Goal: Check status: Check status

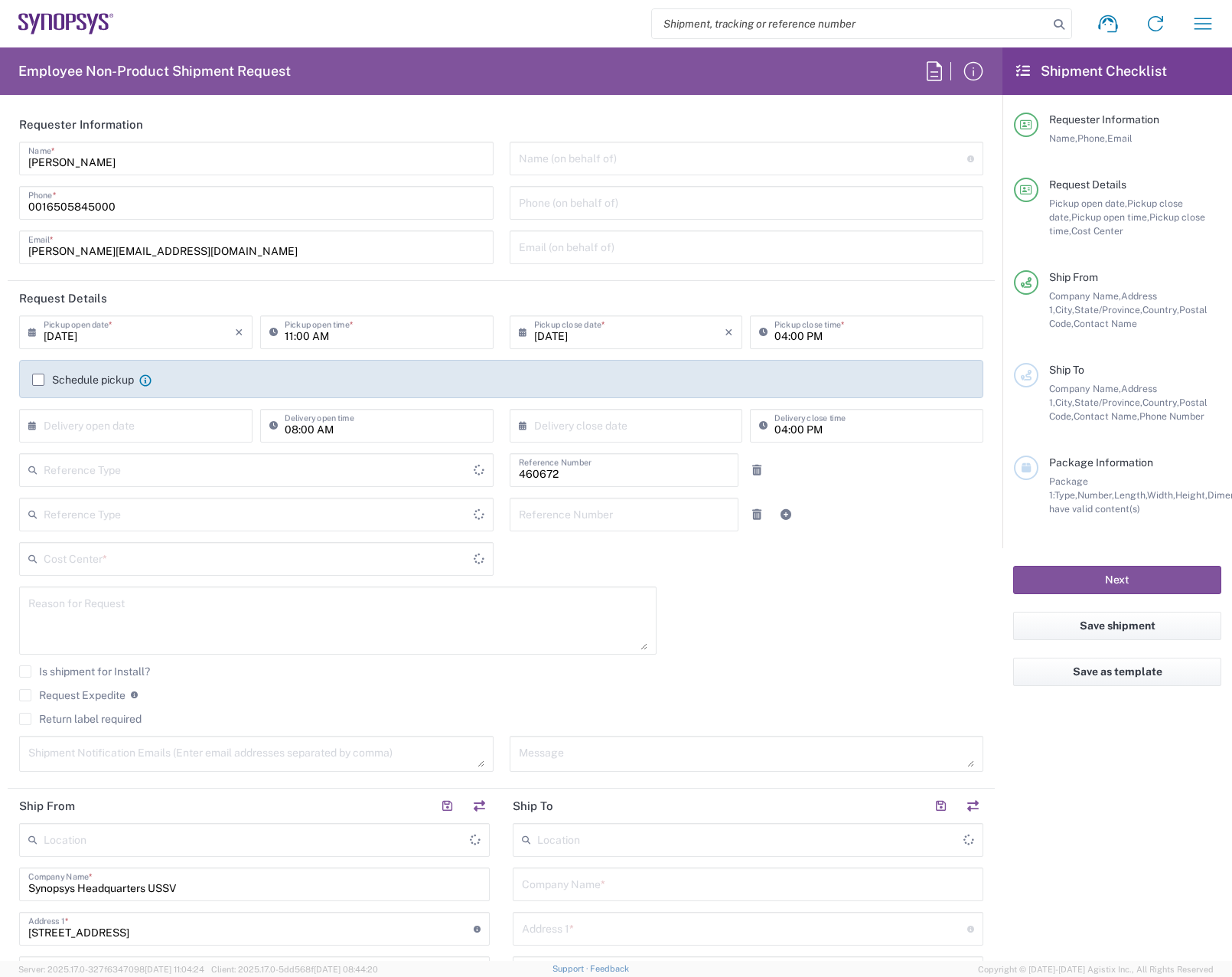
type input "Department"
type input "[GEOGRAPHIC_DATA]"
type input "Delivered at Place"
type input "US01, FIN, Distri 460672"
type input "[US_STATE]"
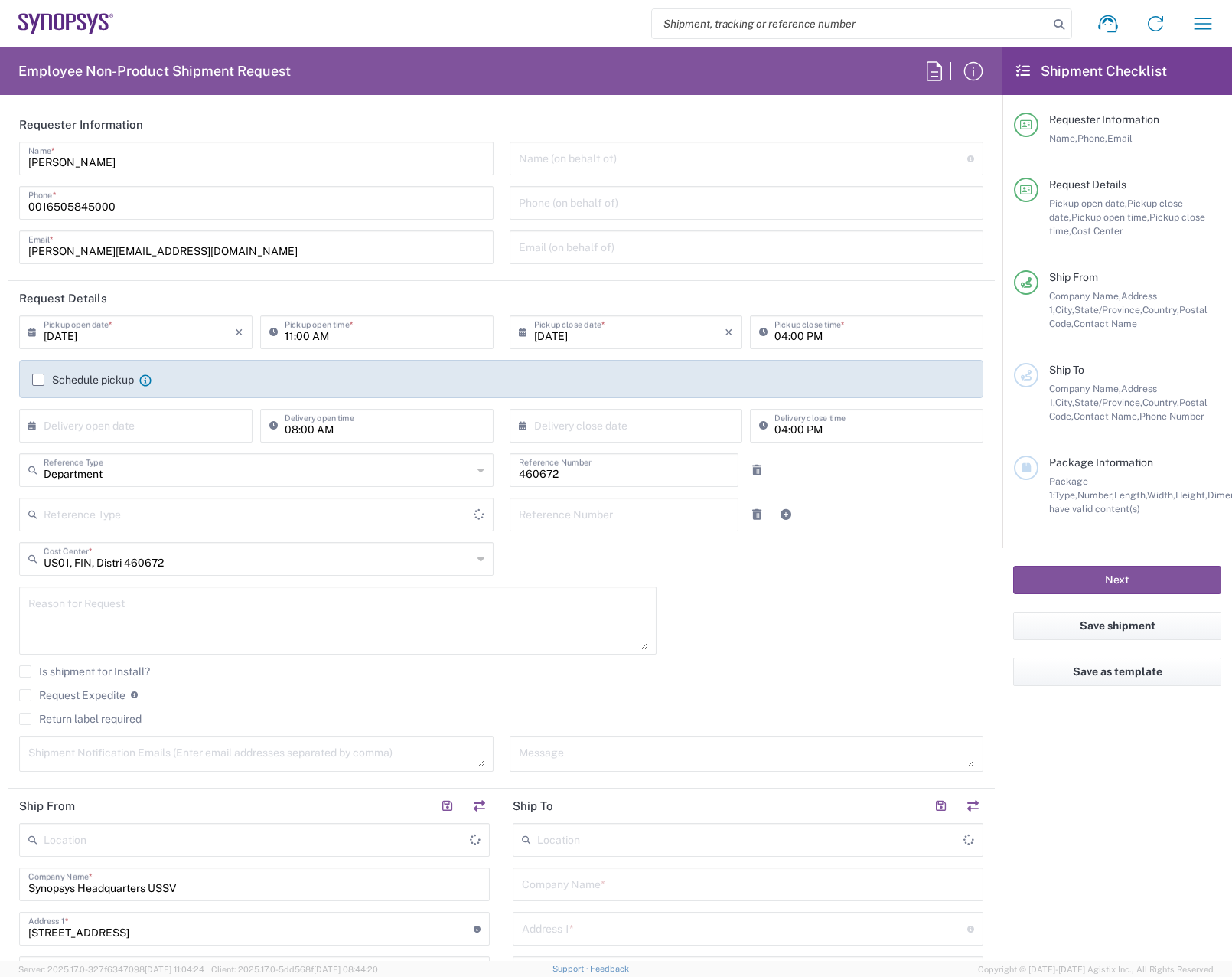
type input "[GEOGRAPHIC_DATA]"
type input "Headquarters USSV"
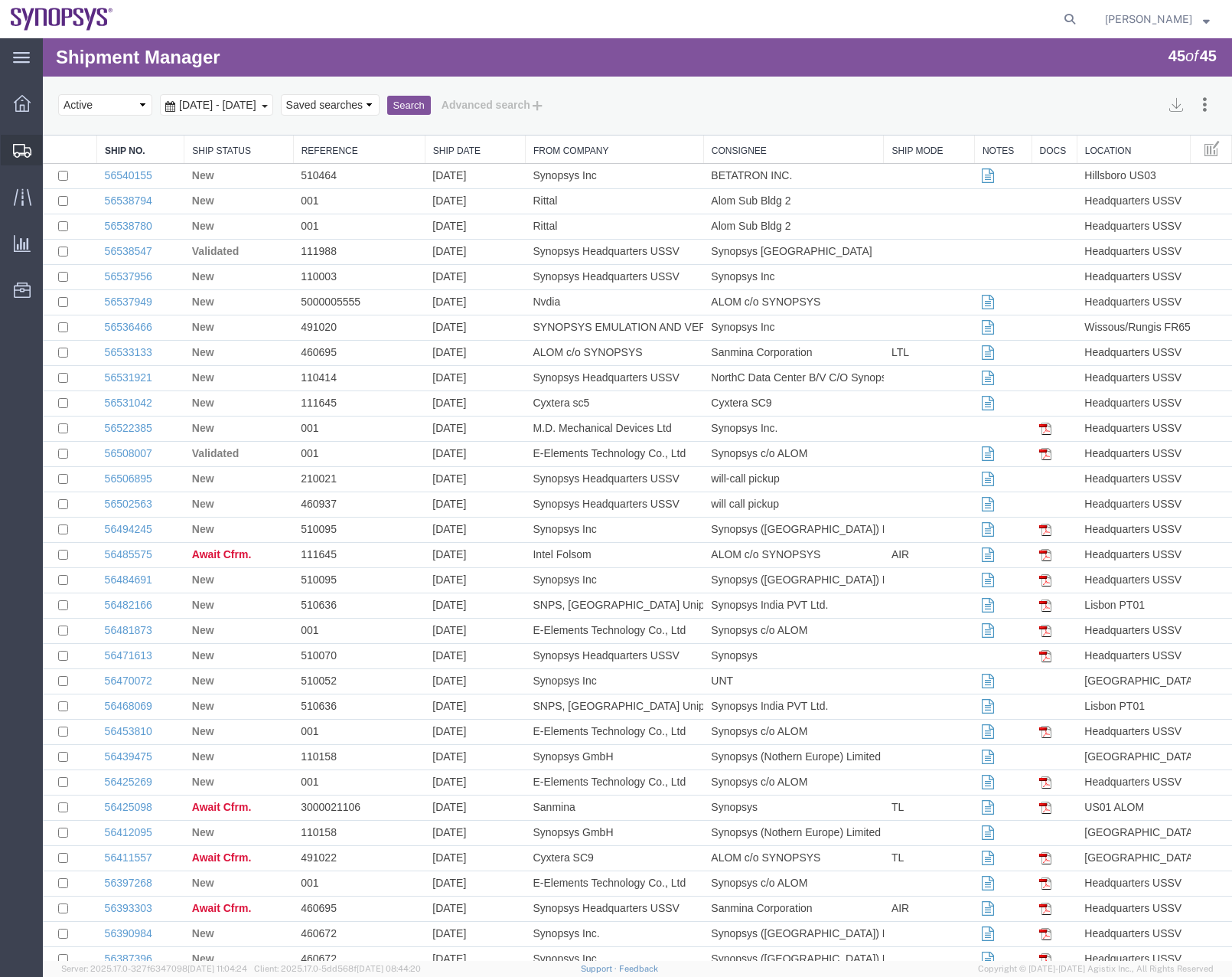
click at [26, 148] on icon at bounding box center [22, 151] width 18 height 14
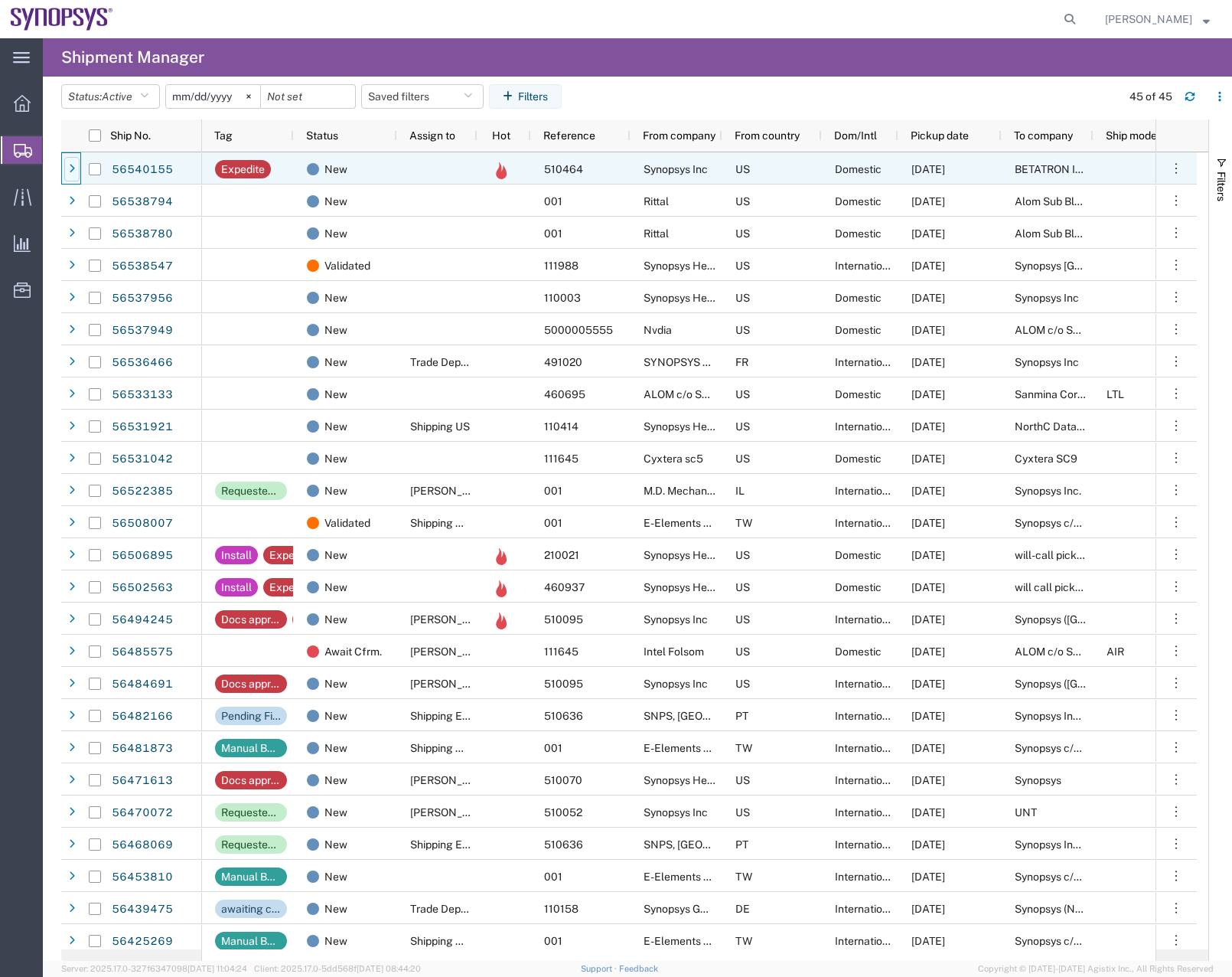
click at [65, 172] on div at bounding box center [72, 169] width 15 height 25
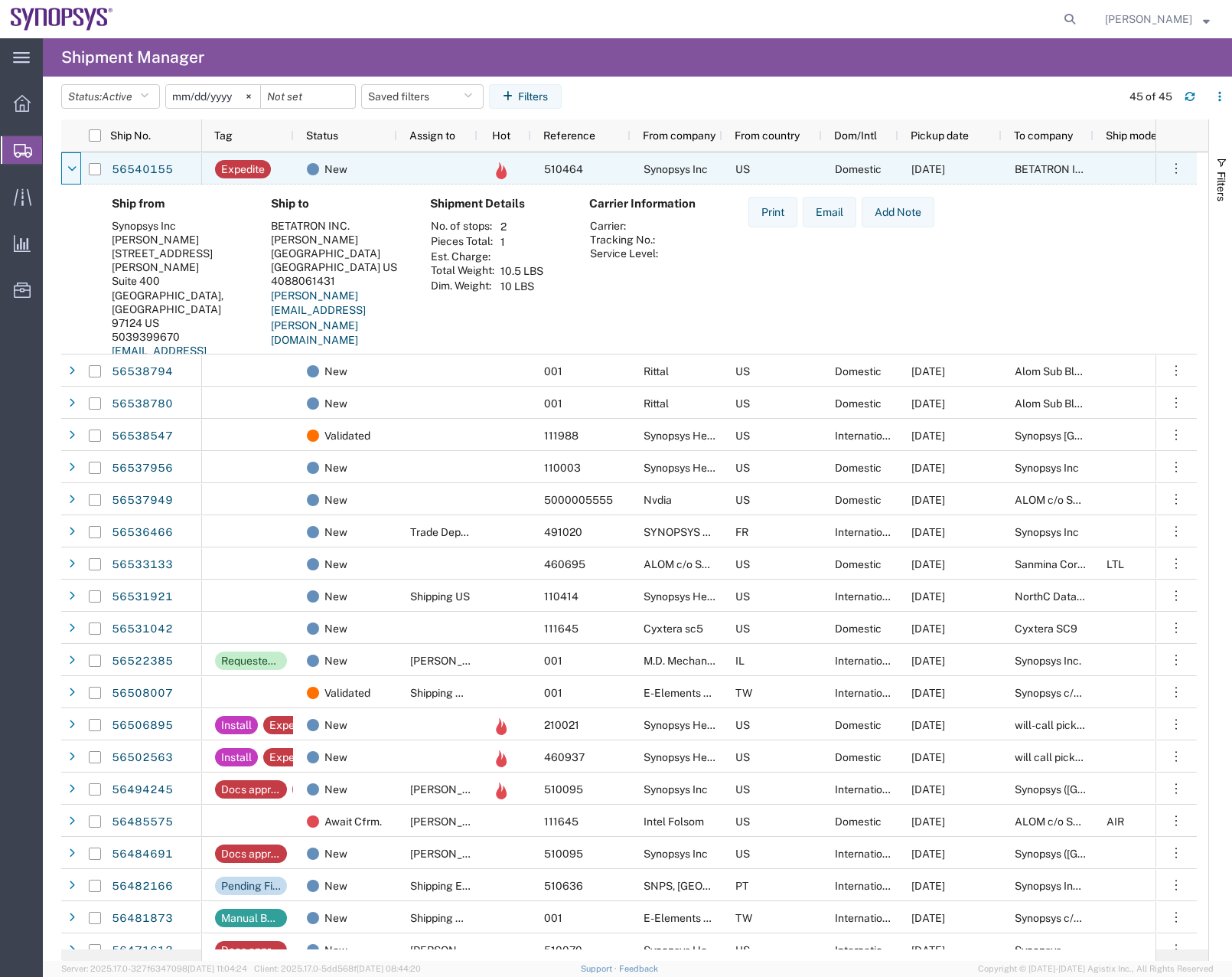
click at [65, 172] on div at bounding box center [72, 169] width 15 height 25
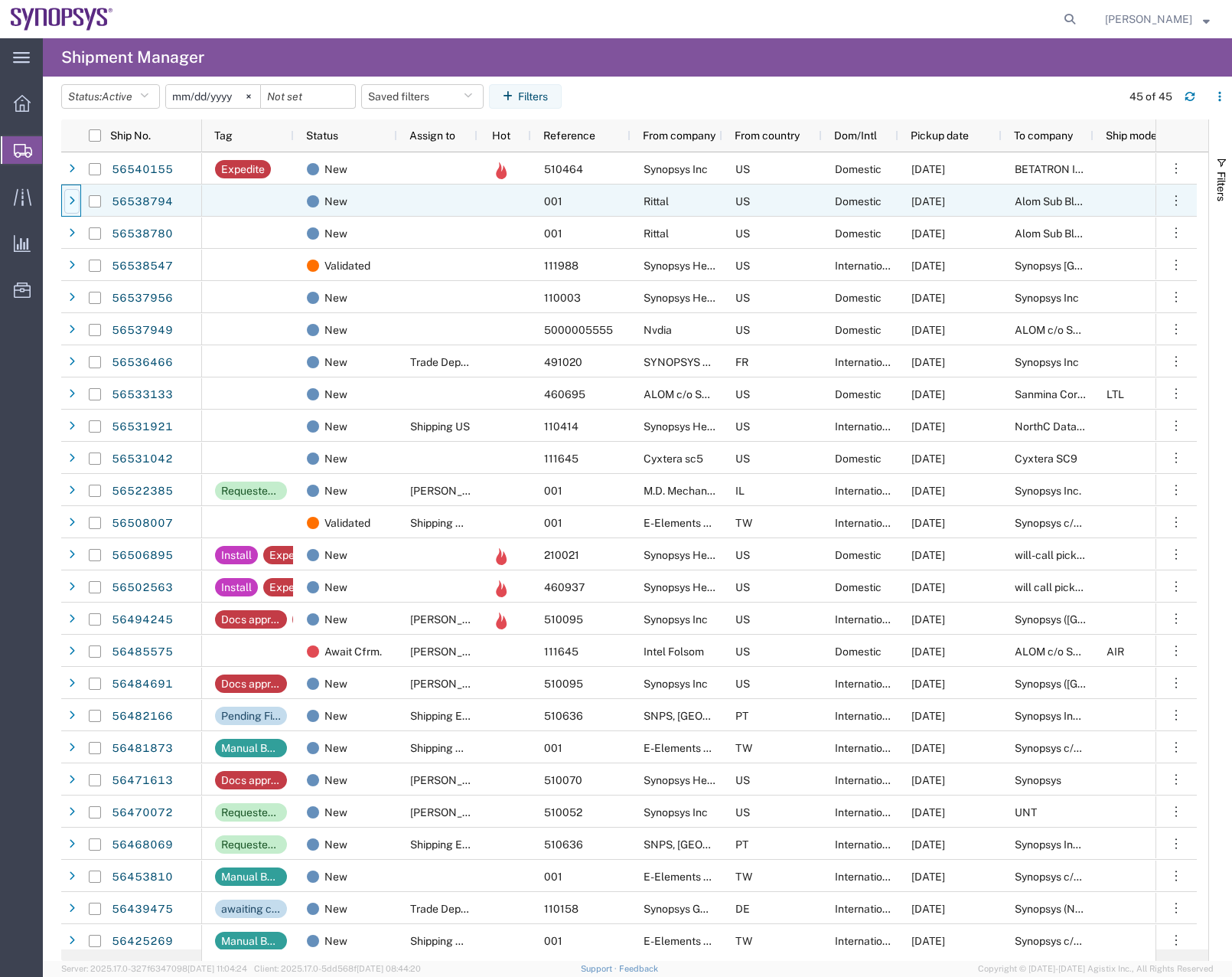
click at [69, 209] on div at bounding box center [72, 201] width 15 height 25
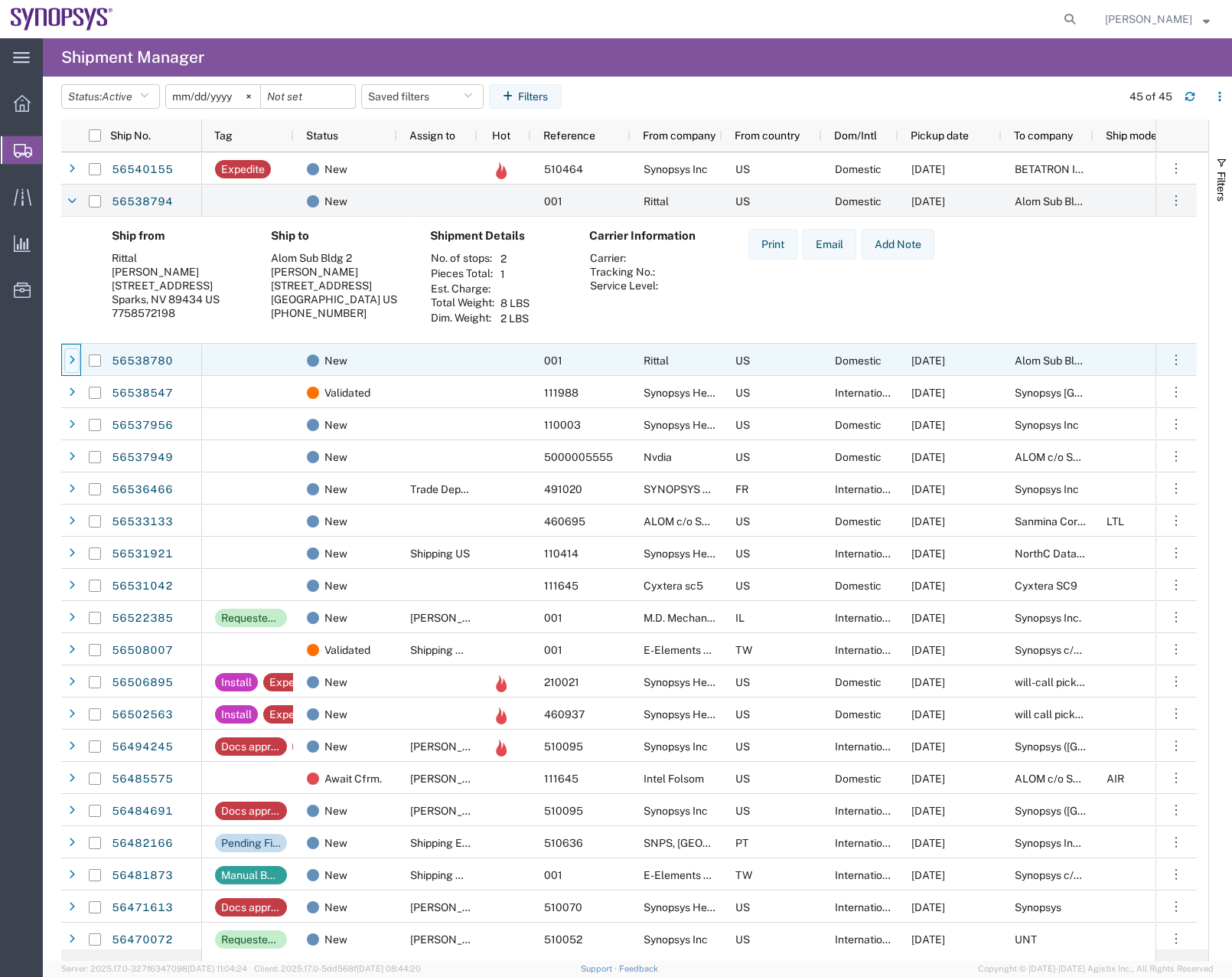
click at [69, 362] on icon at bounding box center [72, 360] width 6 height 10
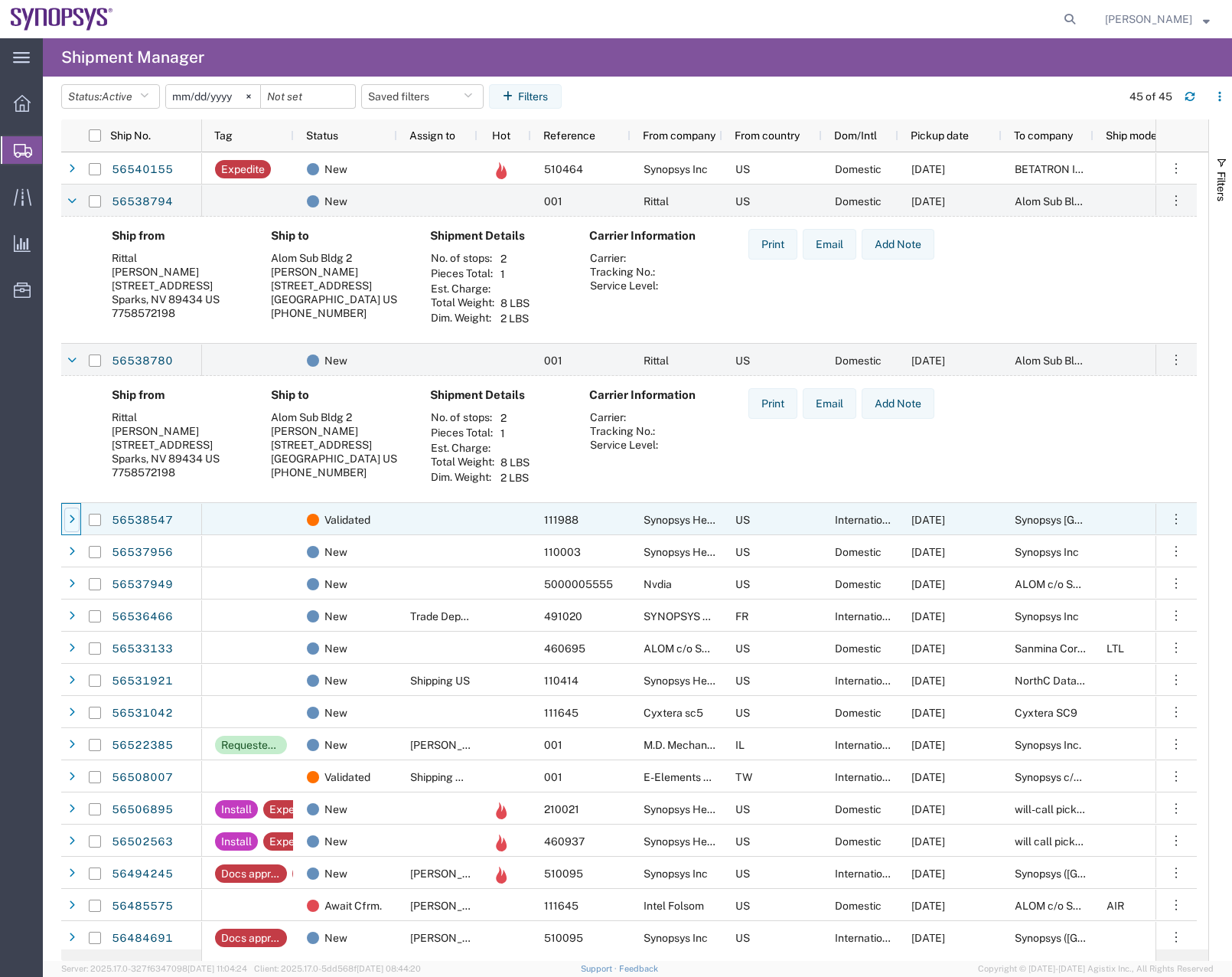
click at [70, 524] on icon at bounding box center [72, 519] width 6 height 10
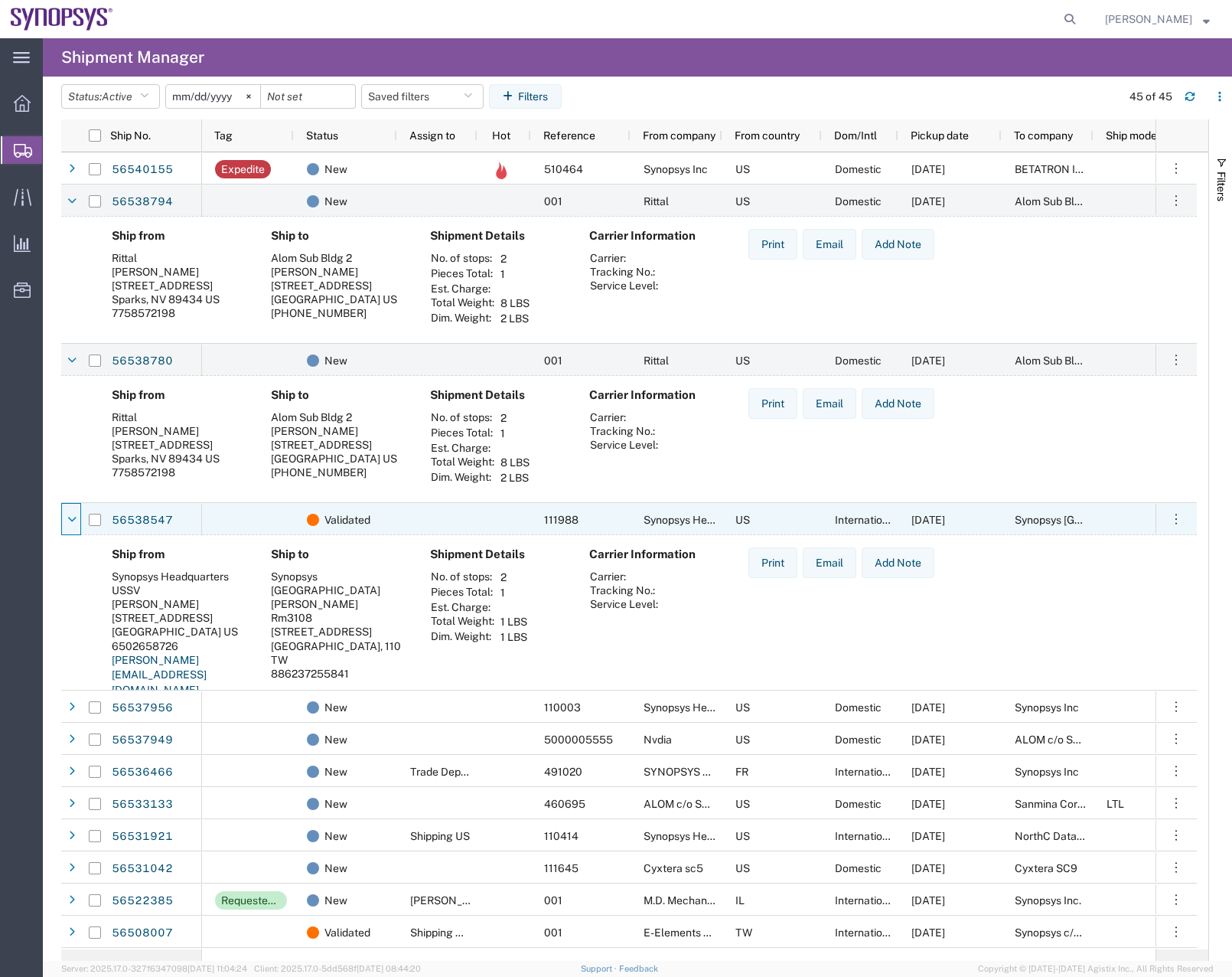
click at [70, 524] on icon at bounding box center [72, 519] width 9 height 10
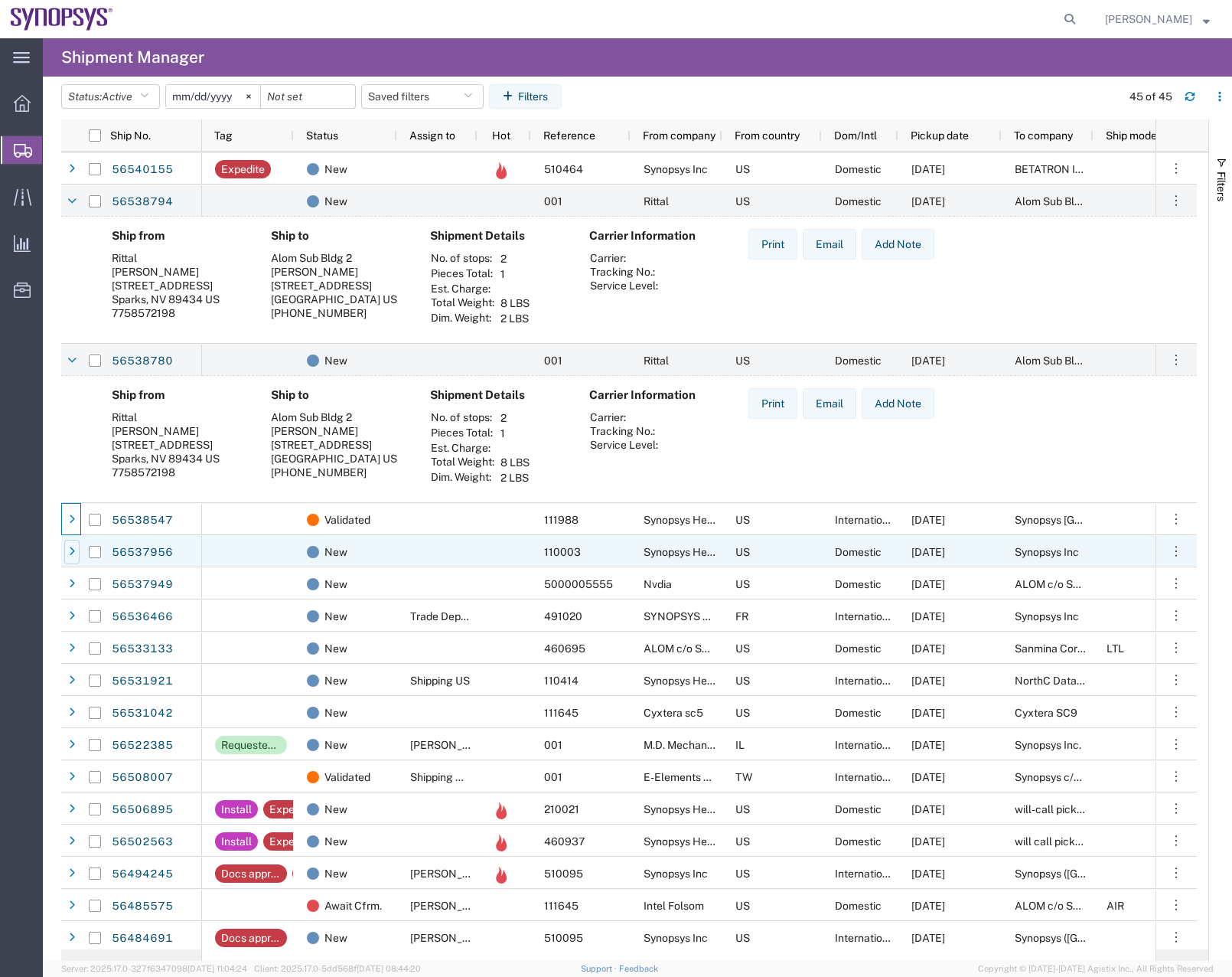
click at [72, 560] on div at bounding box center [72, 553] width 15 height 25
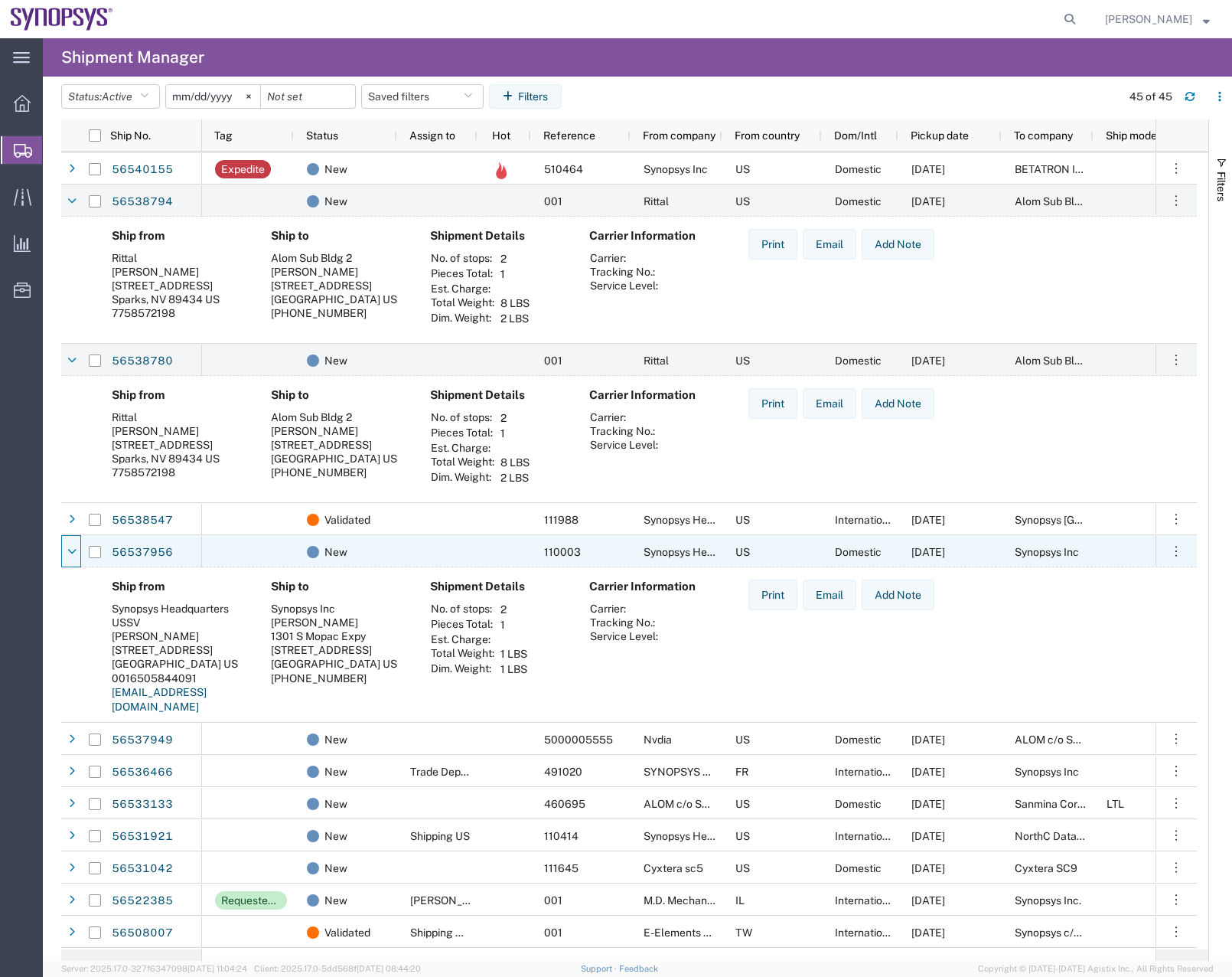
click at [72, 560] on div at bounding box center [72, 553] width 15 height 25
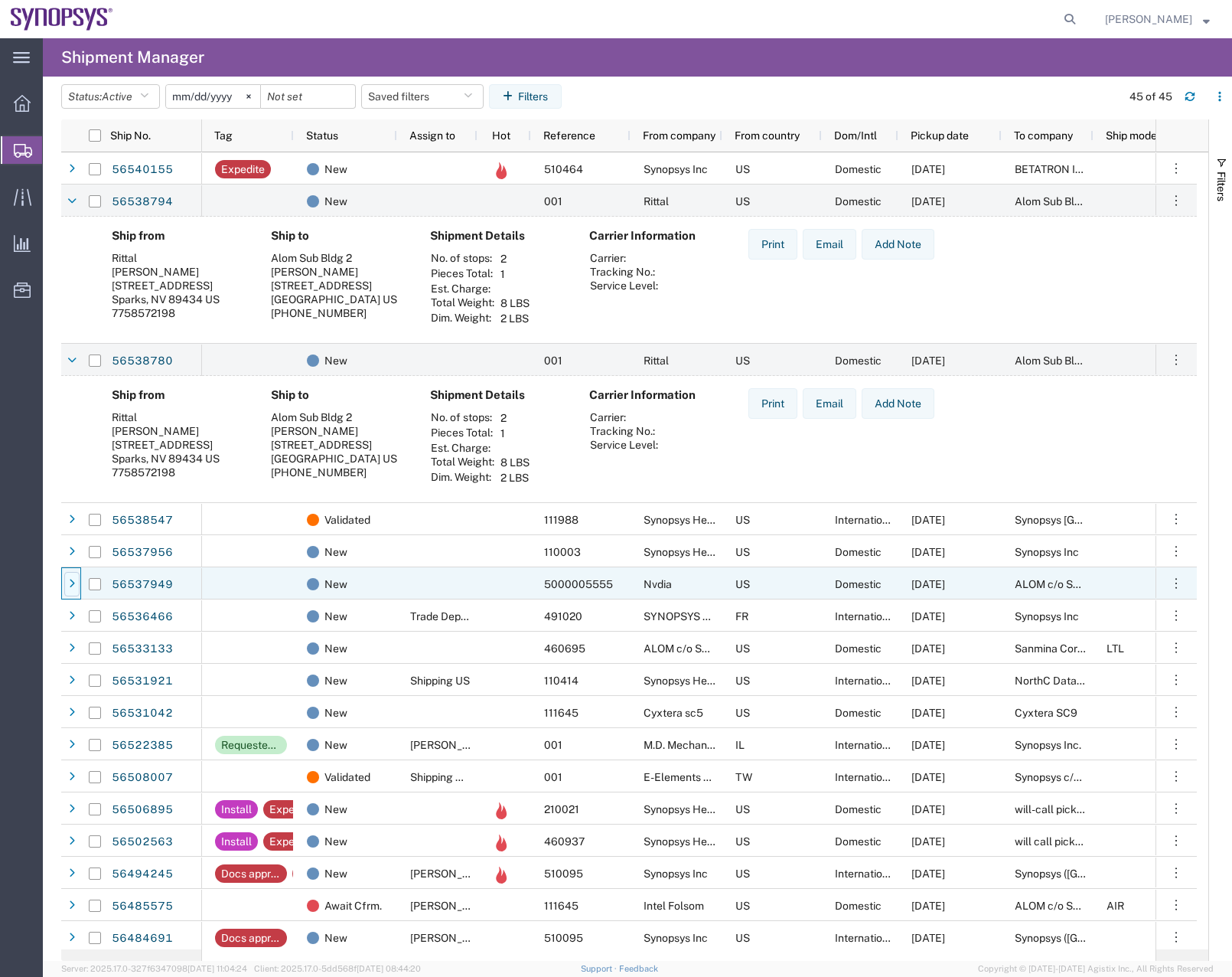
click at [75, 579] on div at bounding box center [72, 584] width 15 height 25
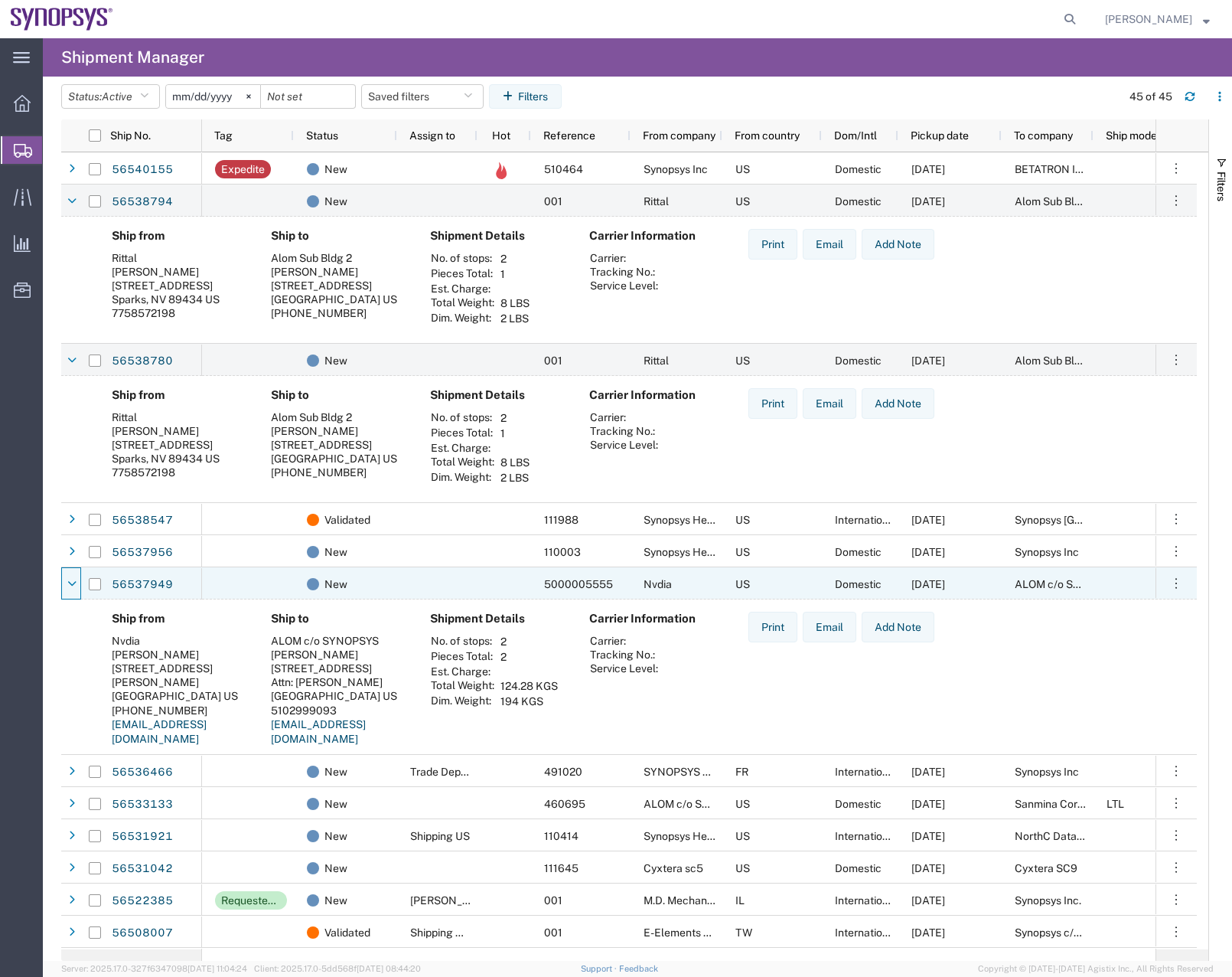
click at [75, 579] on icon at bounding box center [72, 584] width 9 height 10
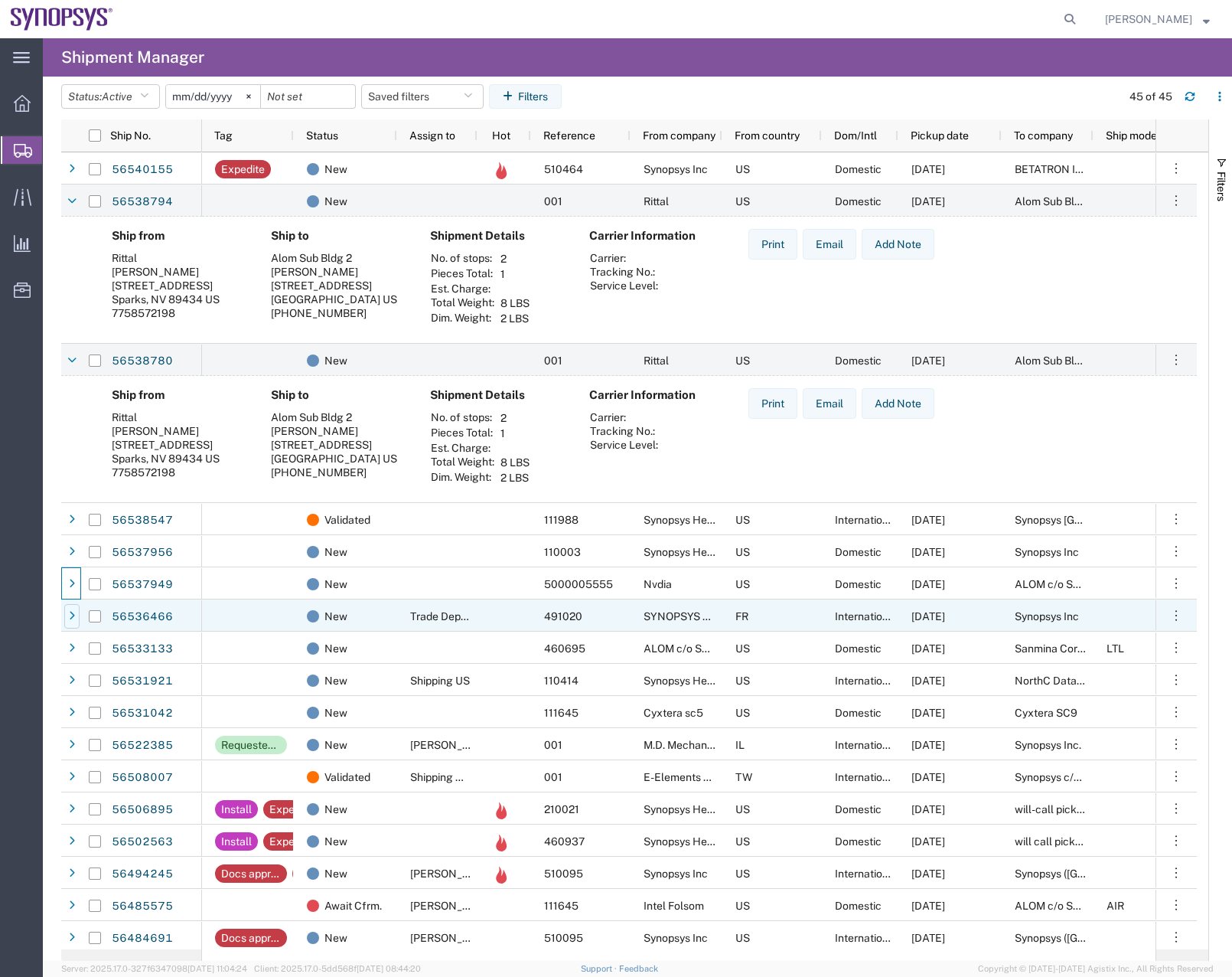
click at [69, 619] on icon at bounding box center [72, 616] width 6 height 10
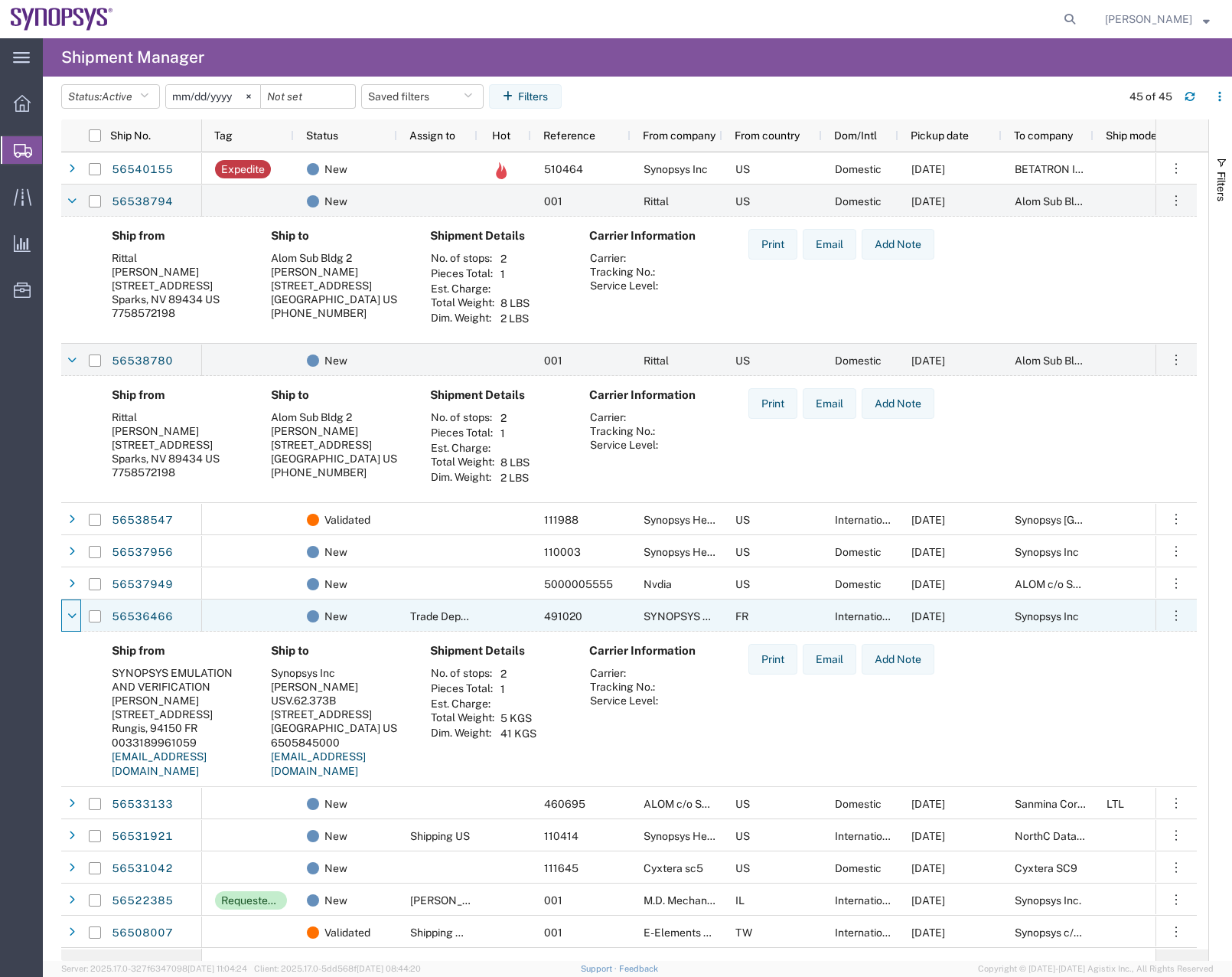
click at [69, 619] on icon at bounding box center [72, 616] width 9 height 10
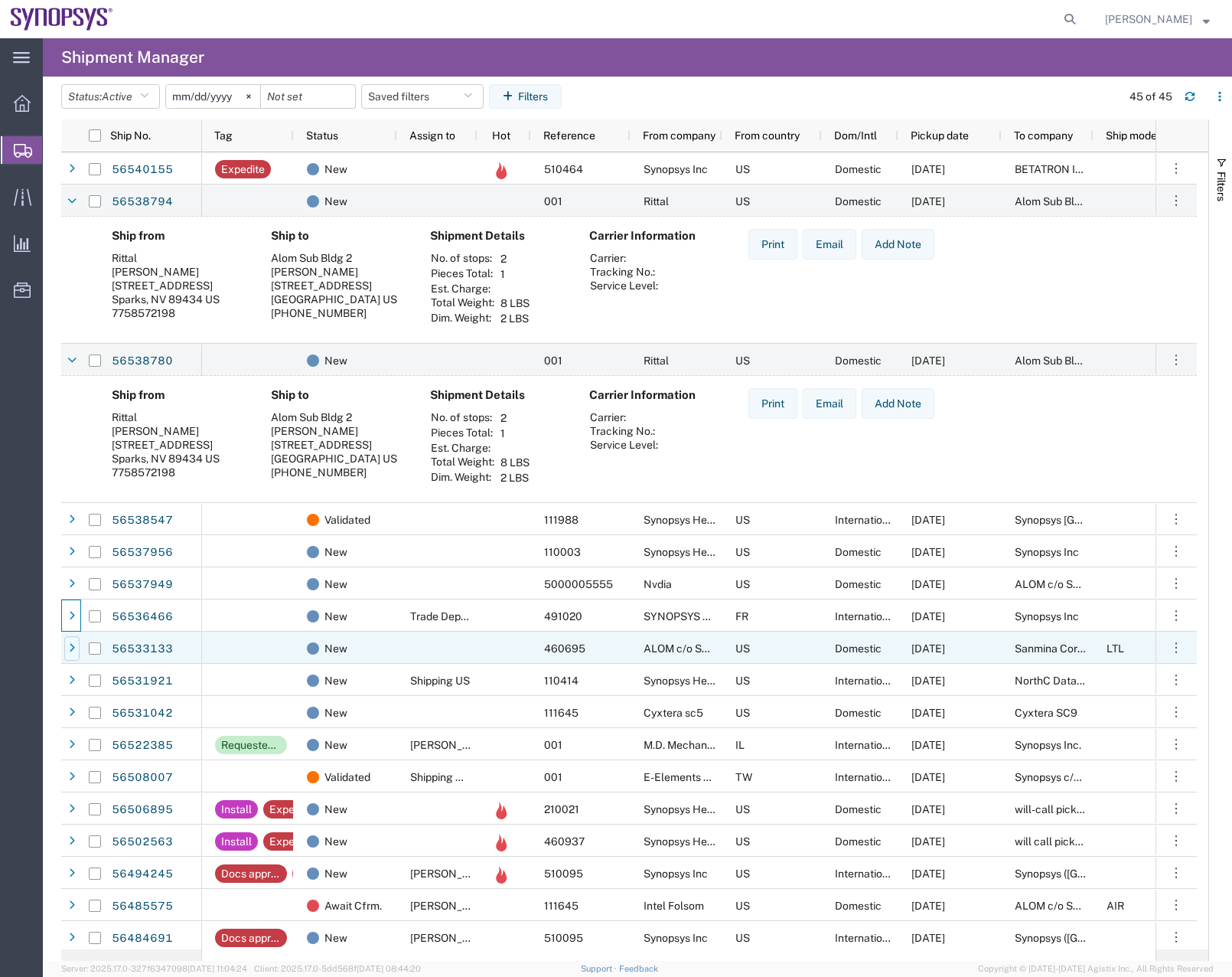
click at [72, 650] on icon at bounding box center [72, 648] width 6 height 10
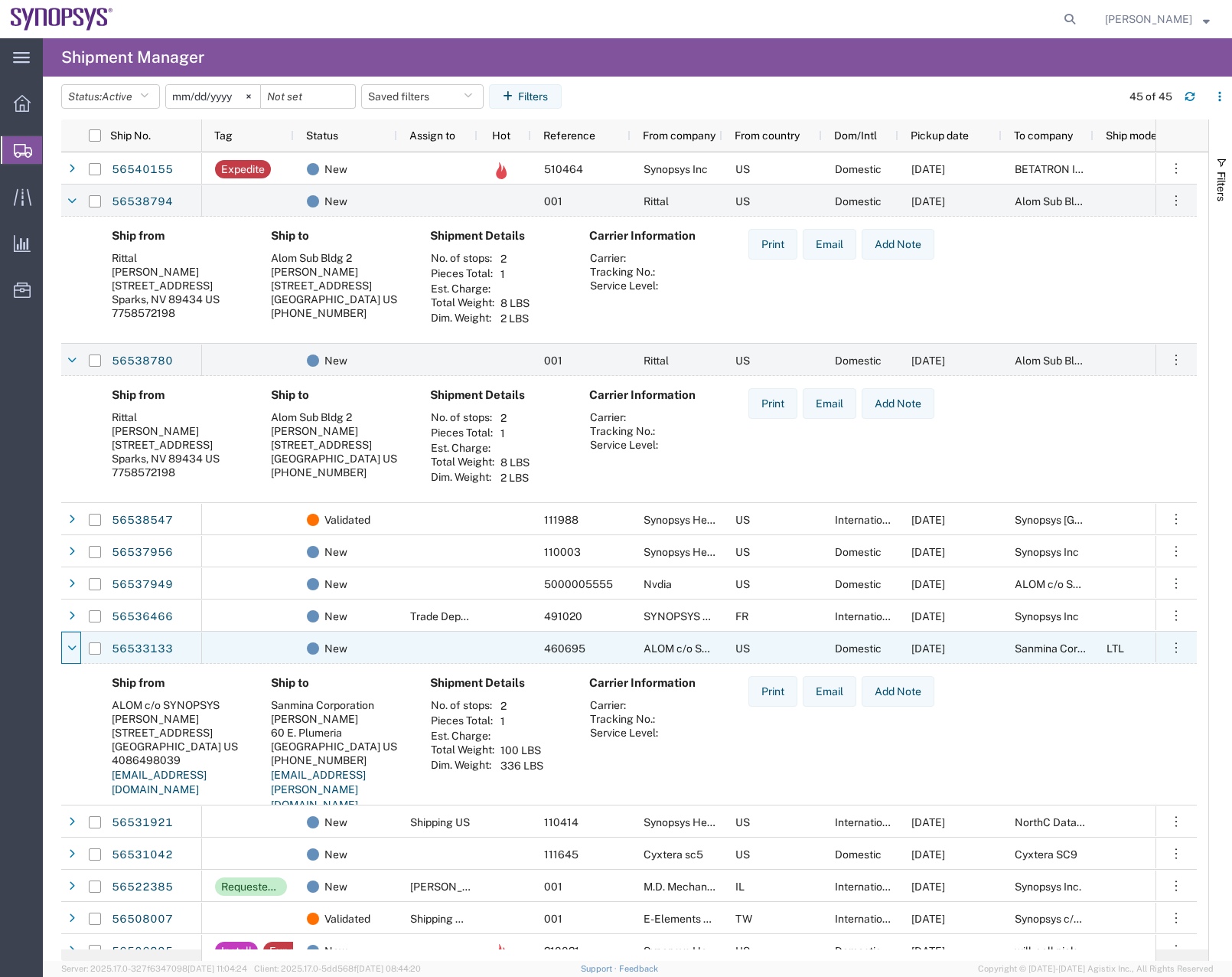
click at [72, 650] on icon at bounding box center [72, 648] width 9 height 10
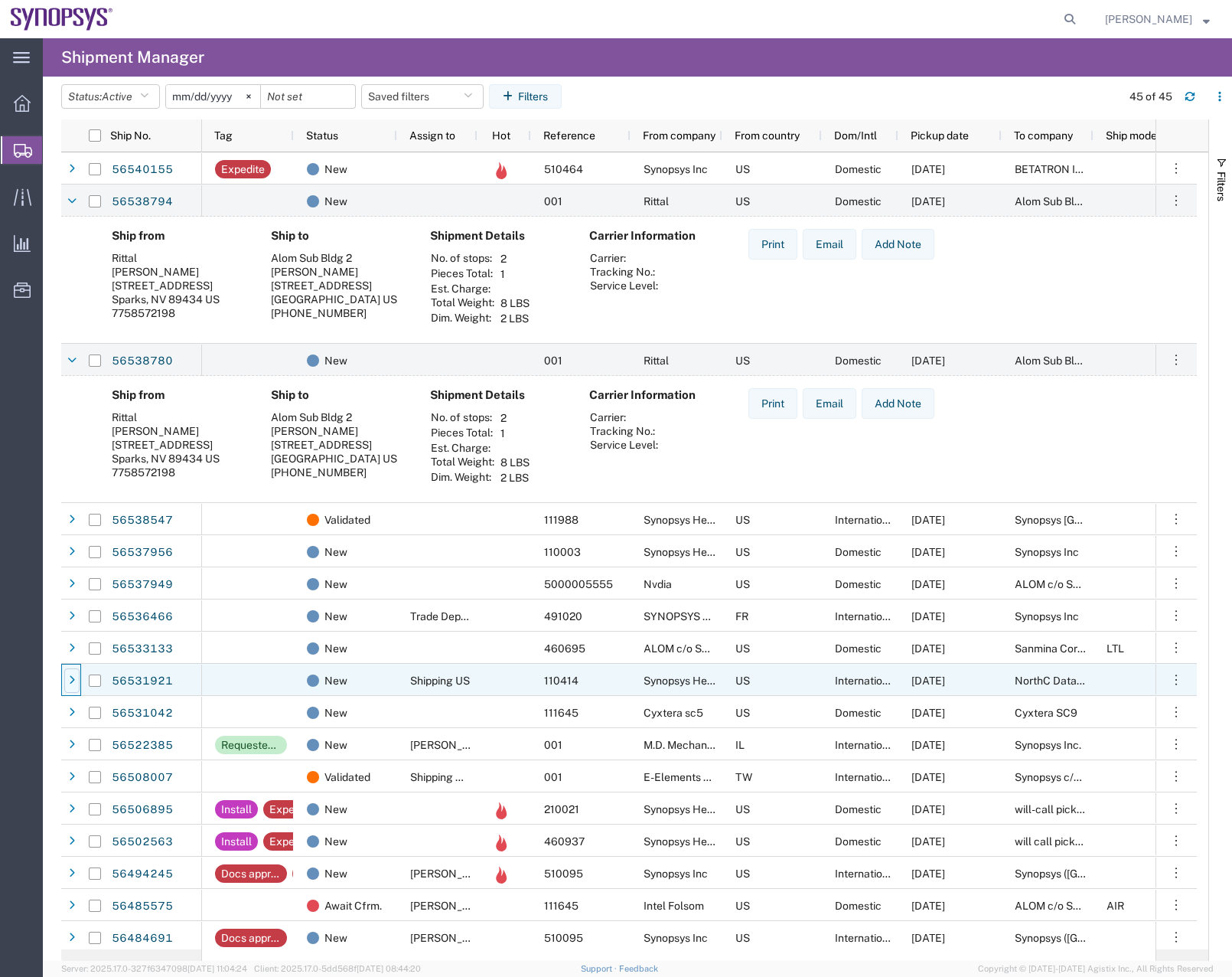
click at [75, 690] on div at bounding box center [72, 681] width 15 height 25
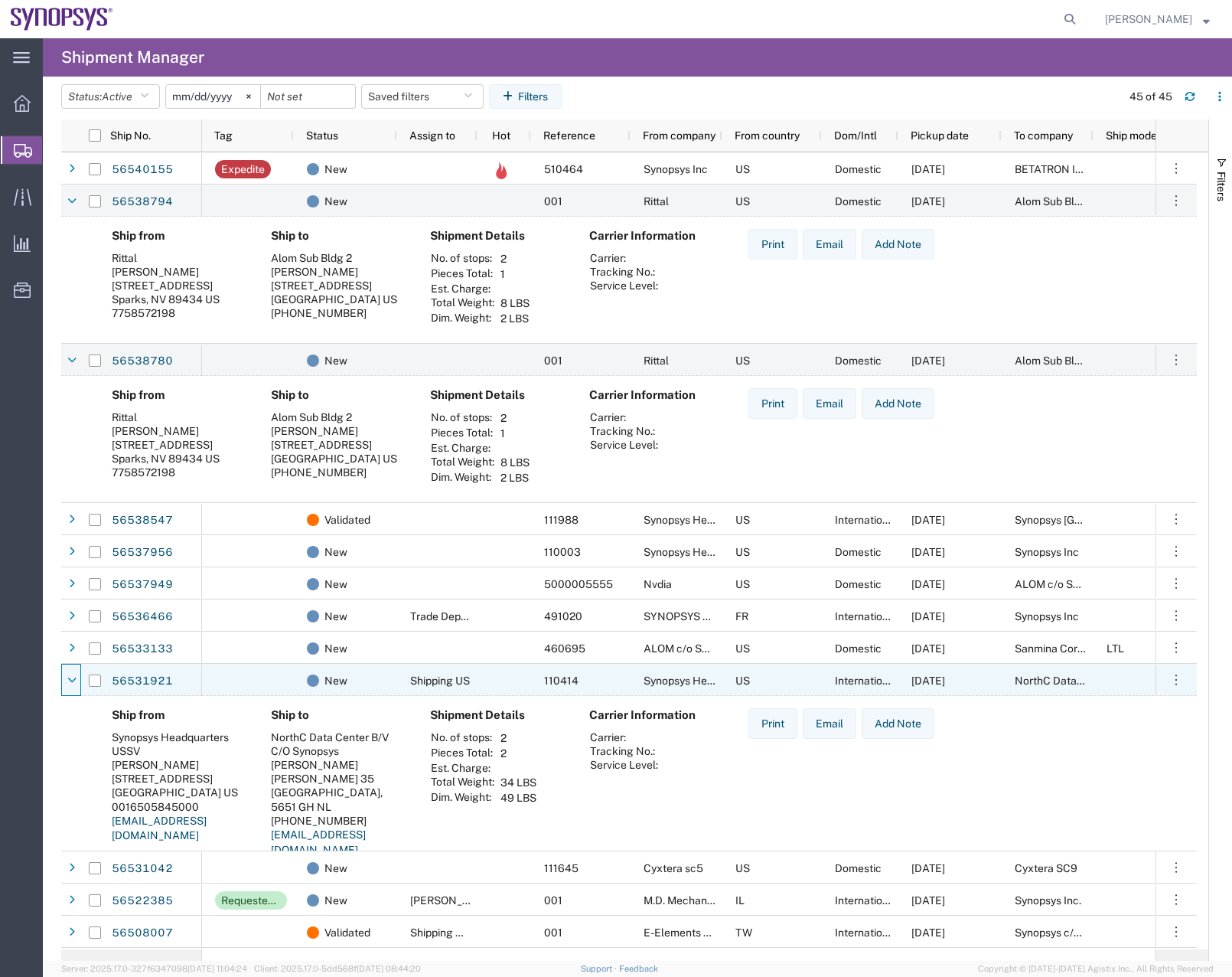
click at [75, 690] on div at bounding box center [72, 681] width 15 height 25
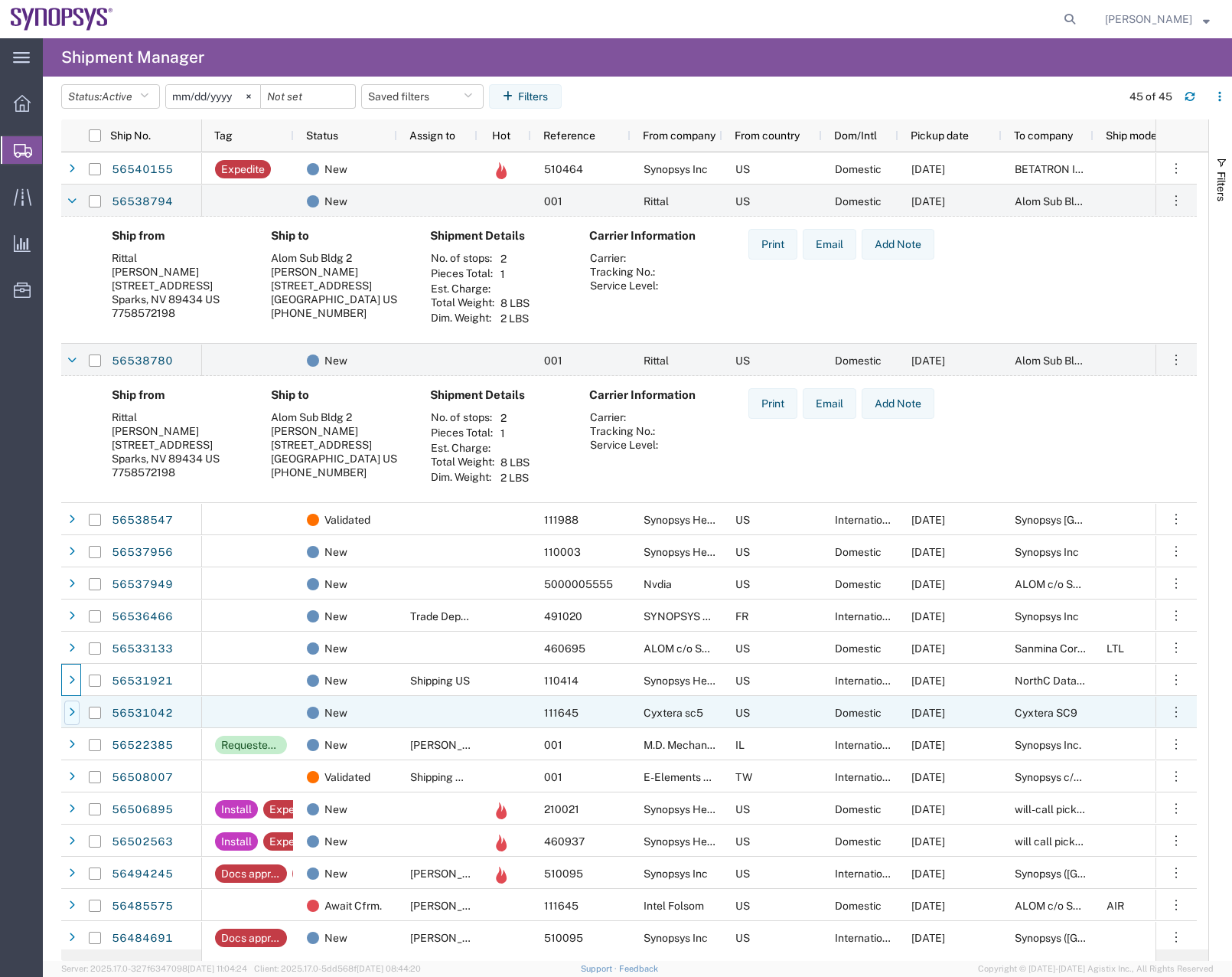
click at [65, 718] on div at bounding box center [72, 713] width 15 height 25
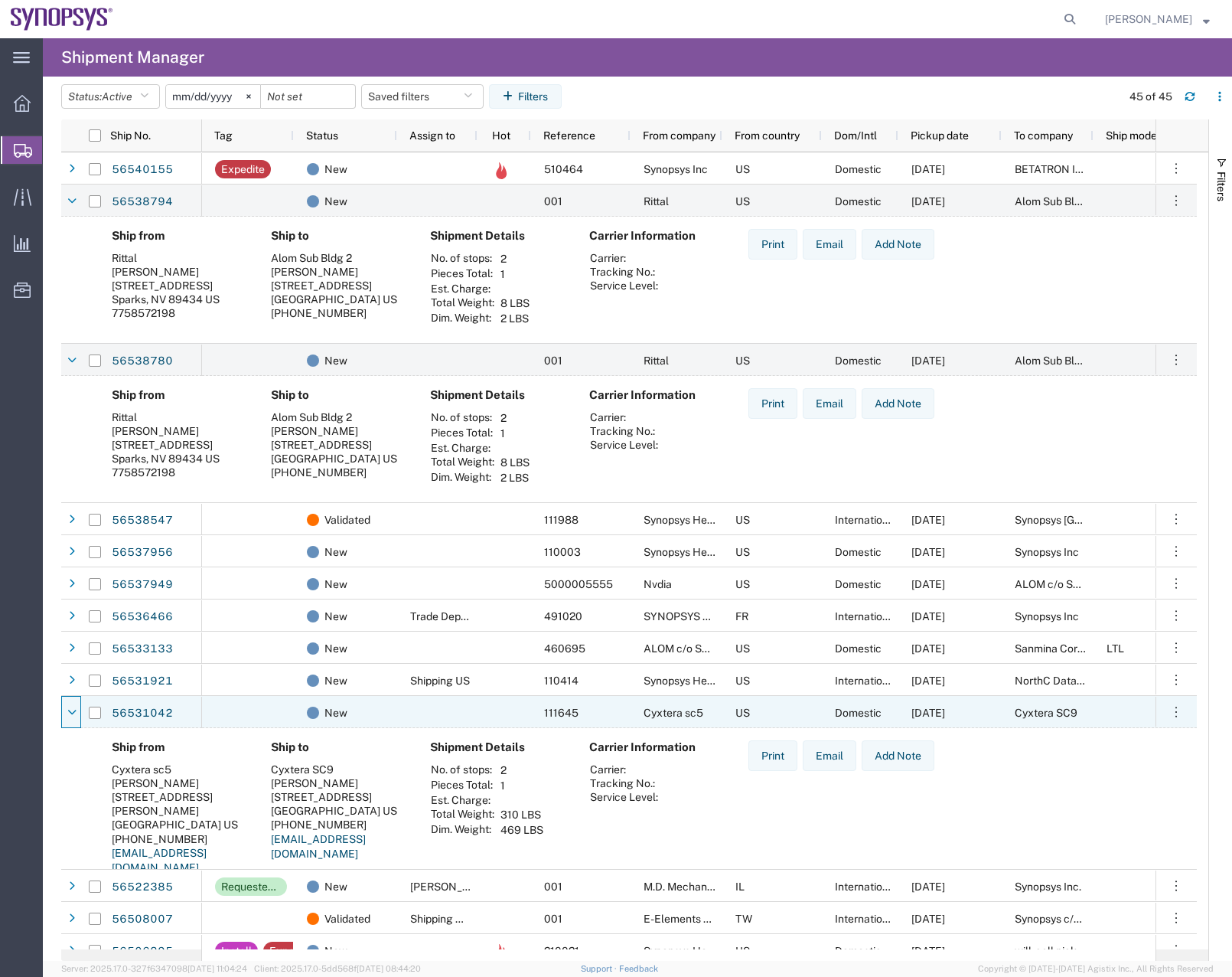
click at [65, 718] on div at bounding box center [72, 713] width 15 height 25
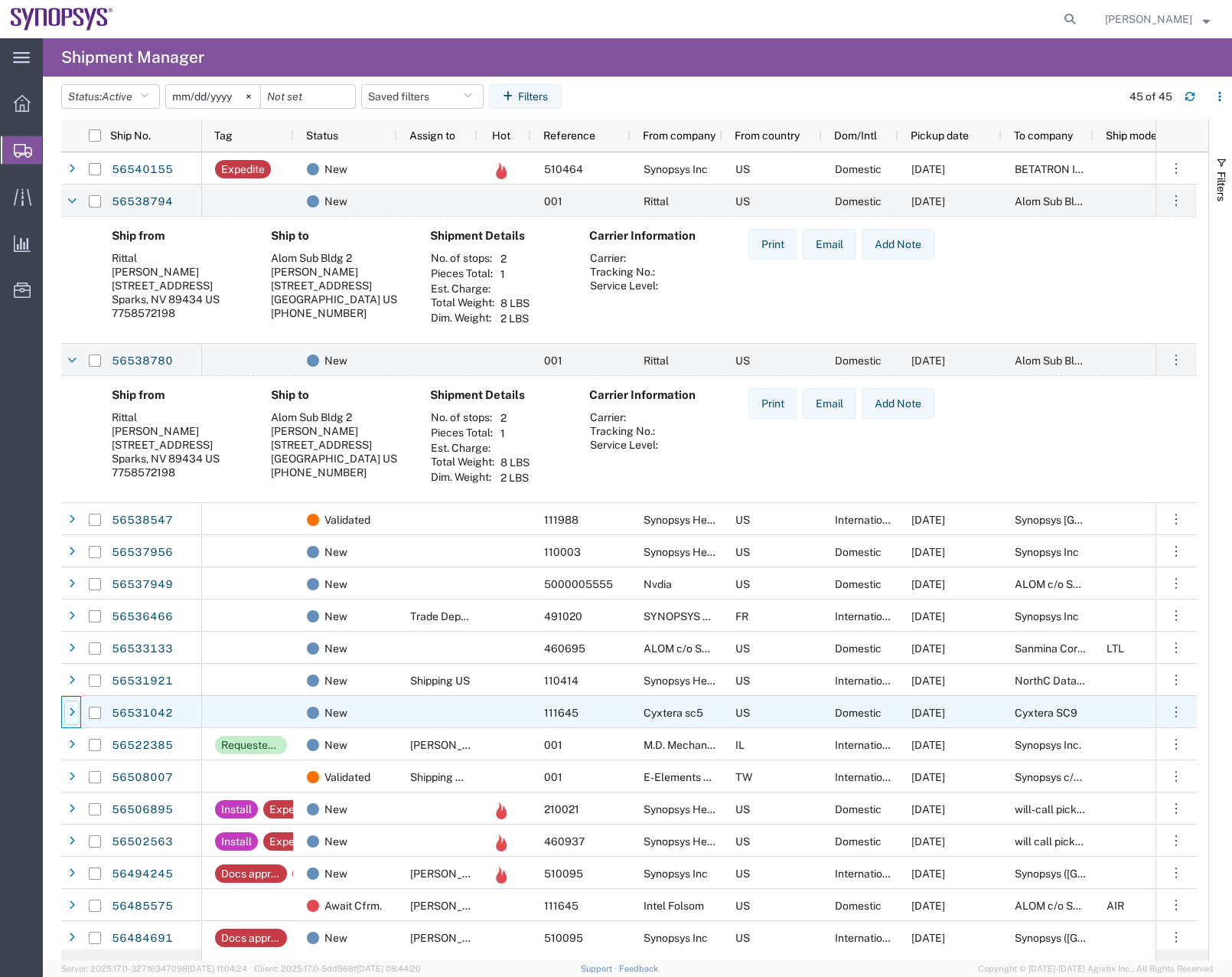
click at [65, 718] on div at bounding box center [72, 713] width 15 height 25
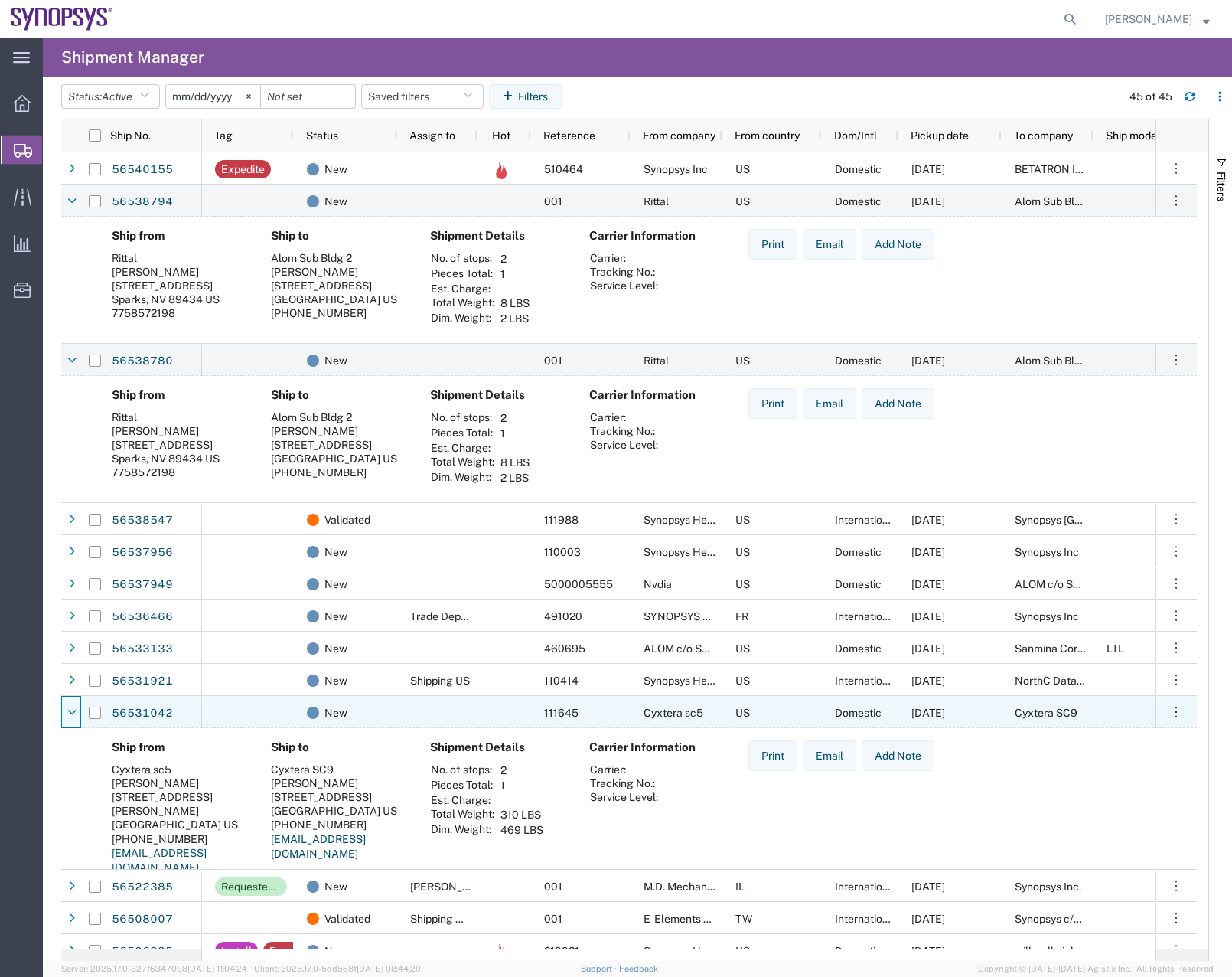
click at [65, 718] on div at bounding box center [72, 713] width 15 height 25
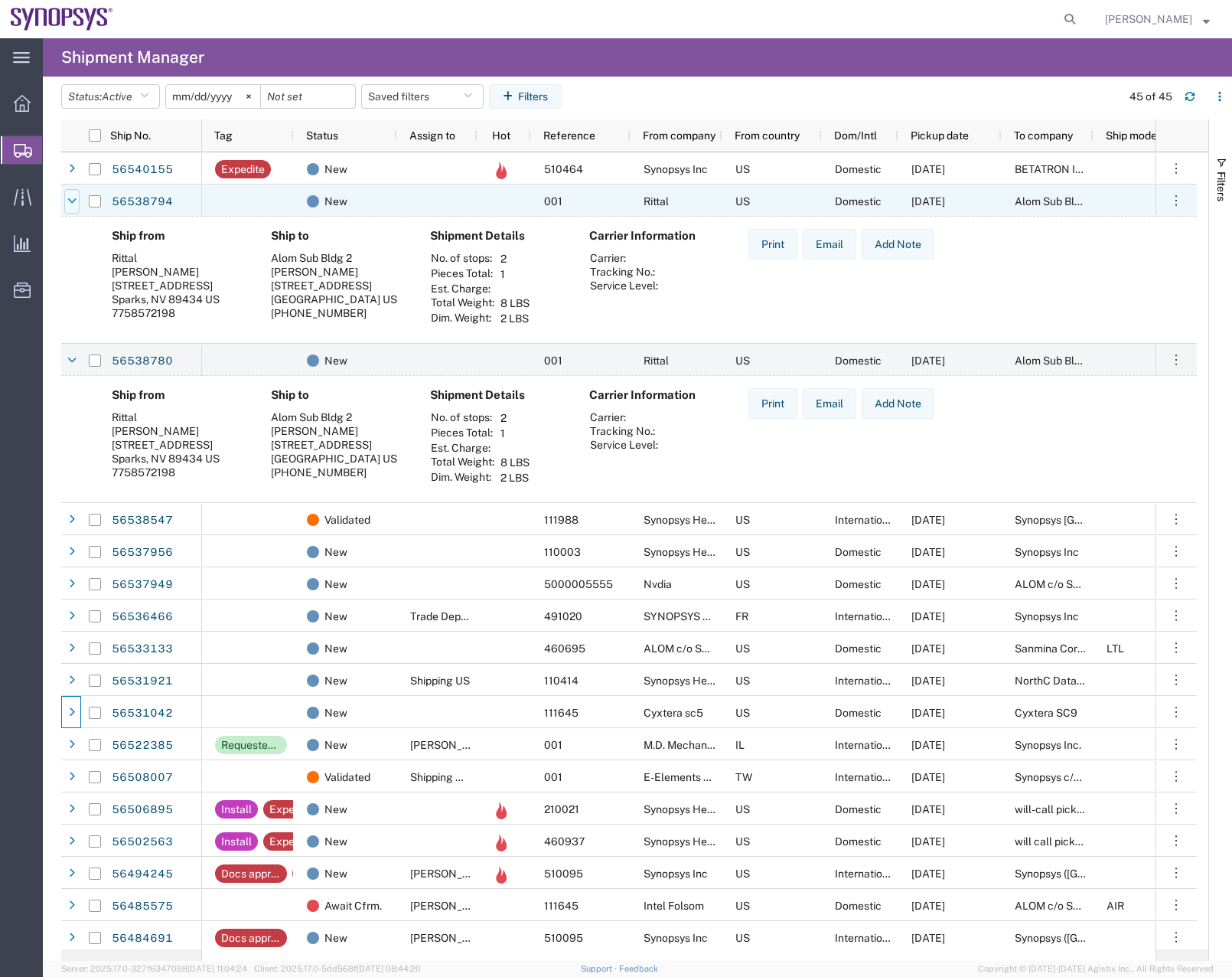
click at [73, 205] on icon at bounding box center [72, 200] width 9 height 10
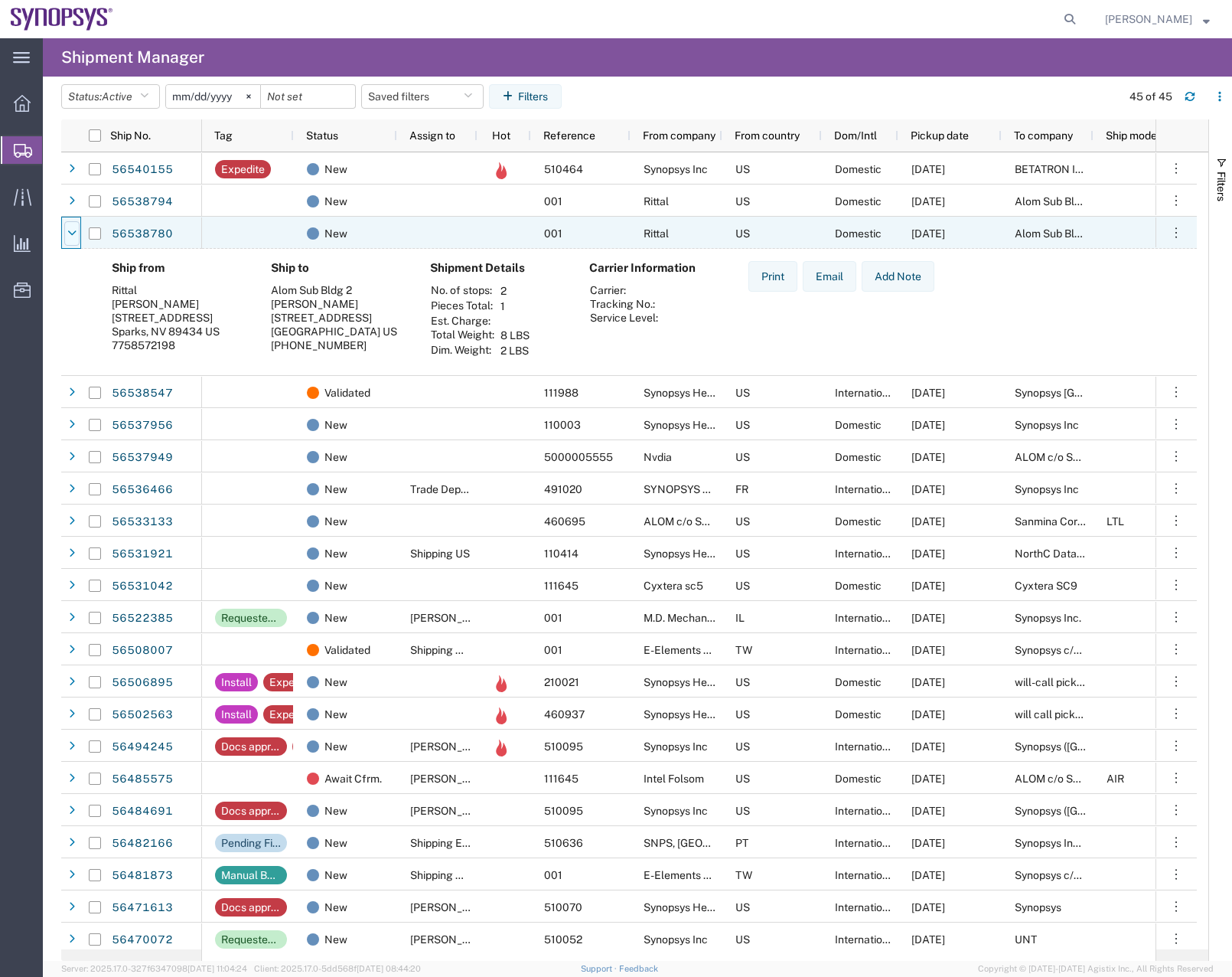
click at [76, 224] on div at bounding box center [72, 234] width 15 height 25
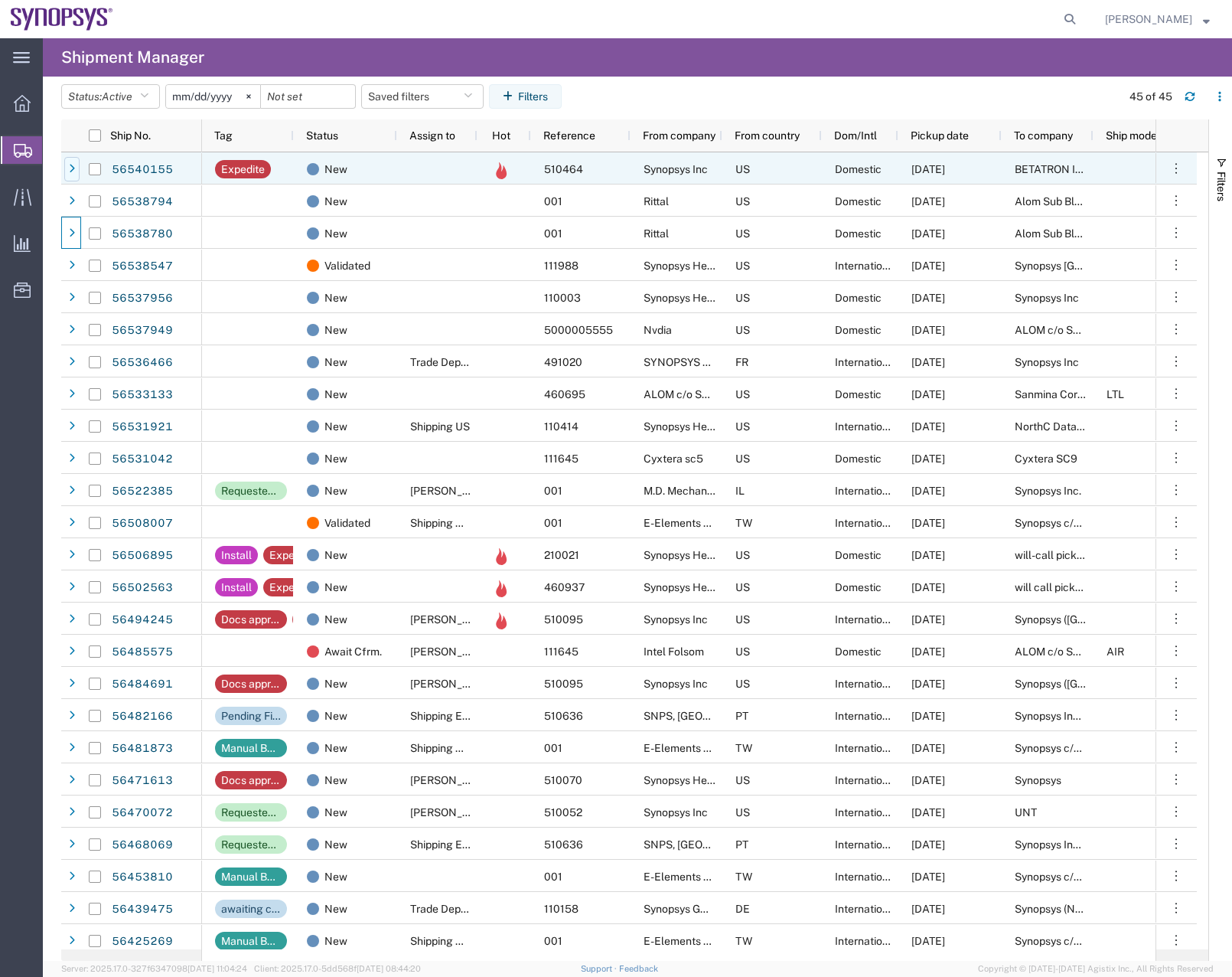
click at [73, 164] on icon at bounding box center [72, 169] width 6 height 10
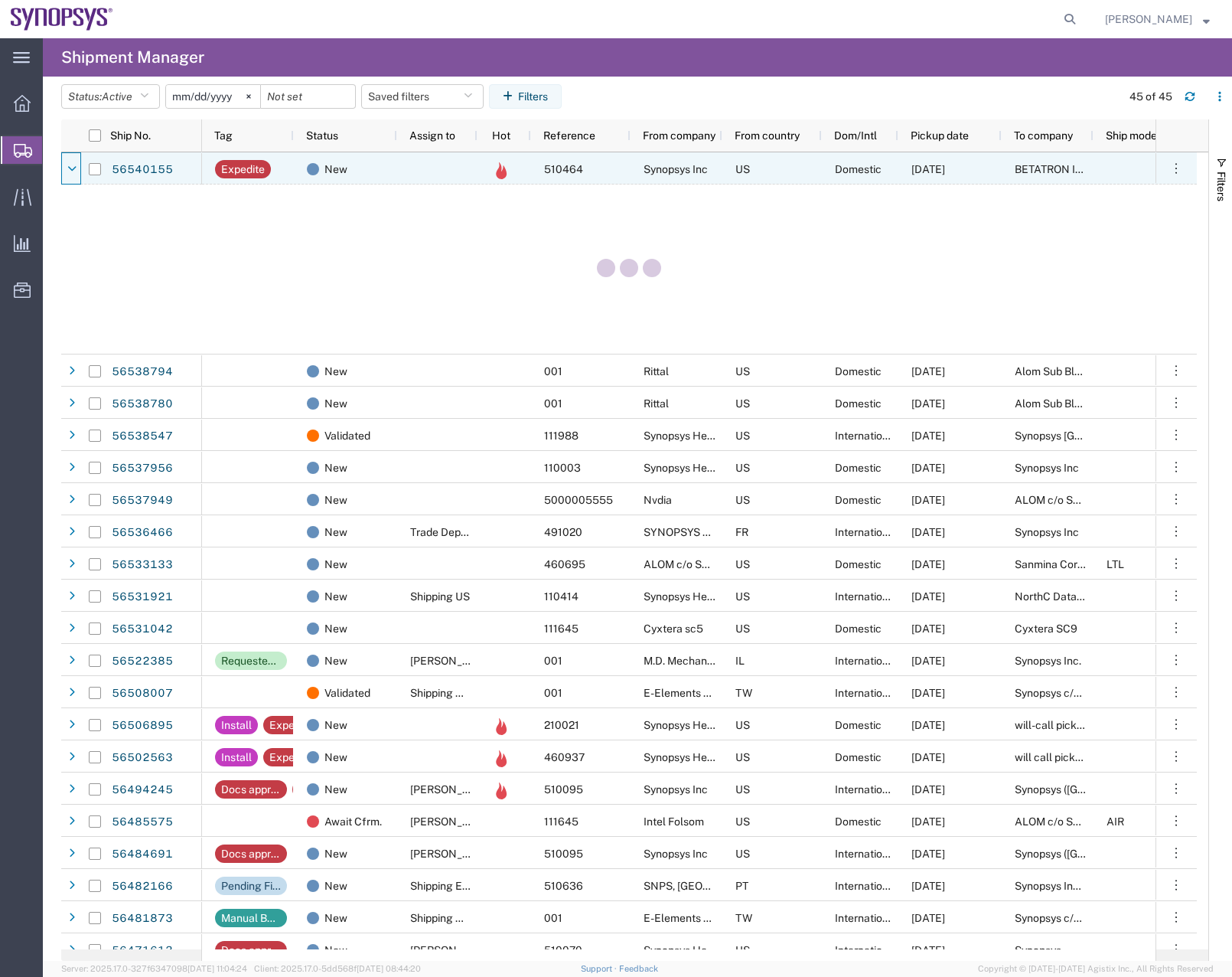
click at [73, 164] on icon at bounding box center [72, 169] width 9 height 10
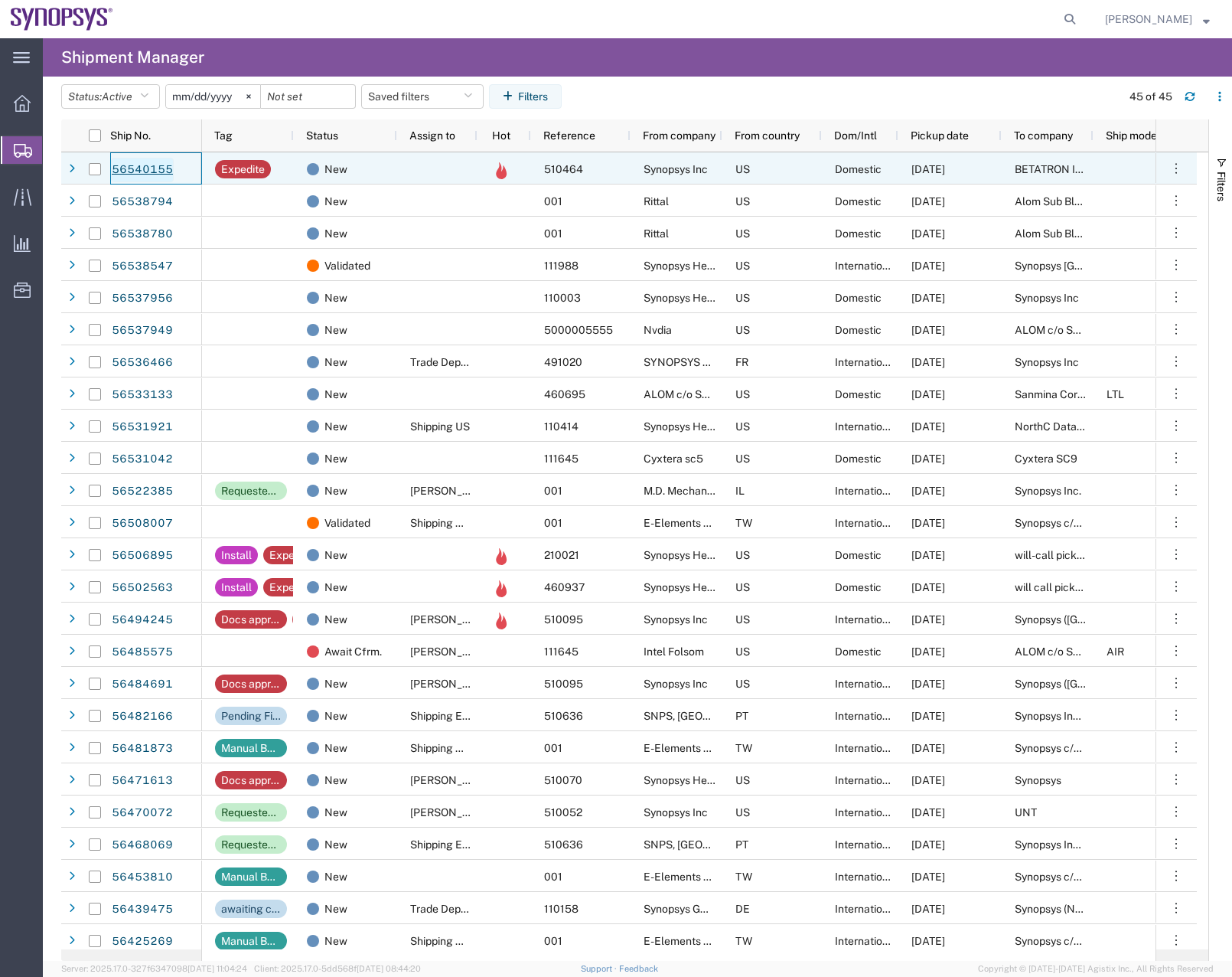
click at [139, 163] on link "56540155" at bounding box center [142, 170] width 63 height 25
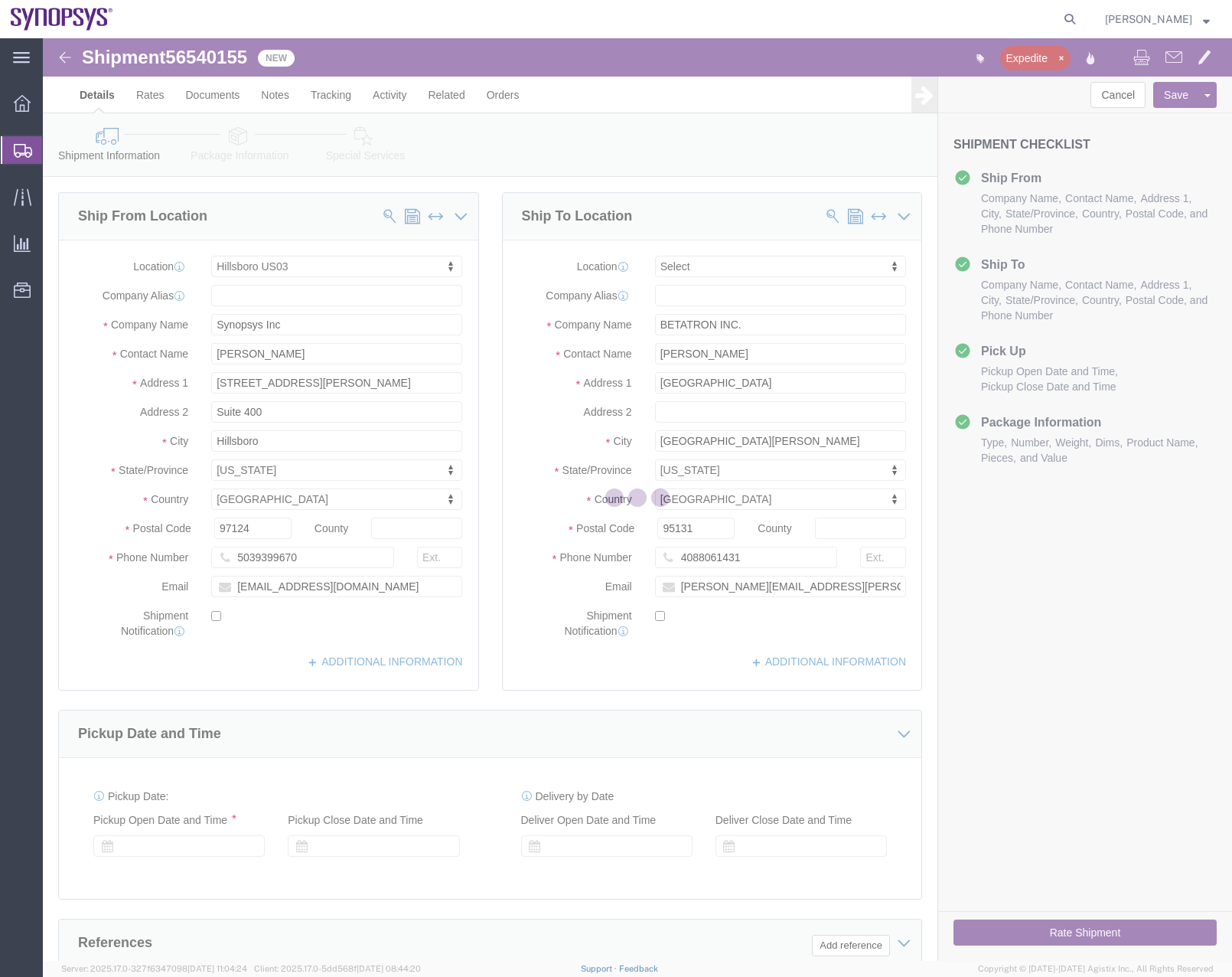
click at [17, 145] on icon at bounding box center [23, 151] width 18 height 14
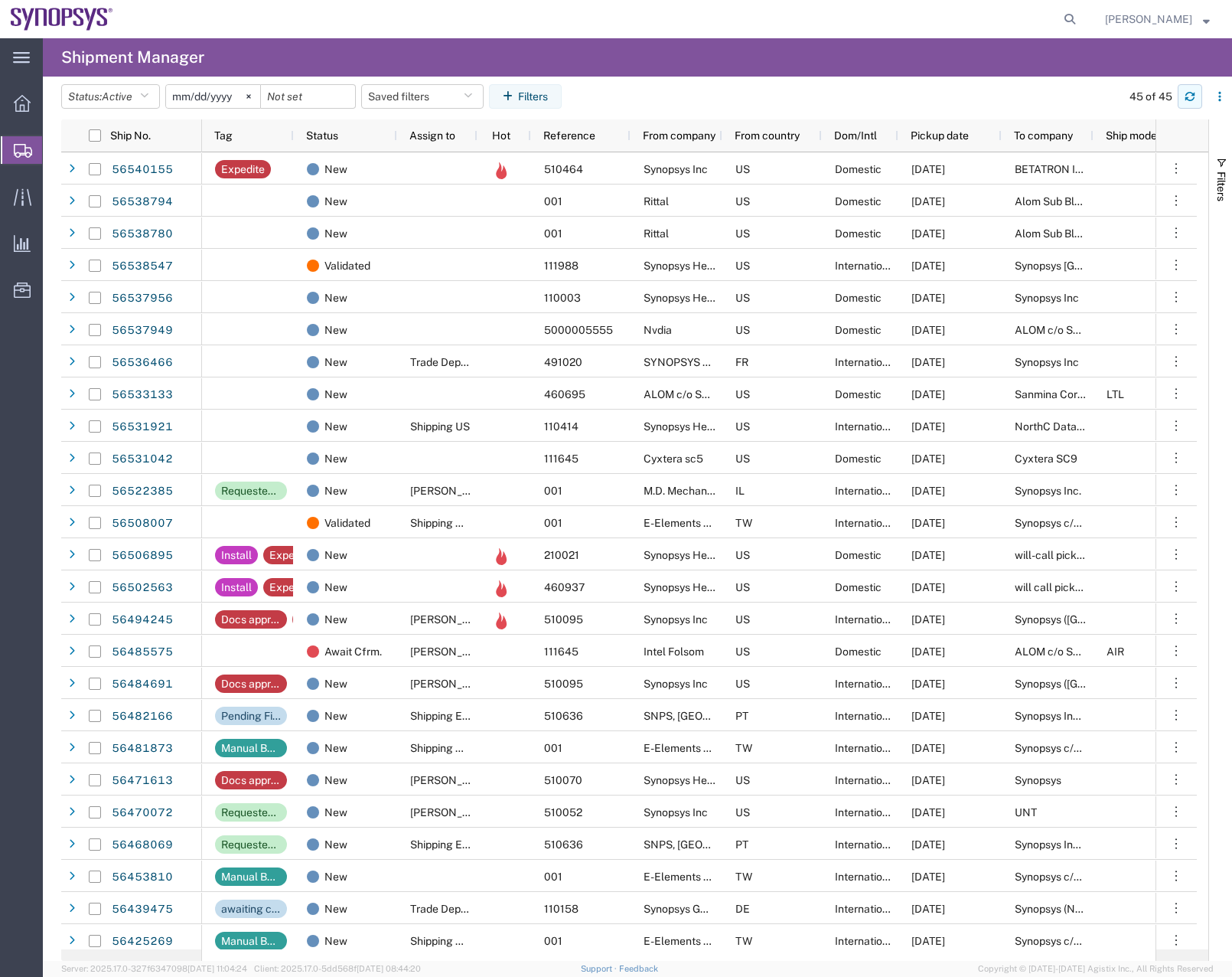
click at [1188, 99] on icon "button" at bounding box center [1189, 96] width 10 height 10
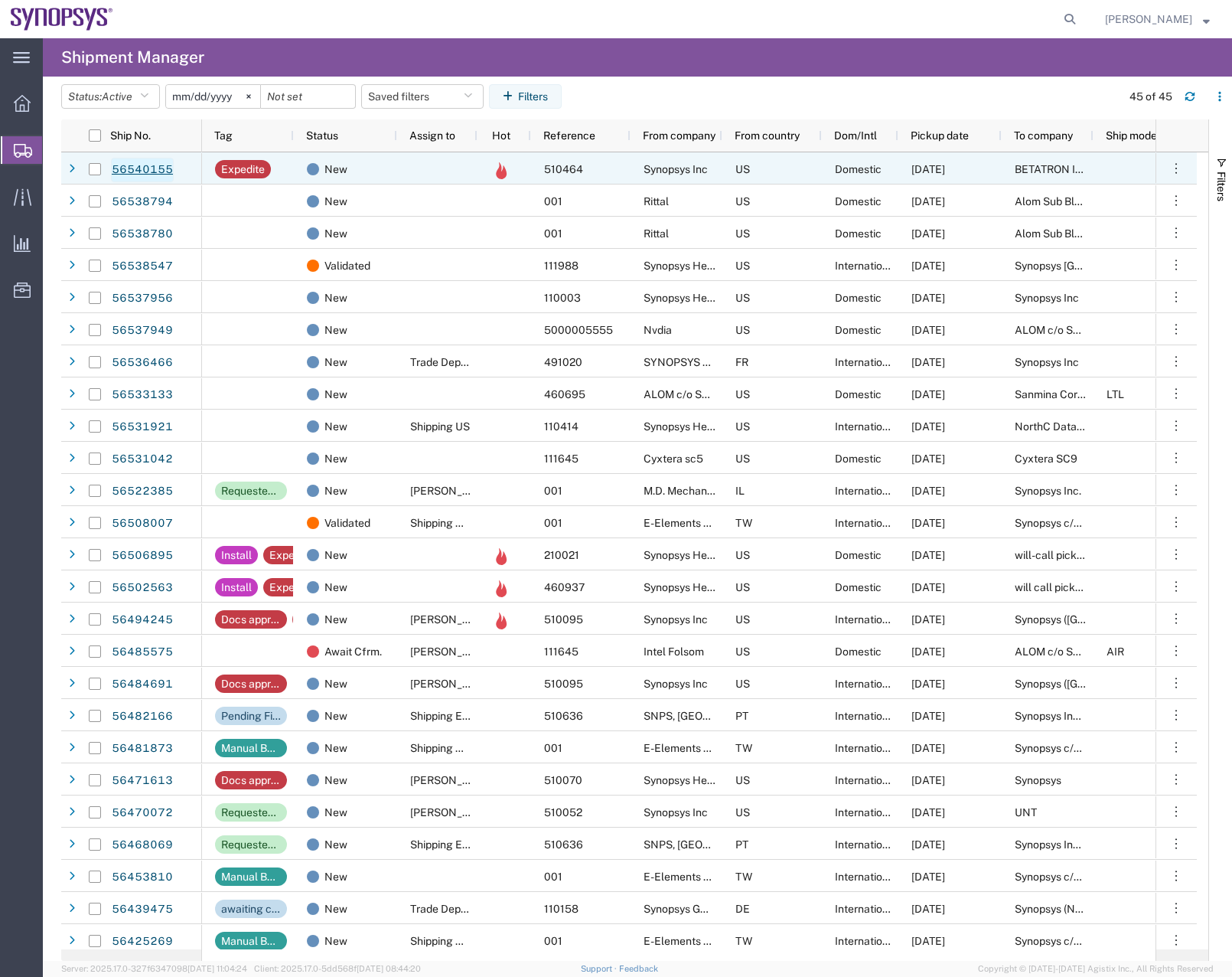
click at [157, 175] on link "56540155" at bounding box center [142, 170] width 63 height 25
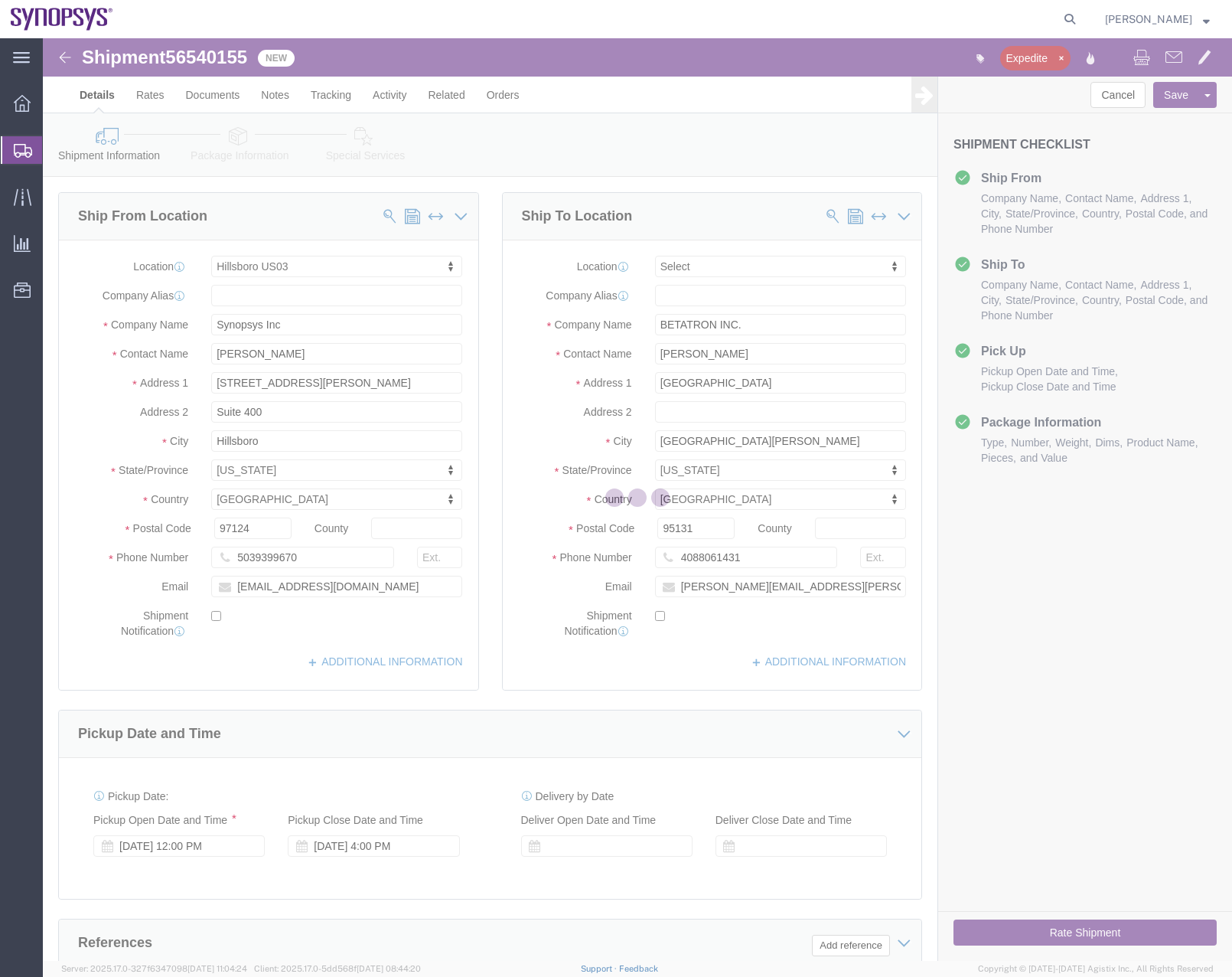
select select "63190"
select select
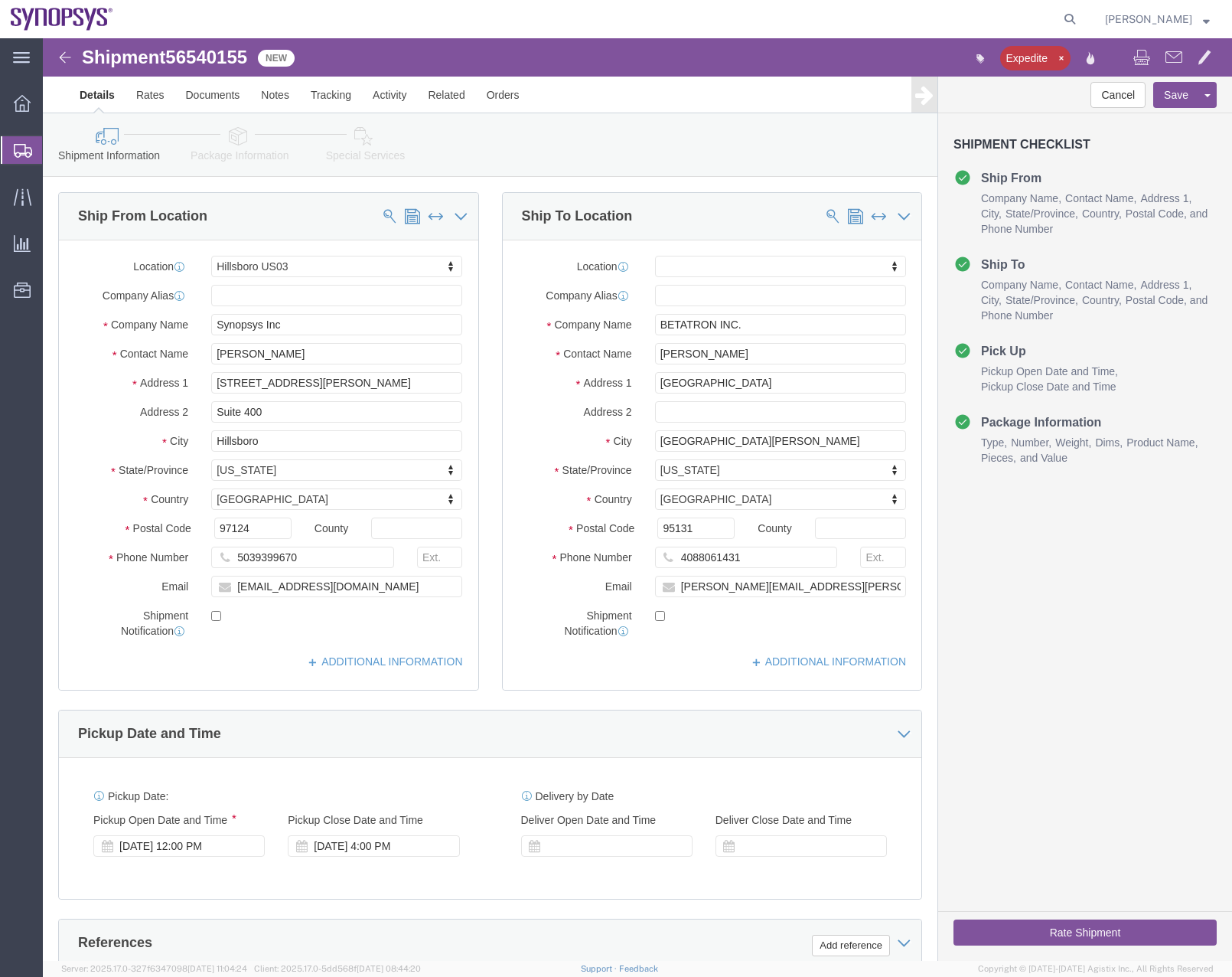
click link "Package Information"
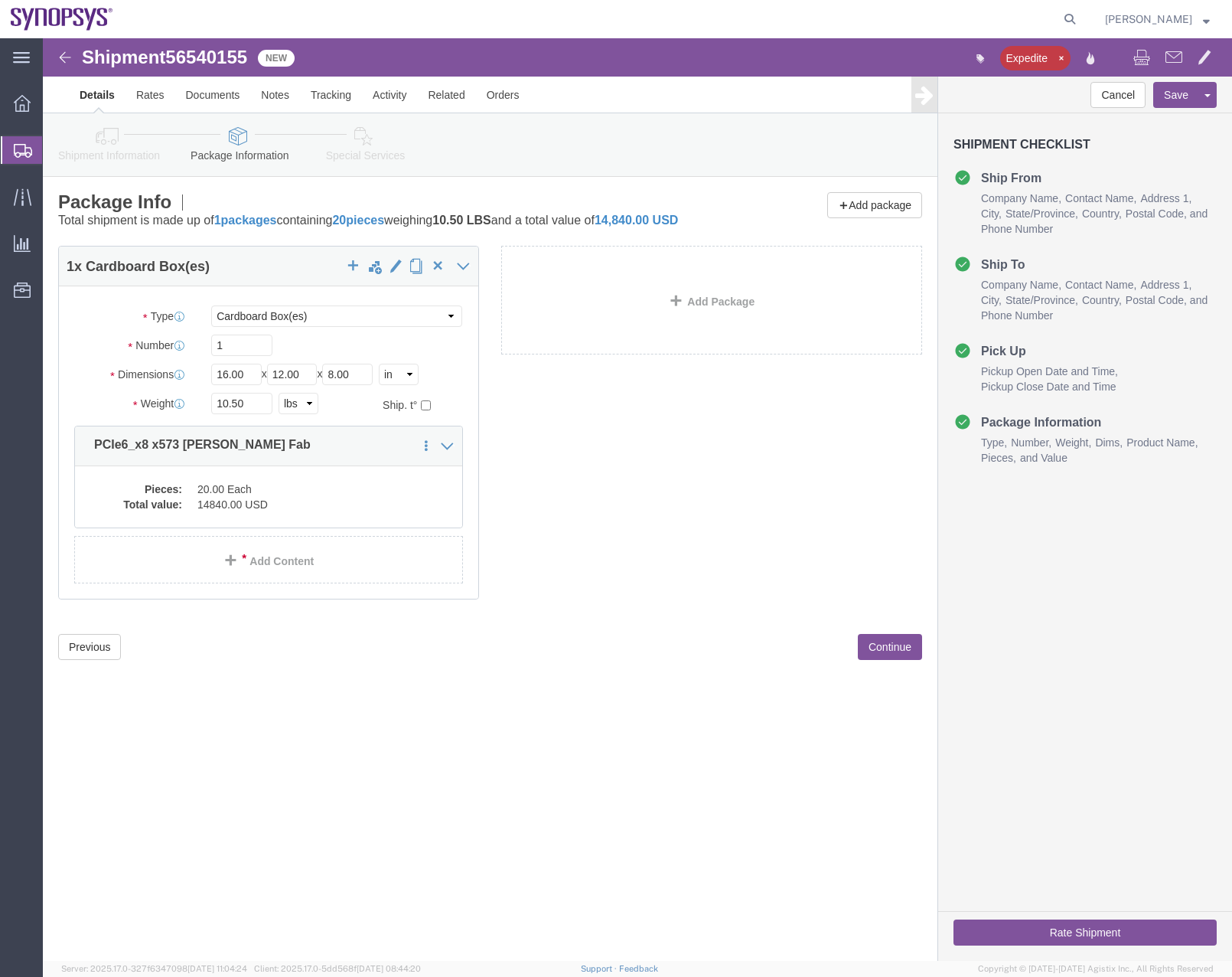
click link "Special Services"
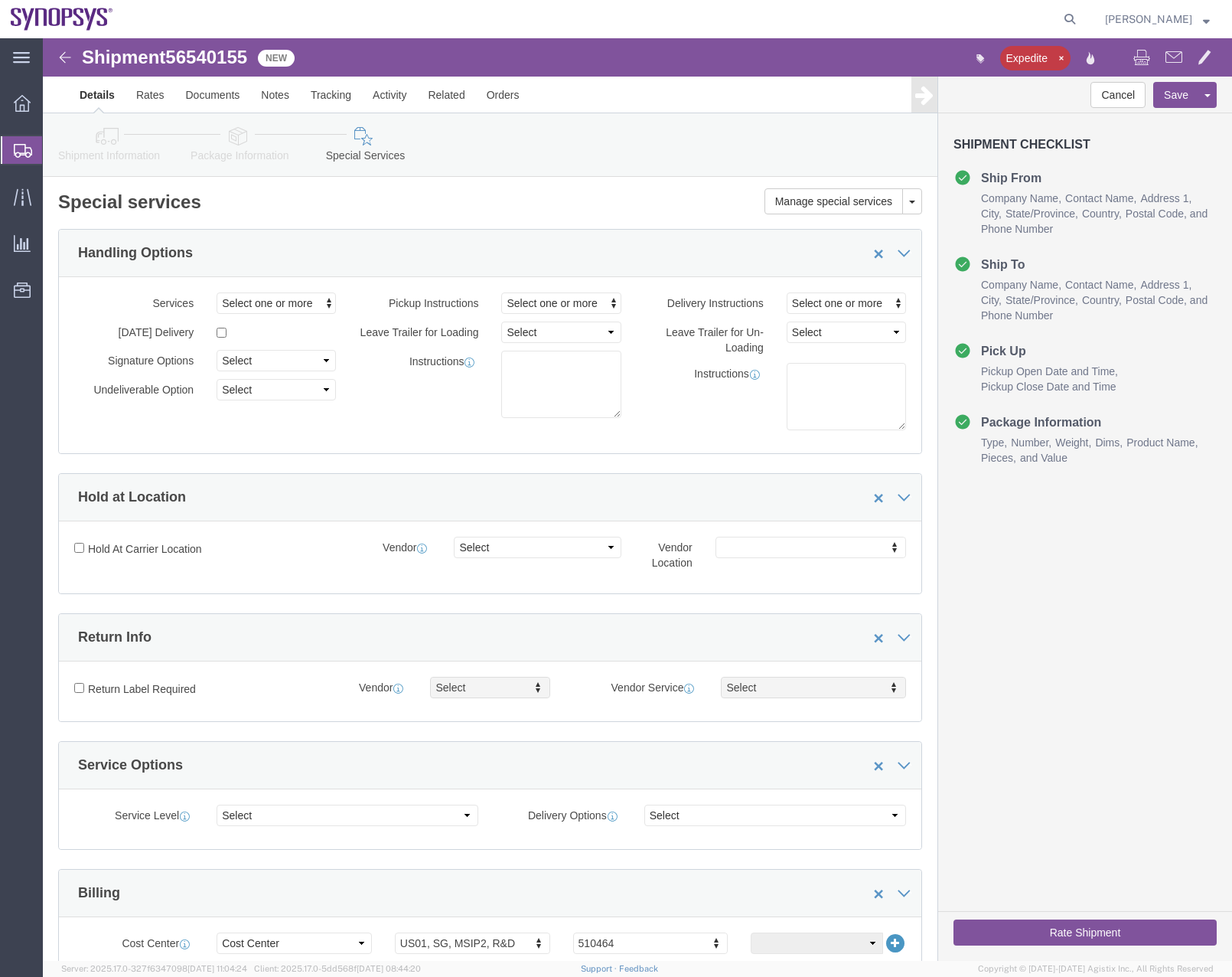
click button "Rate Shipment"
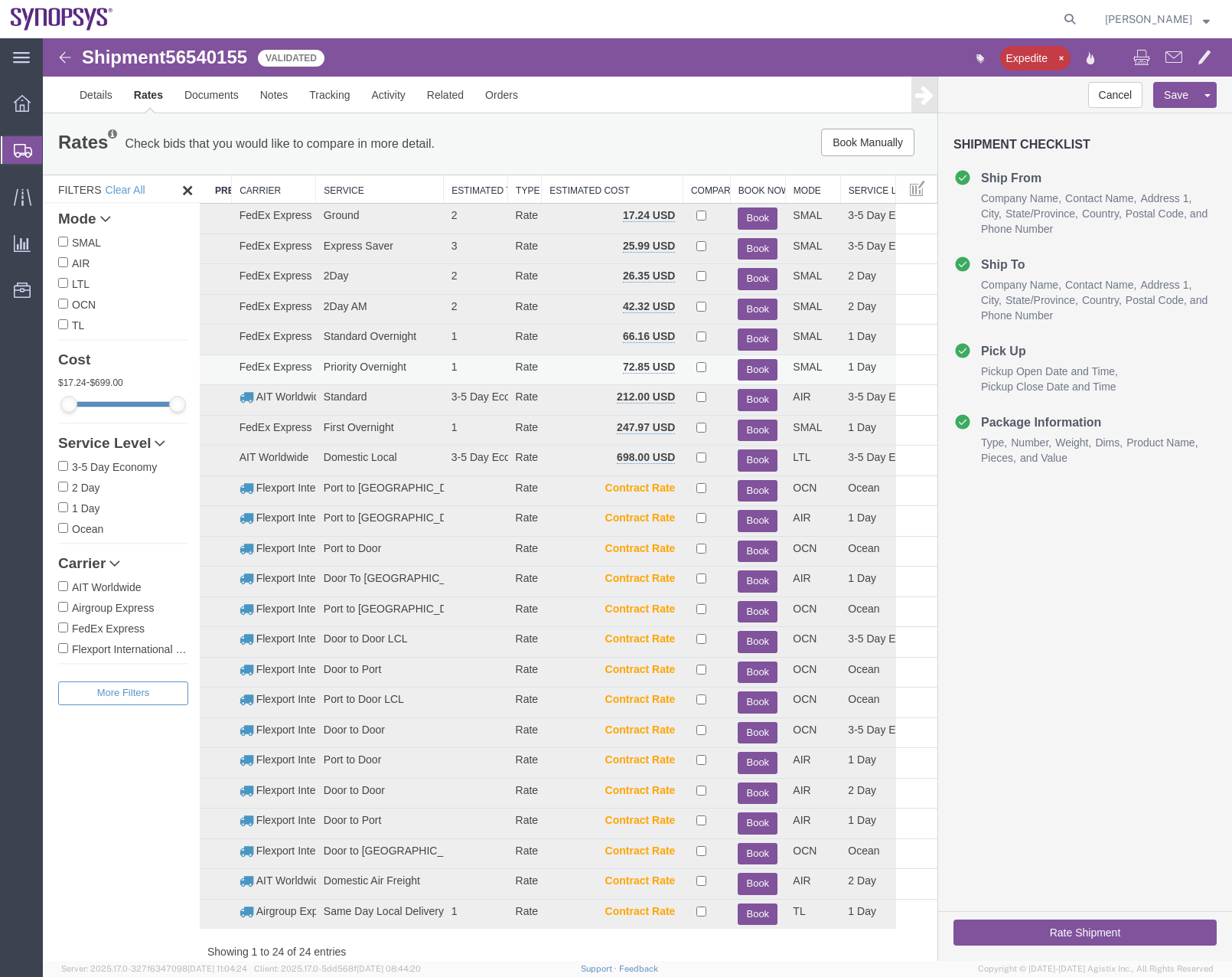
click at [745, 366] on button "Book" at bounding box center [757, 369] width 40 height 22
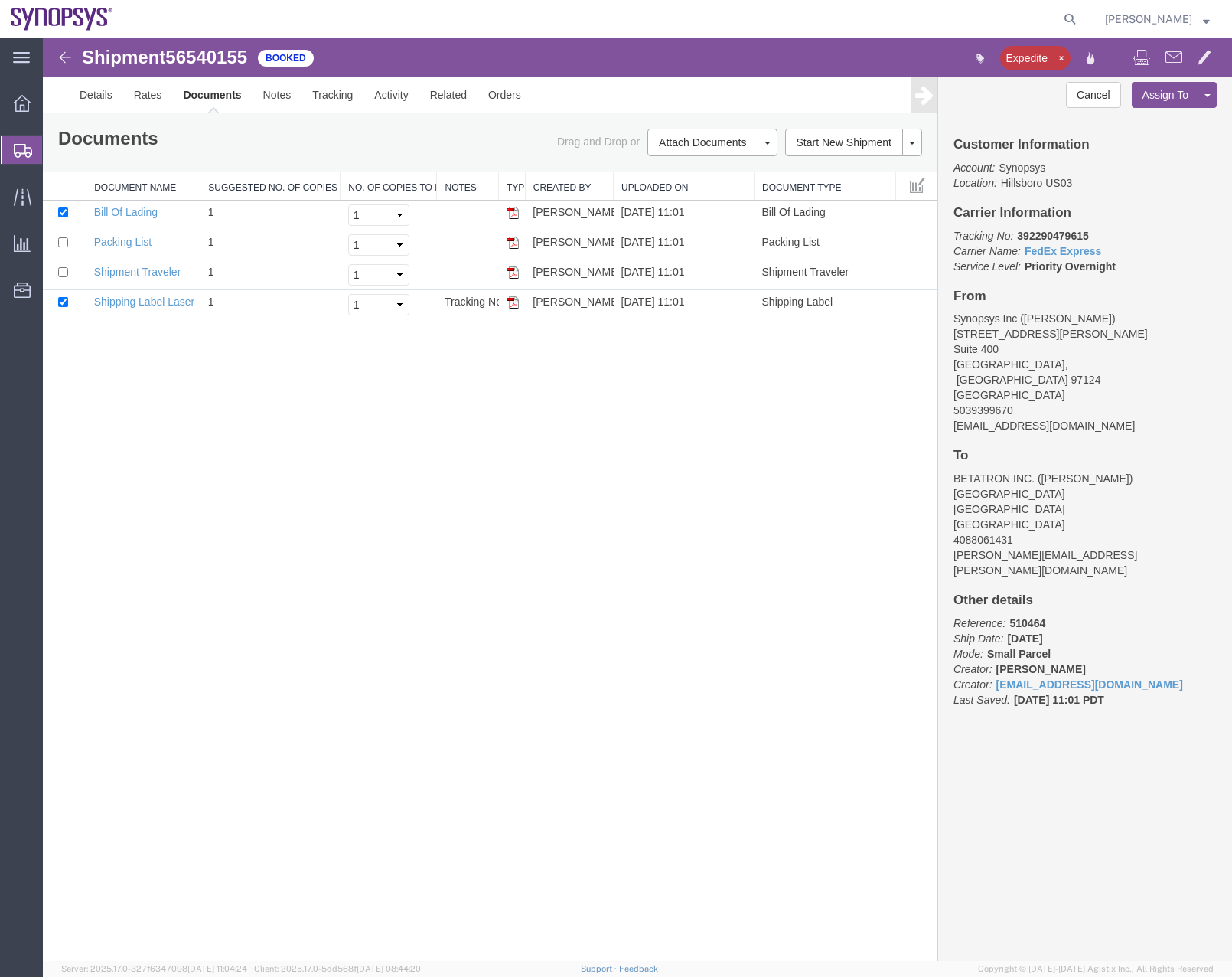
click at [28, 141] on div at bounding box center [22, 150] width 43 height 28
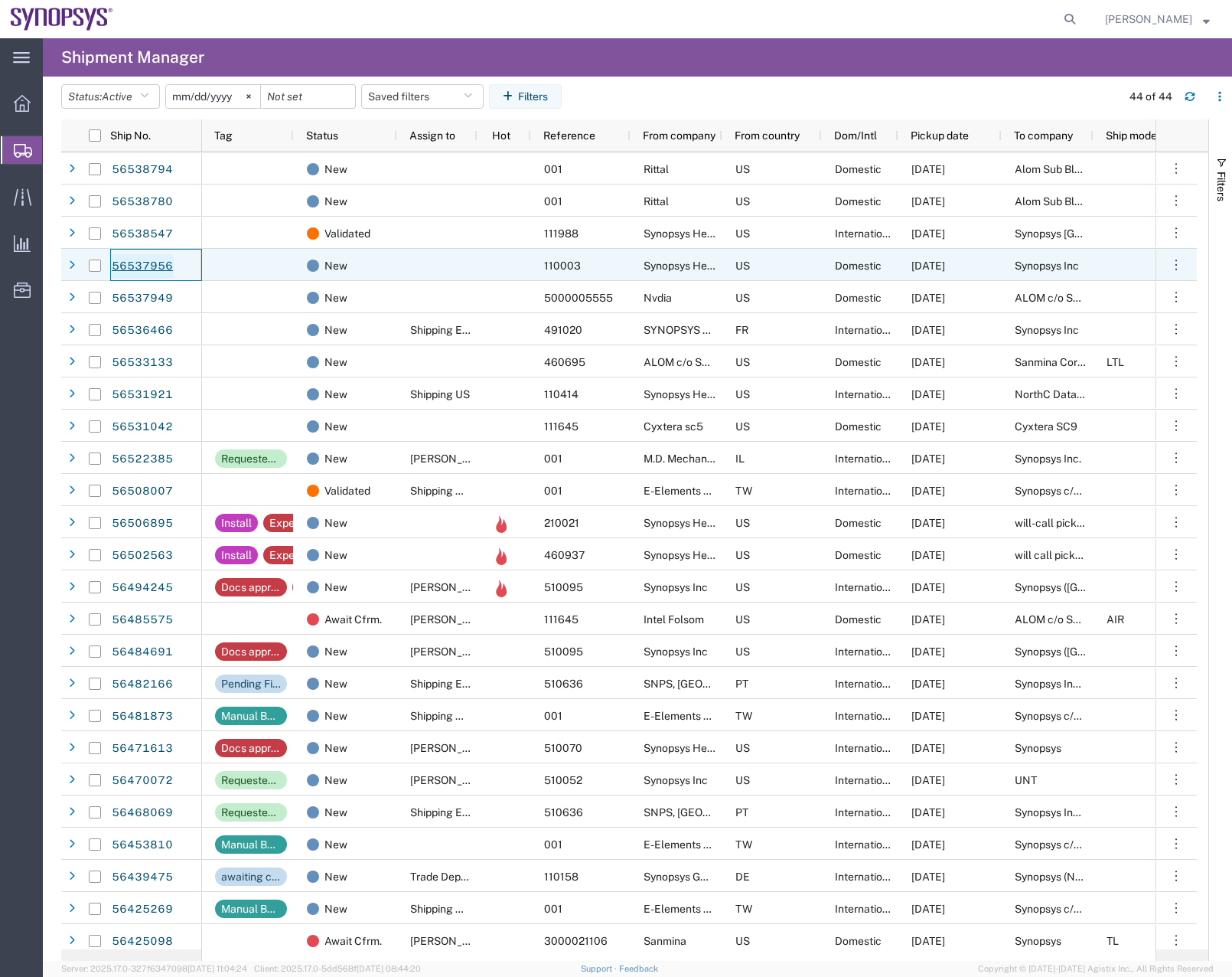
click at [147, 266] on link "56537956" at bounding box center [142, 267] width 63 height 25
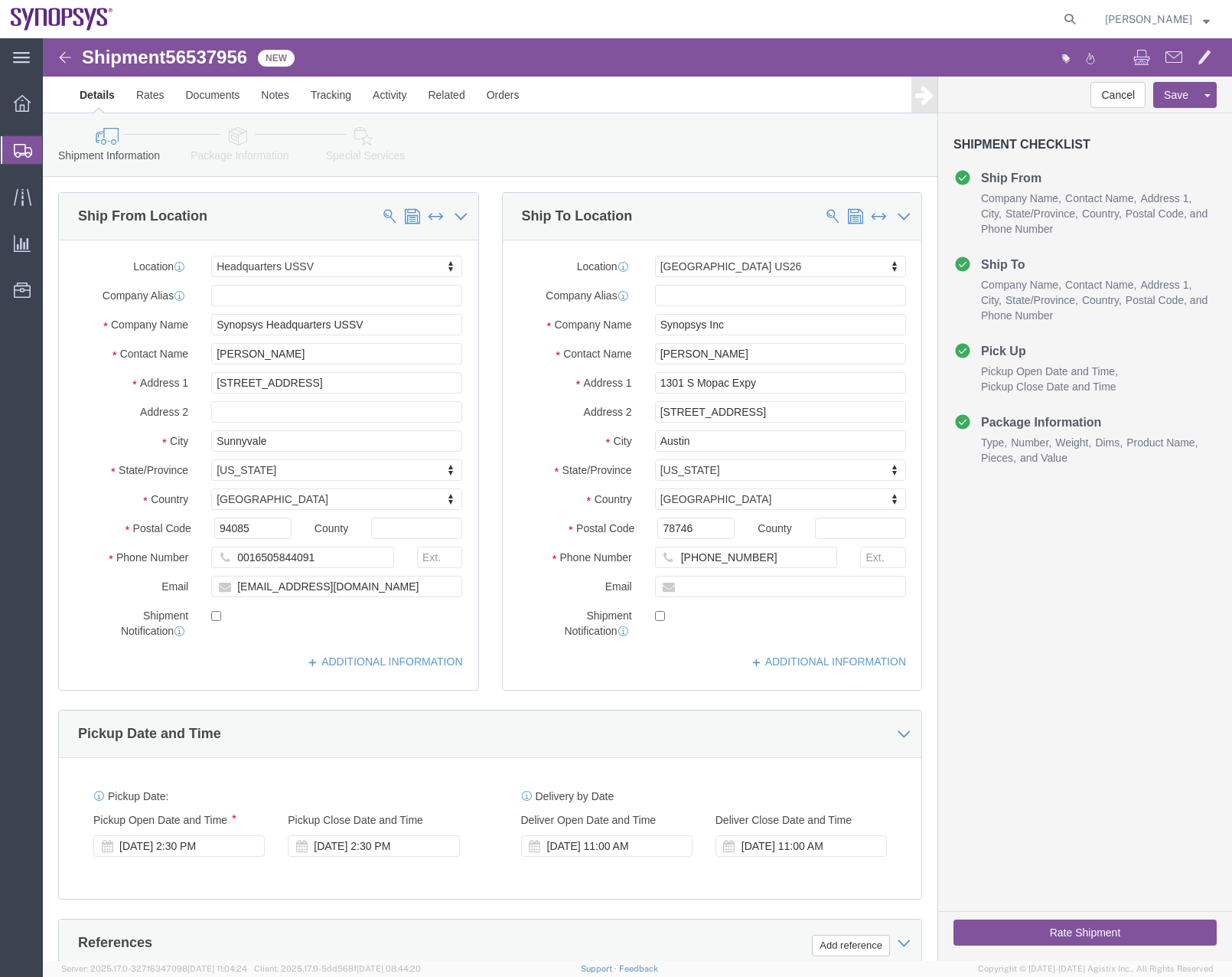
select select "63204"
select select "63180"
click button "Rate Shipment"
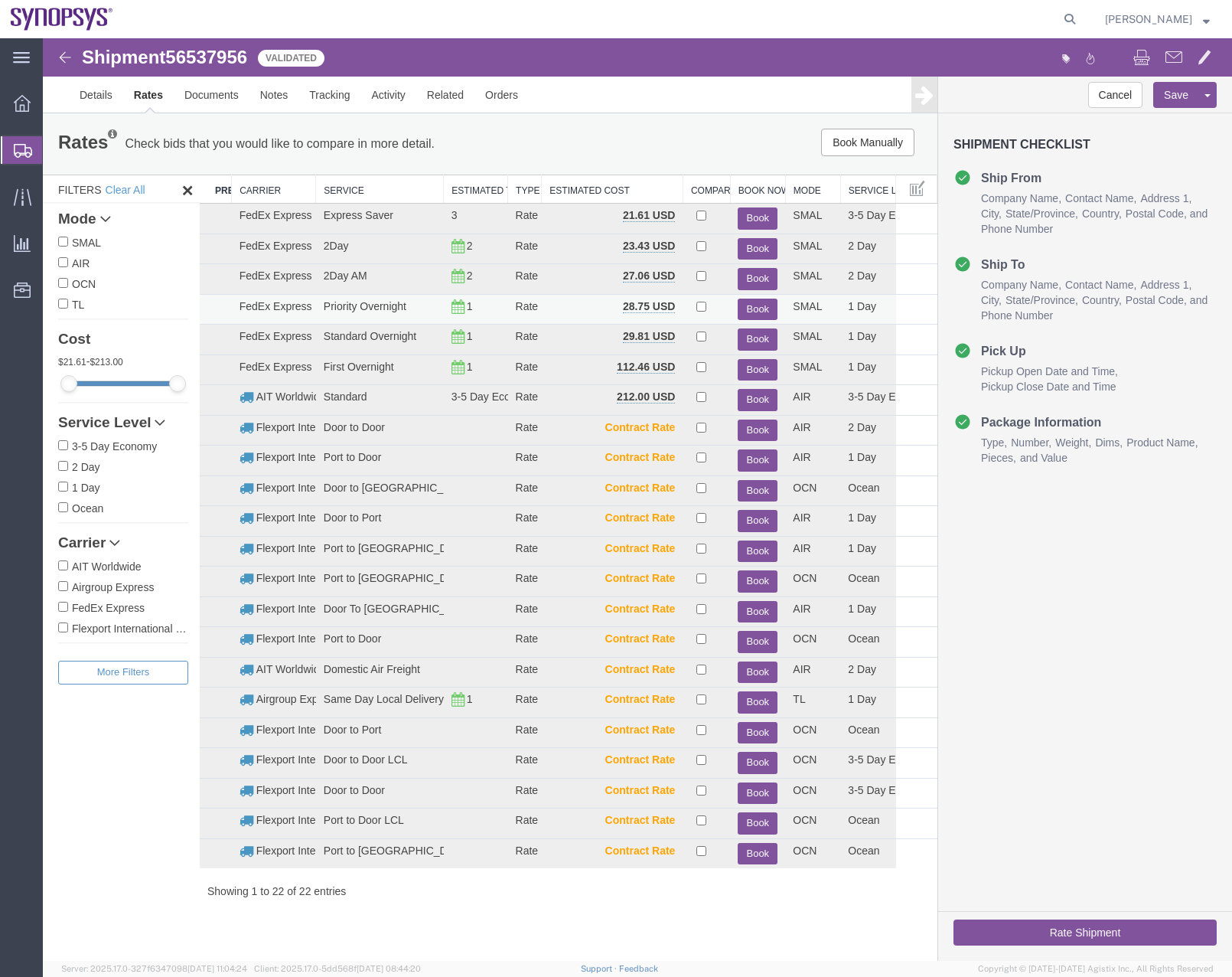
click at [751, 303] on button "Book" at bounding box center [757, 310] width 40 height 22
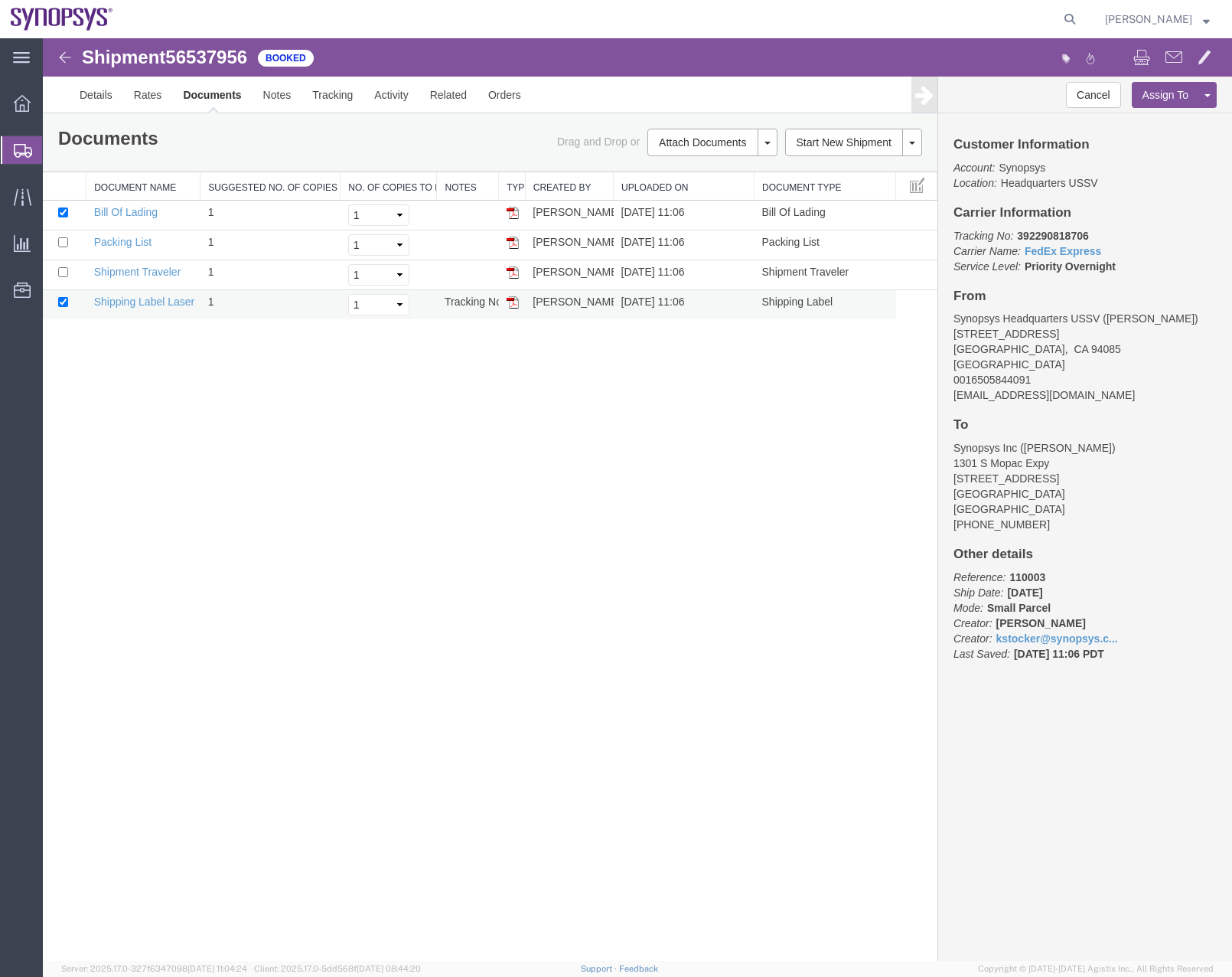
click at [512, 299] on img at bounding box center [513, 302] width 12 height 12
click at [15, 154] on icon at bounding box center [23, 151] width 18 height 14
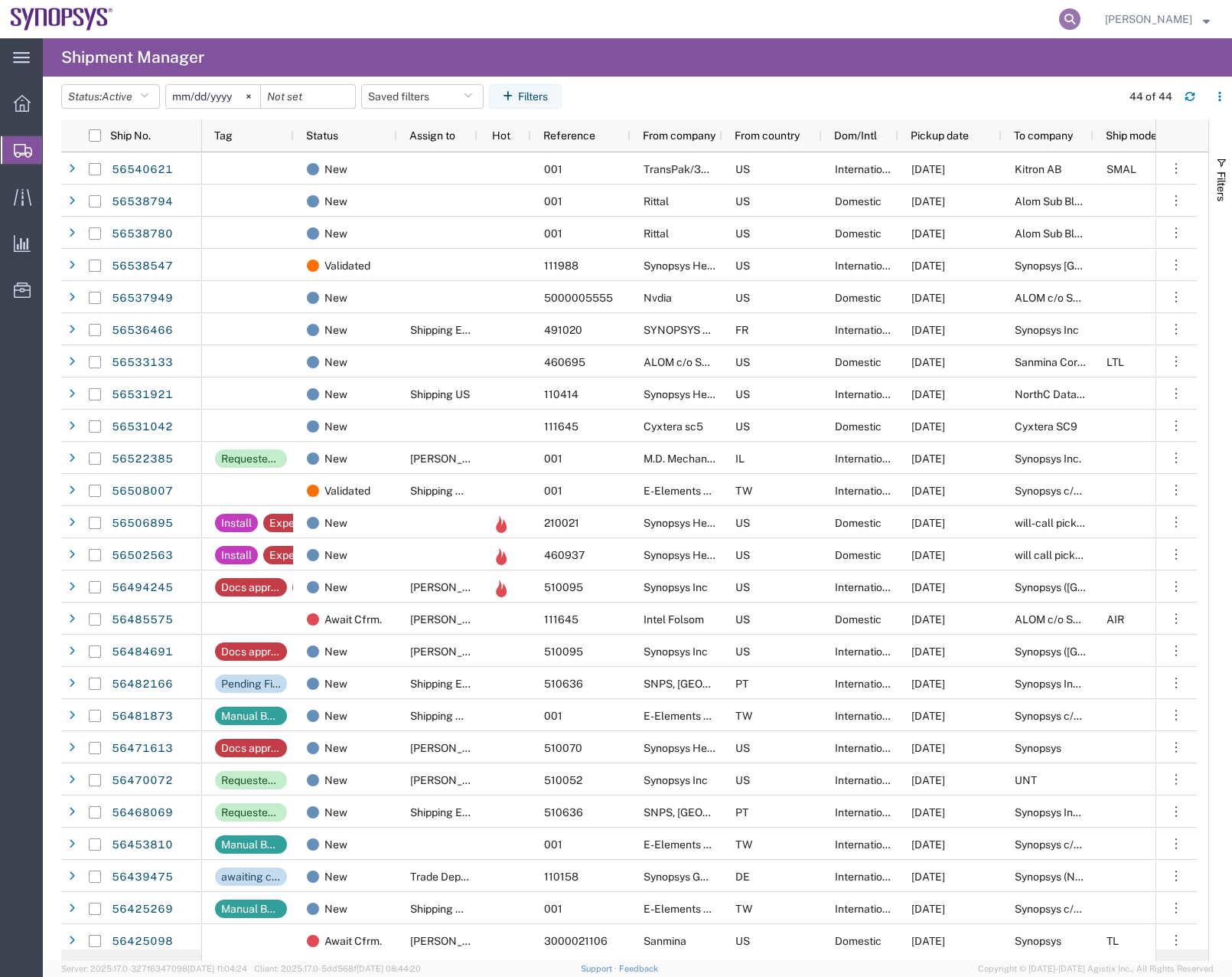
click at [1081, 18] on icon at bounding box center [1070, 19] width 22 height 22
click at [844, 4] on input "search" at bounding box center [827, 19] width 465 height 37
type input "56531917"
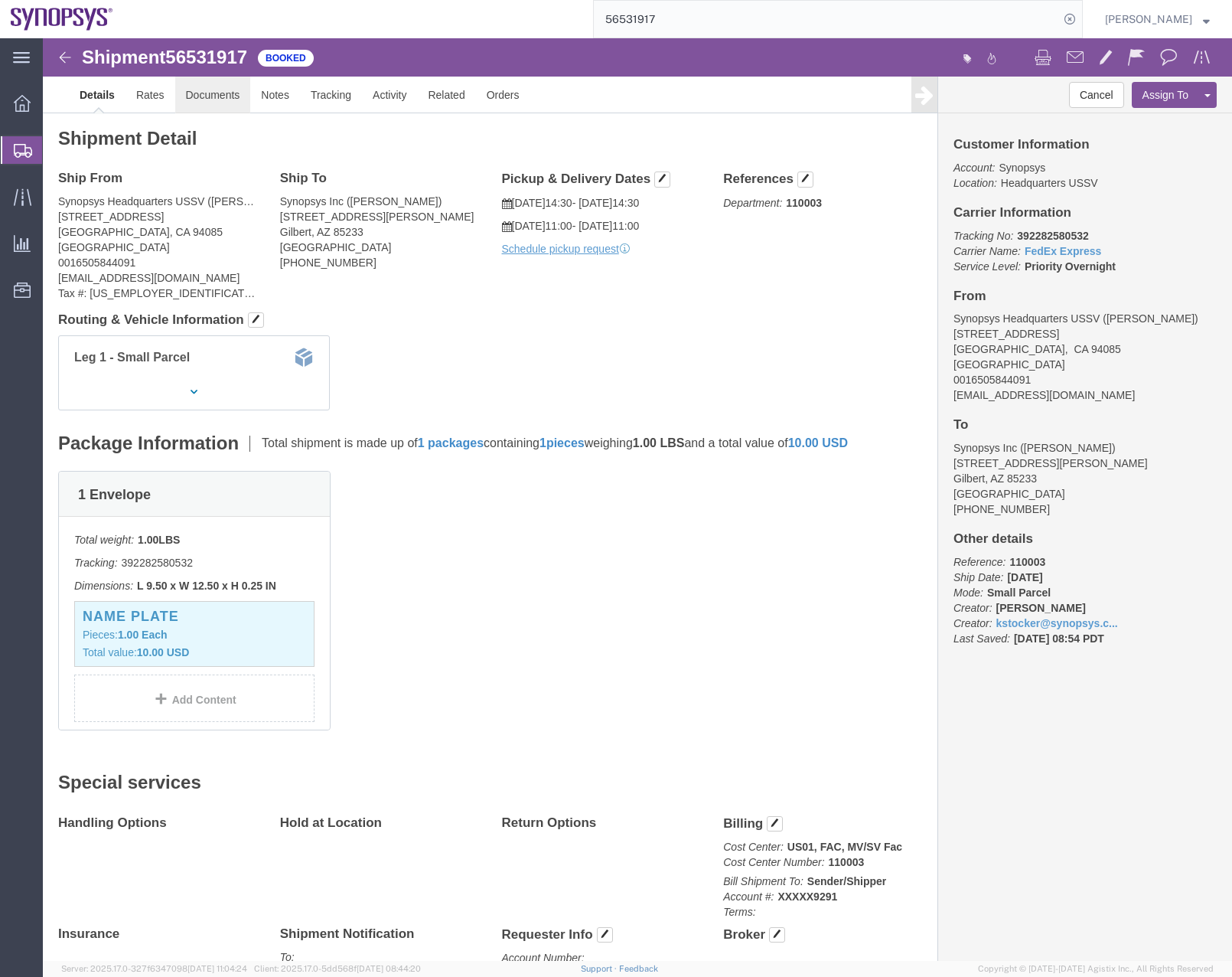
click link "Documents"
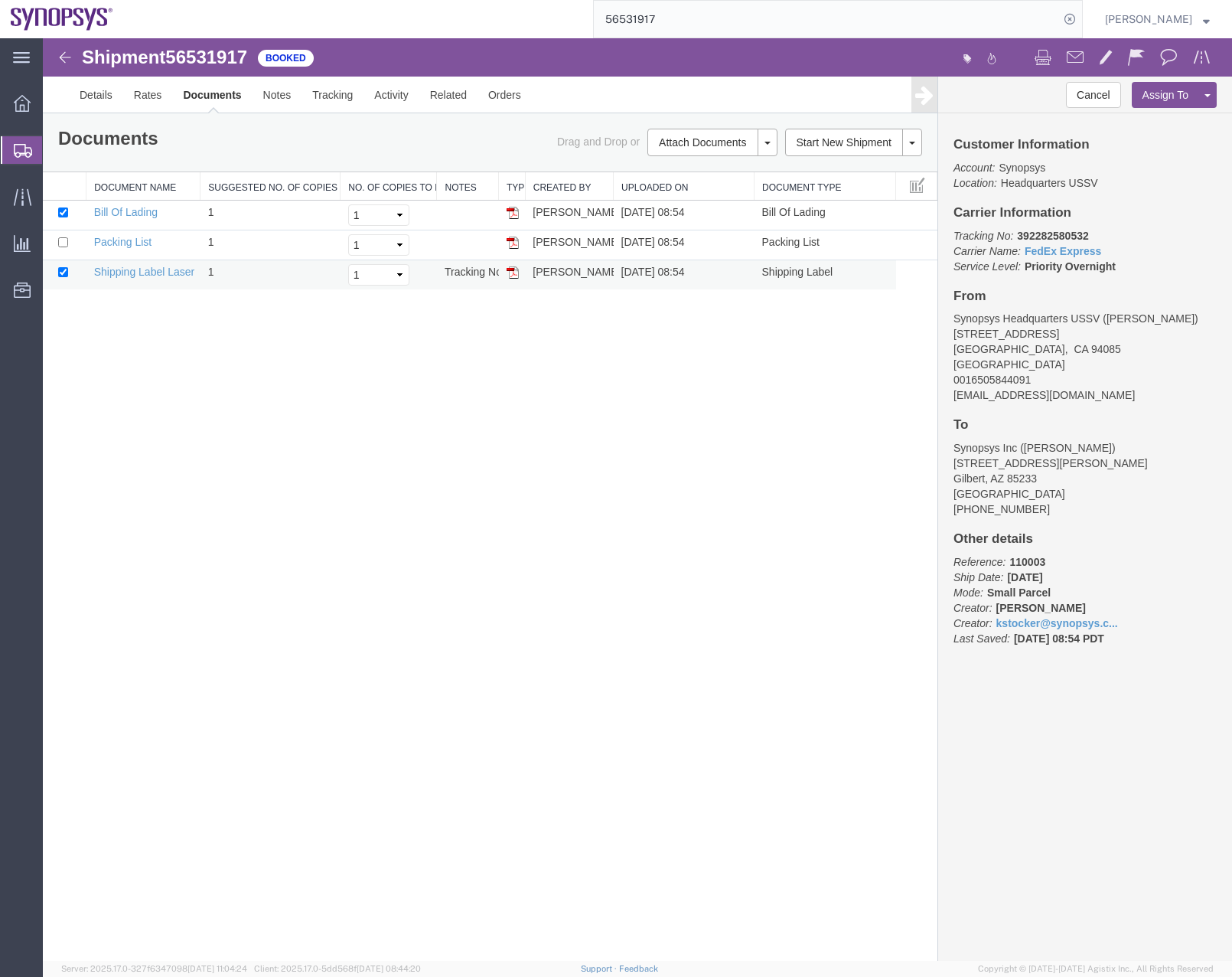
click at [513, 272] on img at bounding box center [513, 272] width 12 height 12
click at [6, 148] on div at bounding box center [22, 150] width 43 height 28
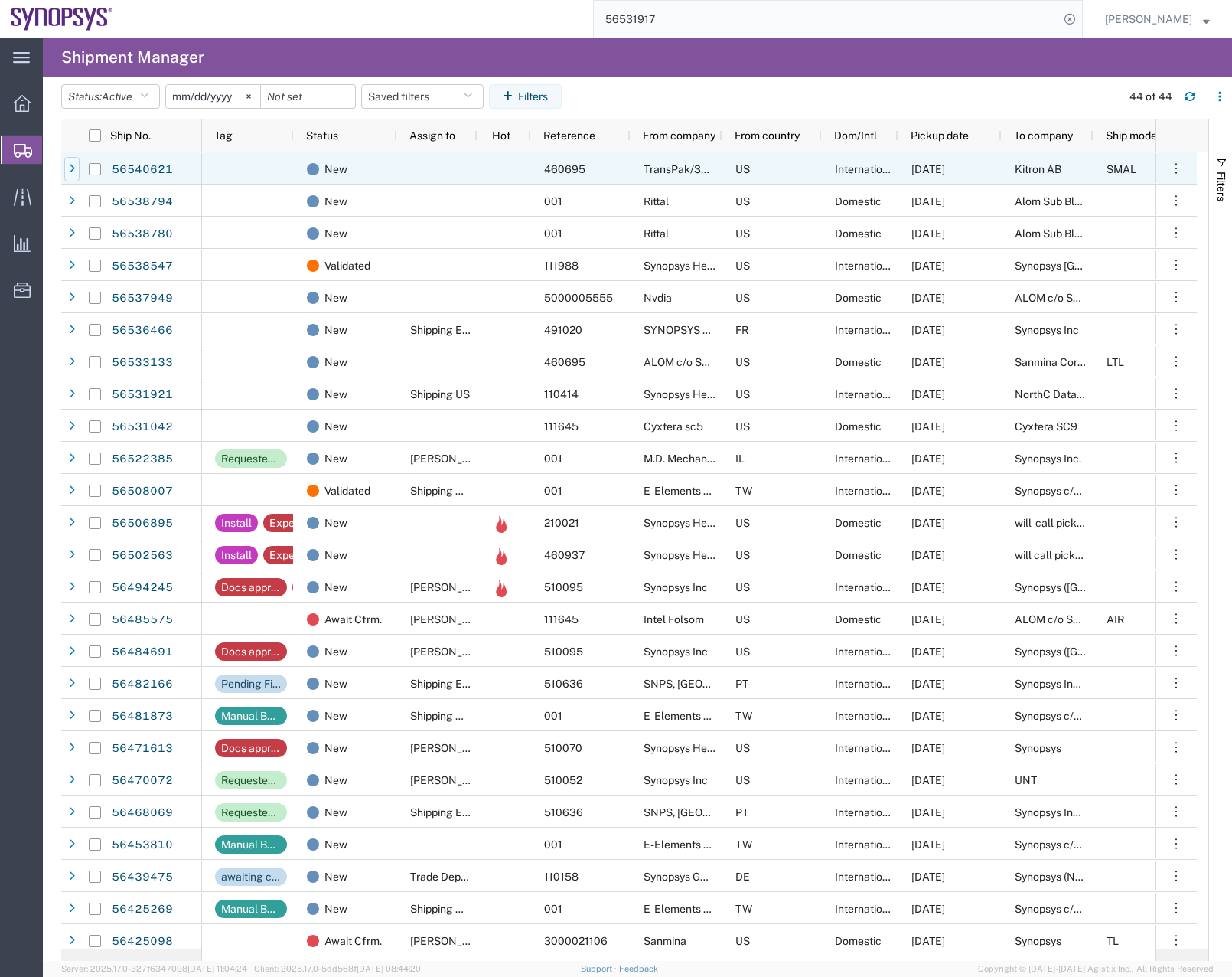
click at [75, 169] on div at bounding box center [72, 169] width 15 height 25
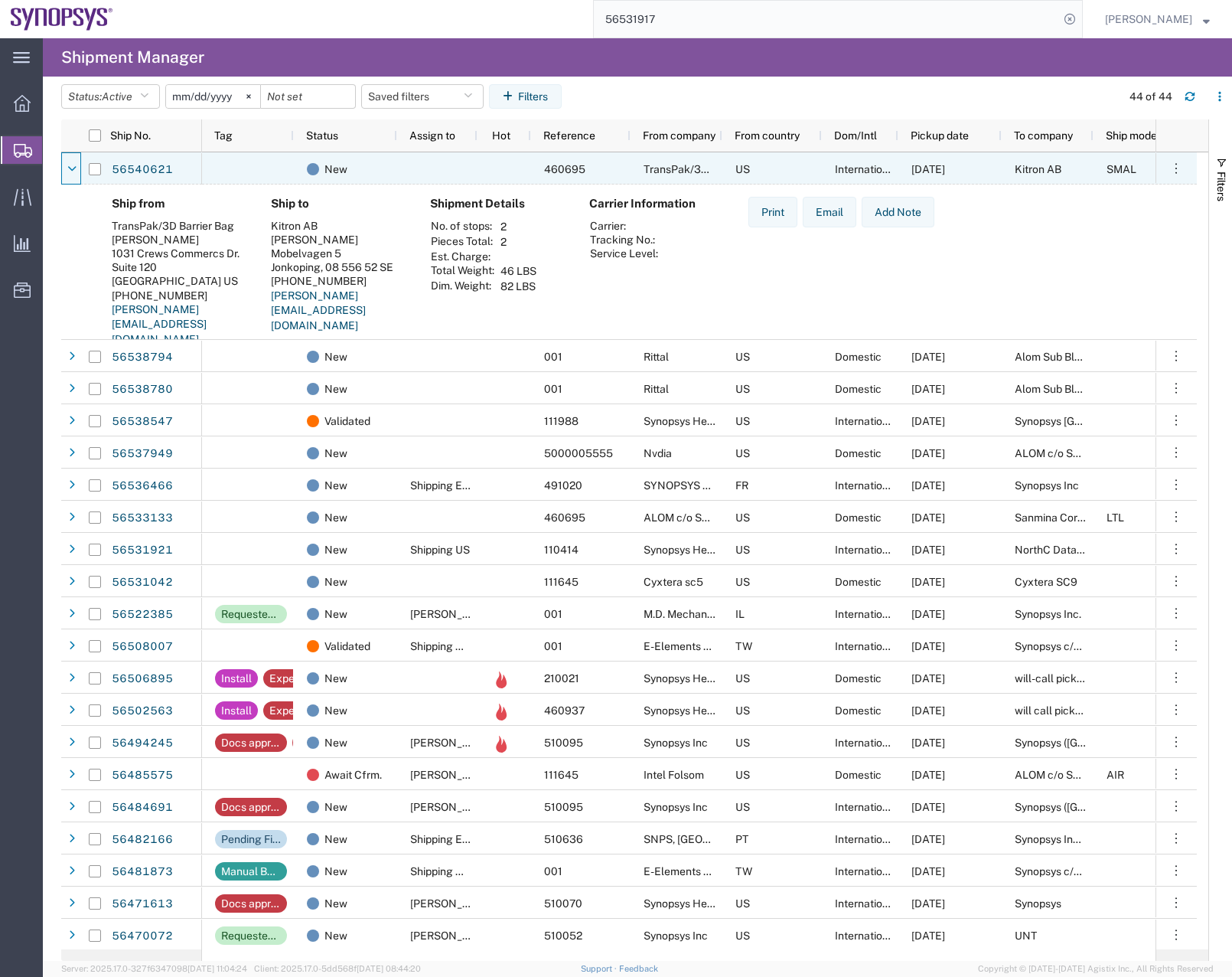
click at [75, 169] on icon at bounding box center [72, 169] width 9 height 10
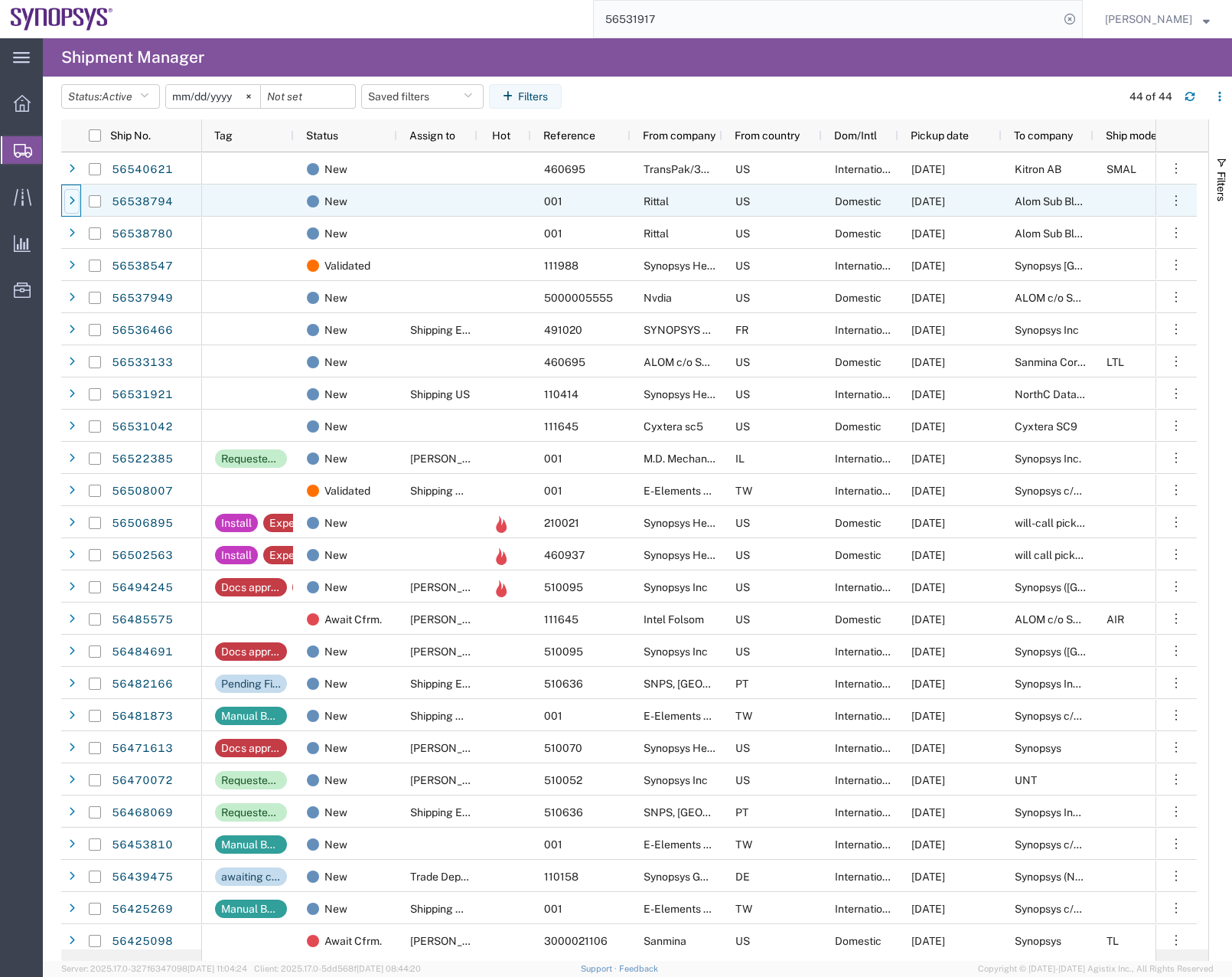
click at [74, 203] on icon at bounding box center [72, 200] width 6 height 10
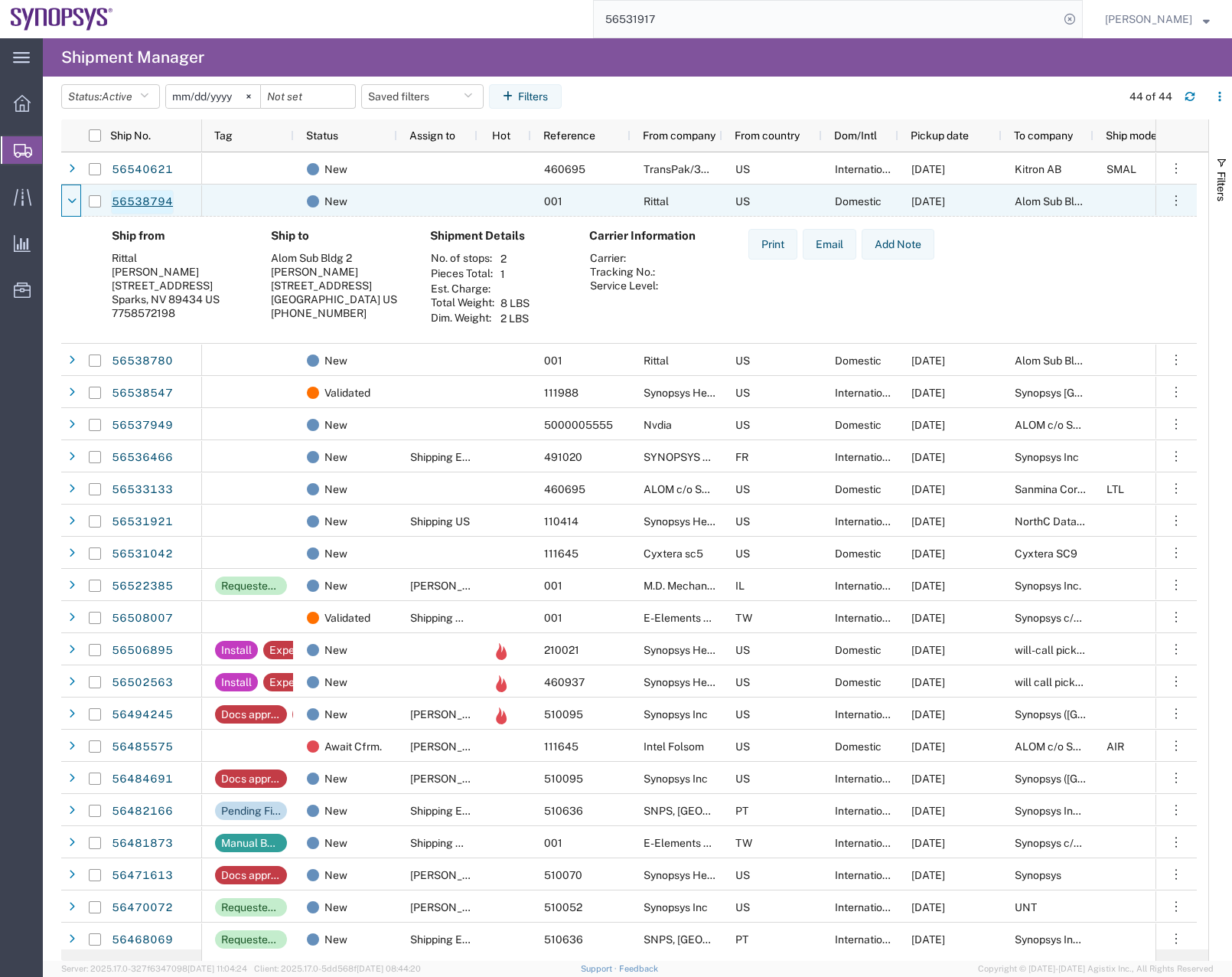
click at [140, 197] on link "56538794" at bounding box center [142, 202] width 63 height 25
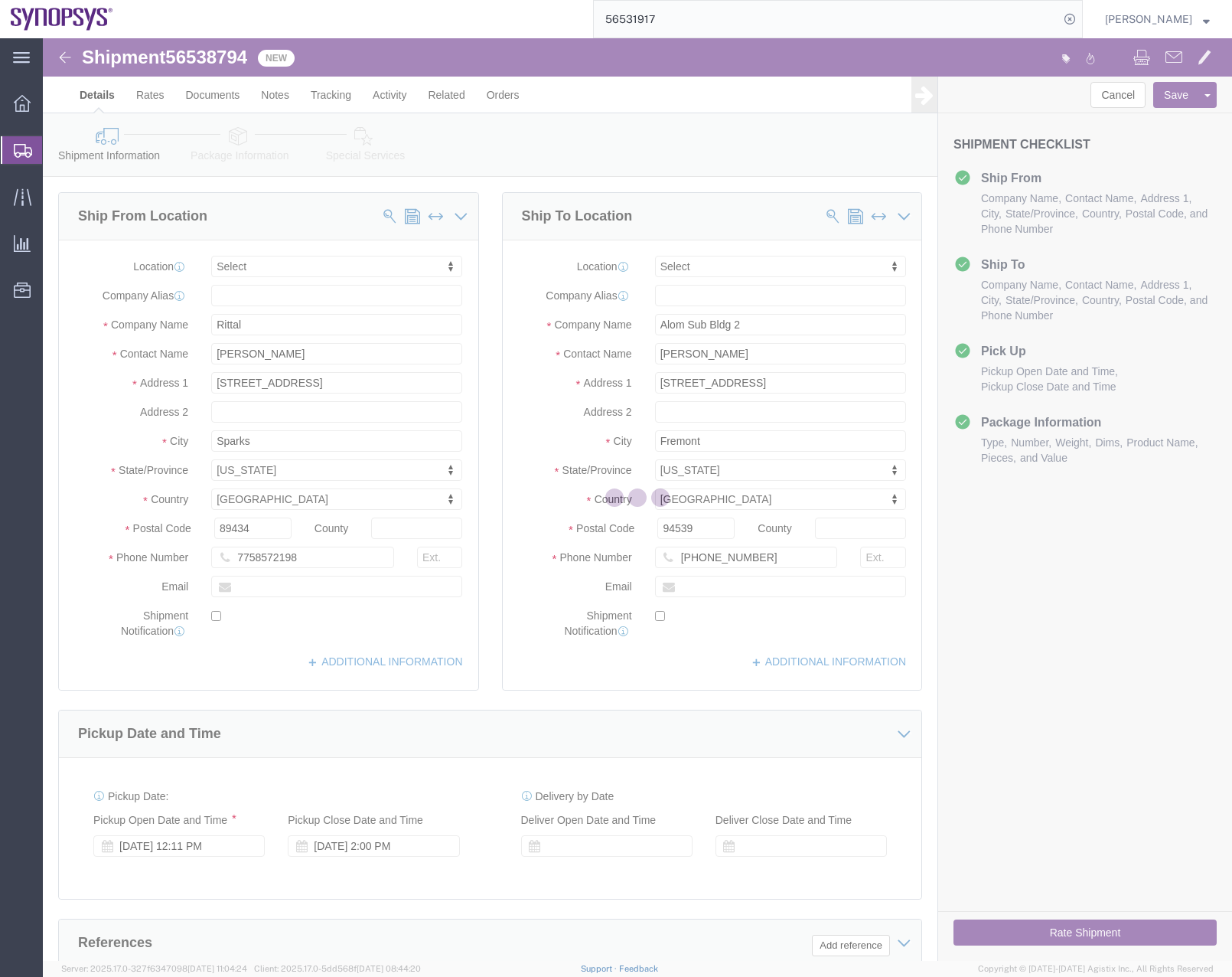
select select
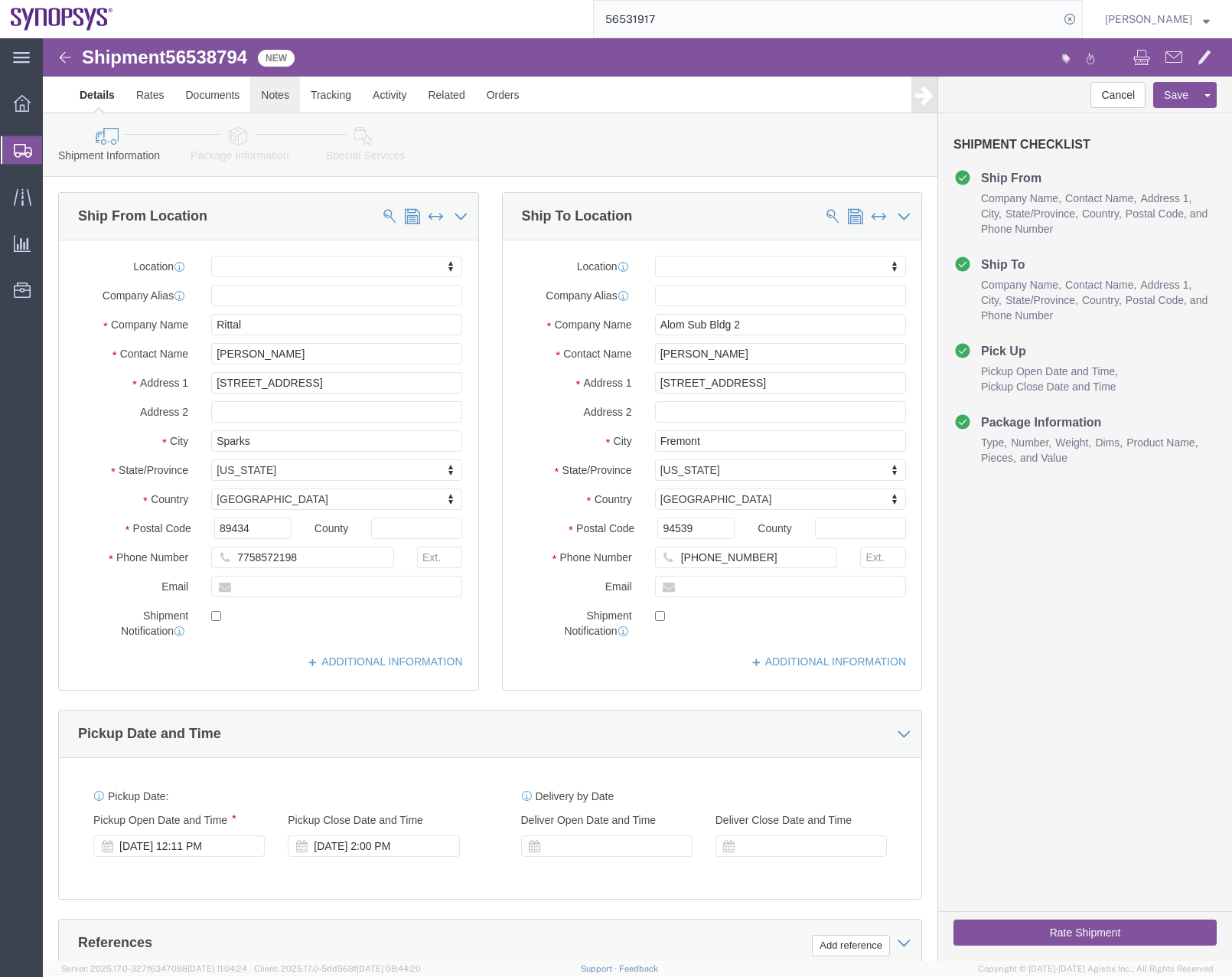
click link "Notes"
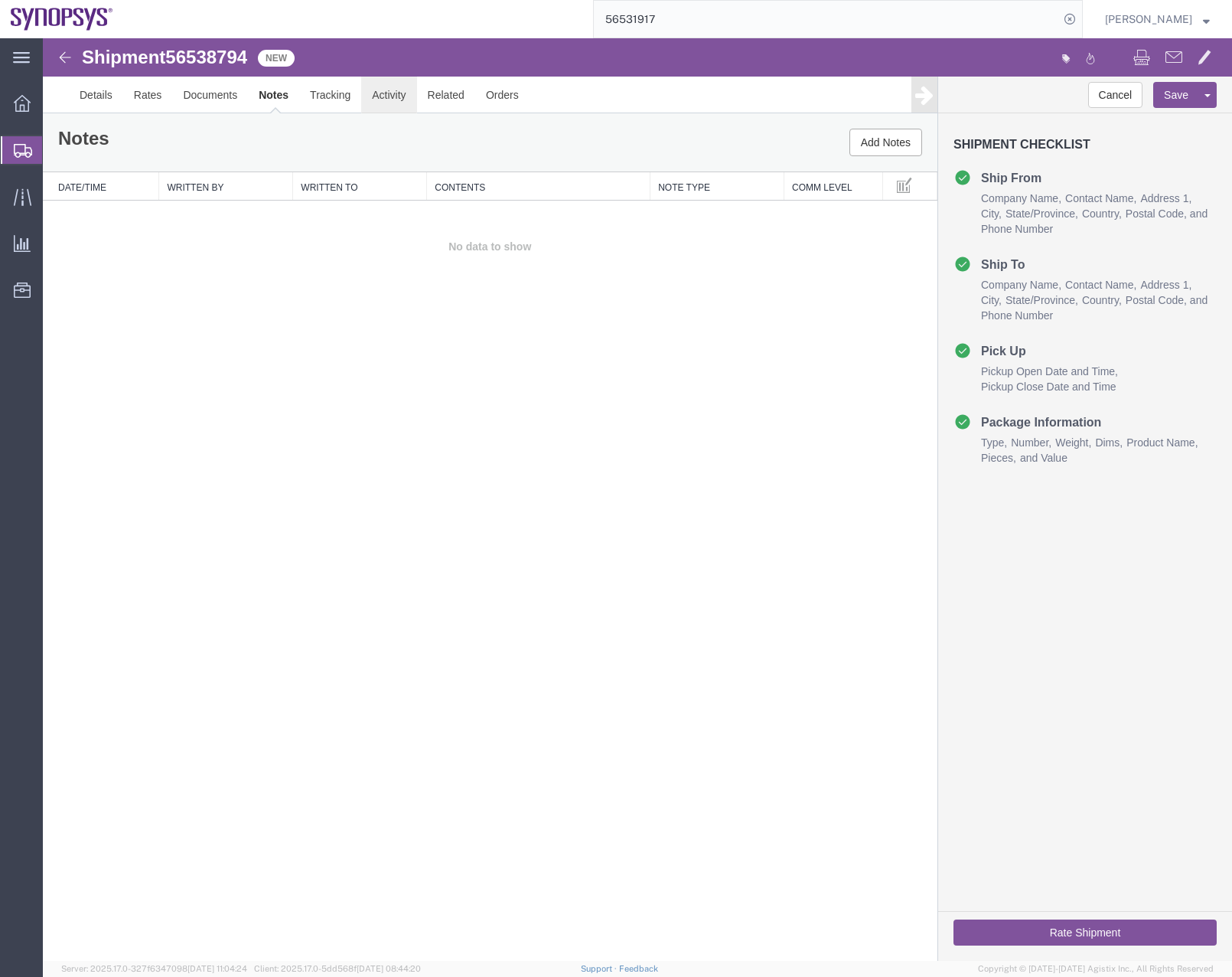
click at [385, 98] on link "Activity" at bounding box center [389, 95] width 55 height 37
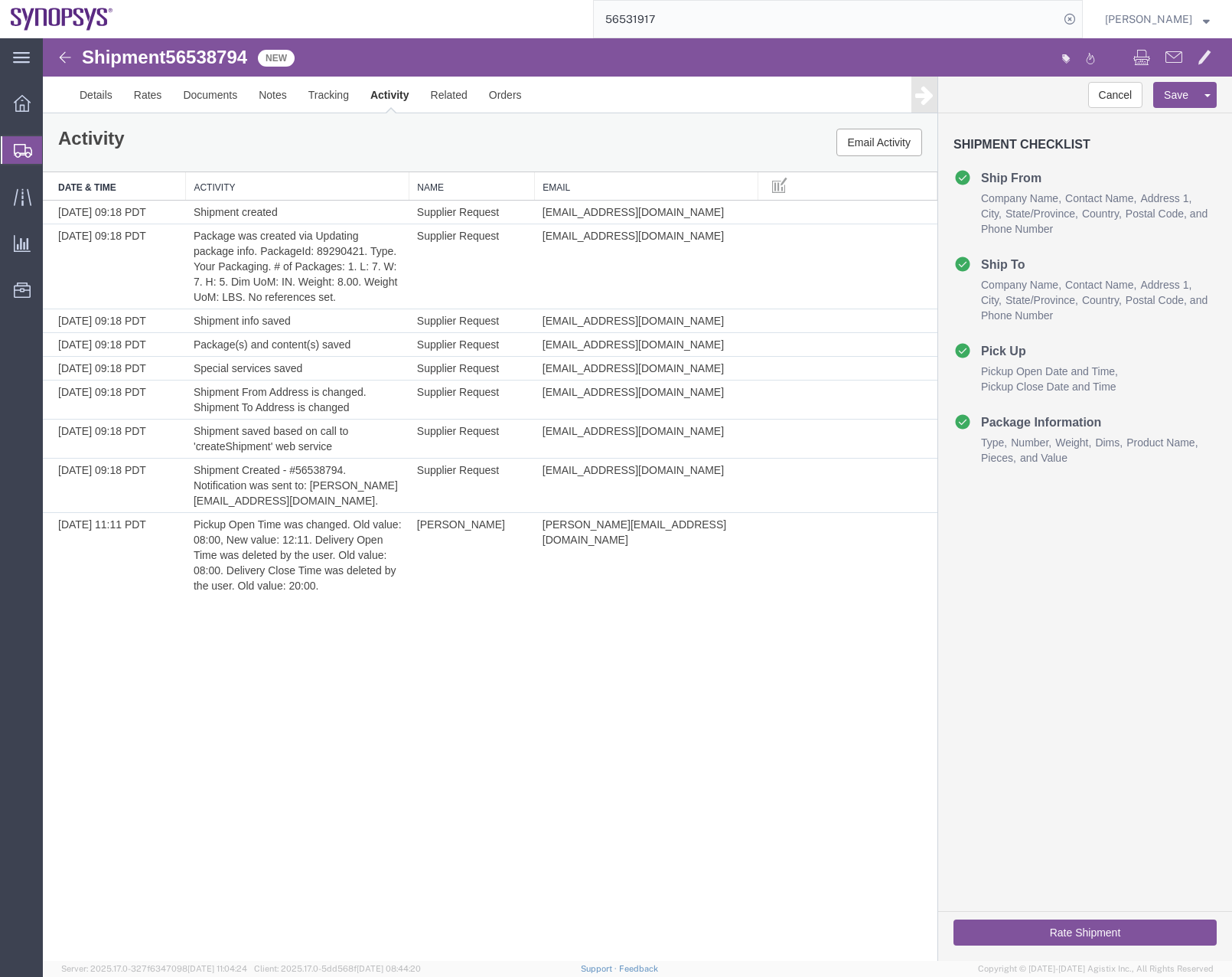
click at [17, 148] on icon at bounding box center [23, 151] width 18 height 14
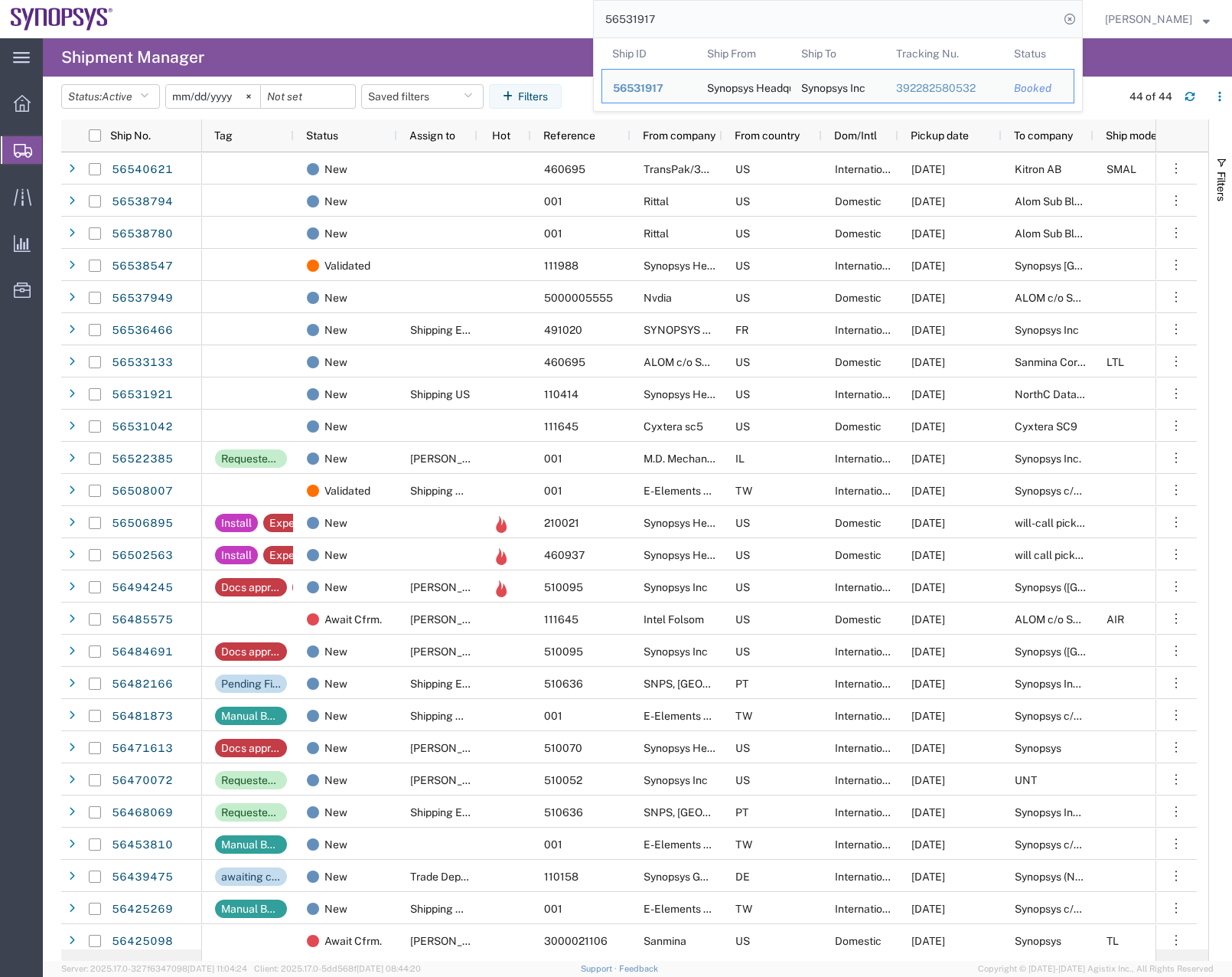
drag, startPoint x: 675, startPoint y: 12, endPoint x: 524, endPoint y: 55, distance: 157.0
click at [523, 55] on div "main_menu Created with Sketch. Collapse Menu Overview Shipments Shipment Manage…" at bounding box center [616, 507] width 1232 height 939
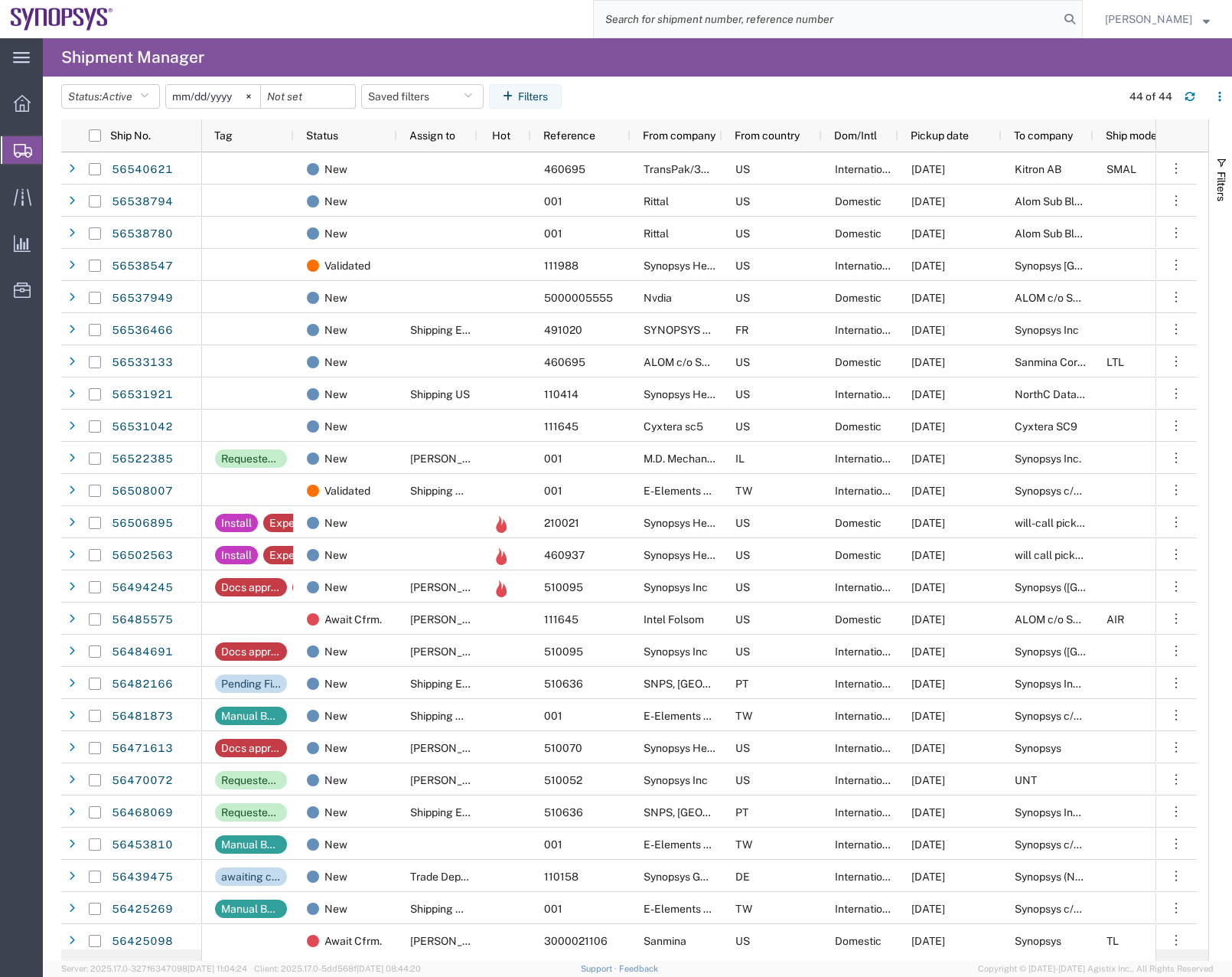
click at [692, 25] on input "search" at bounding box center [827, 19] width 465 height 37
type input "56531042"
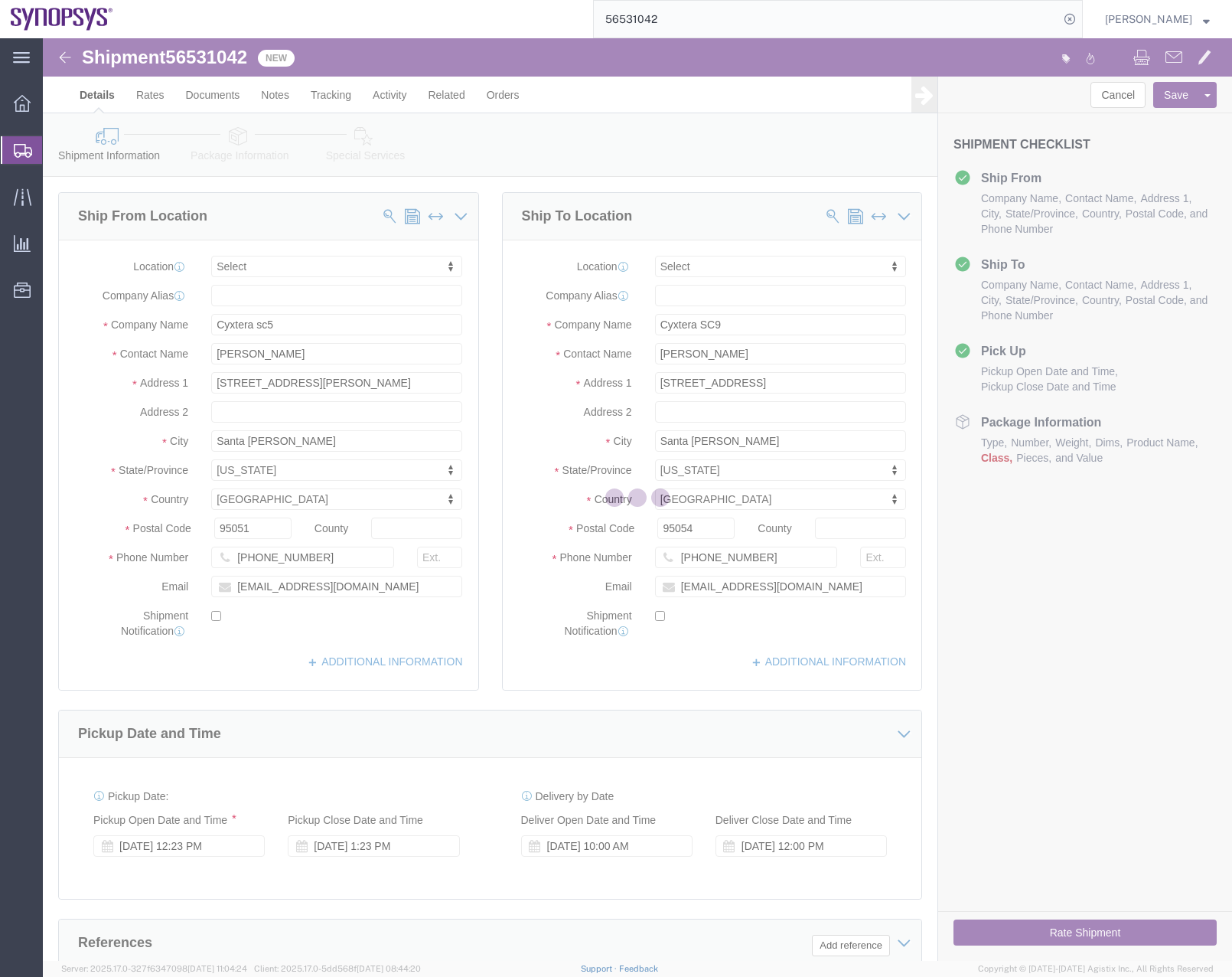
select select
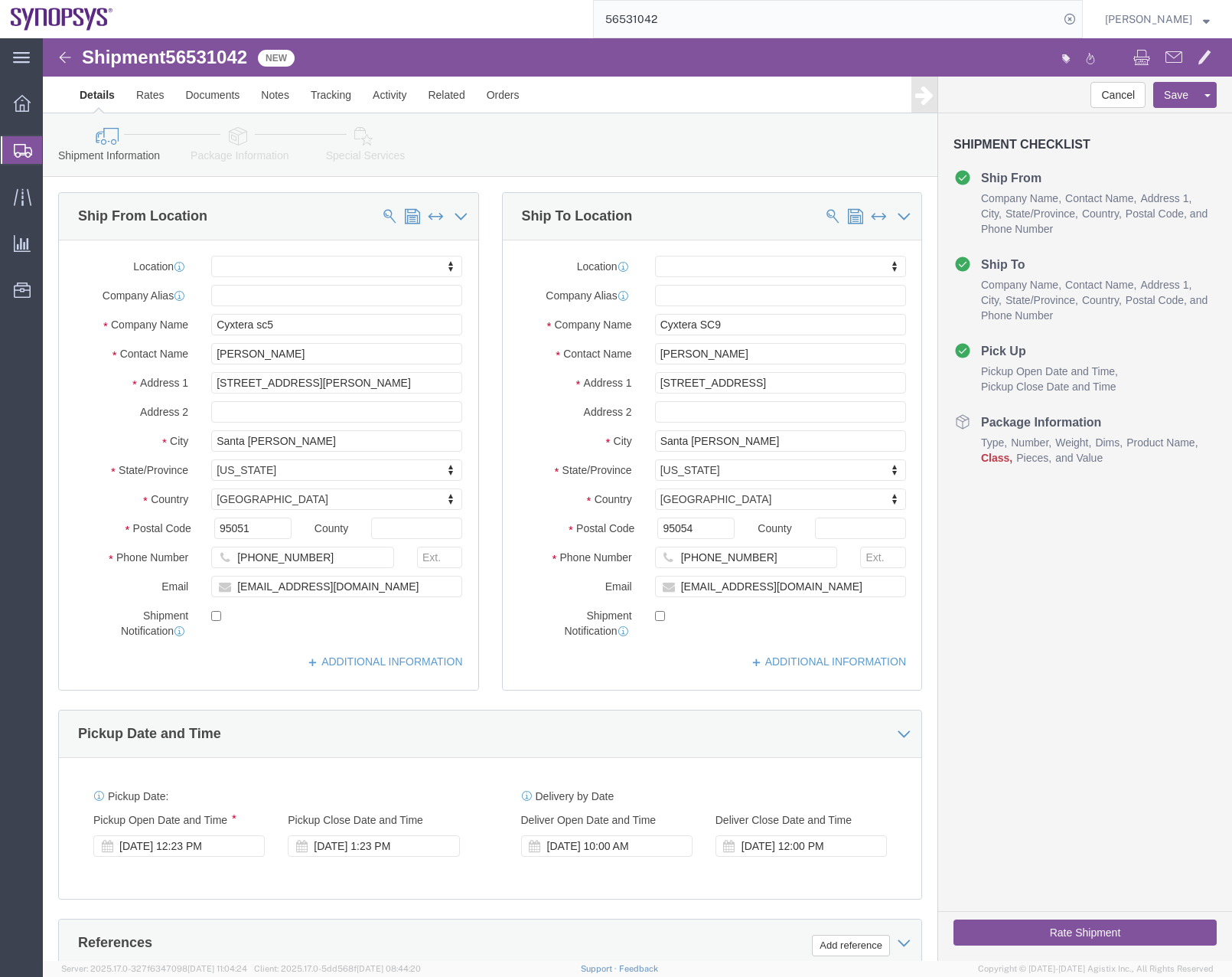
click icon
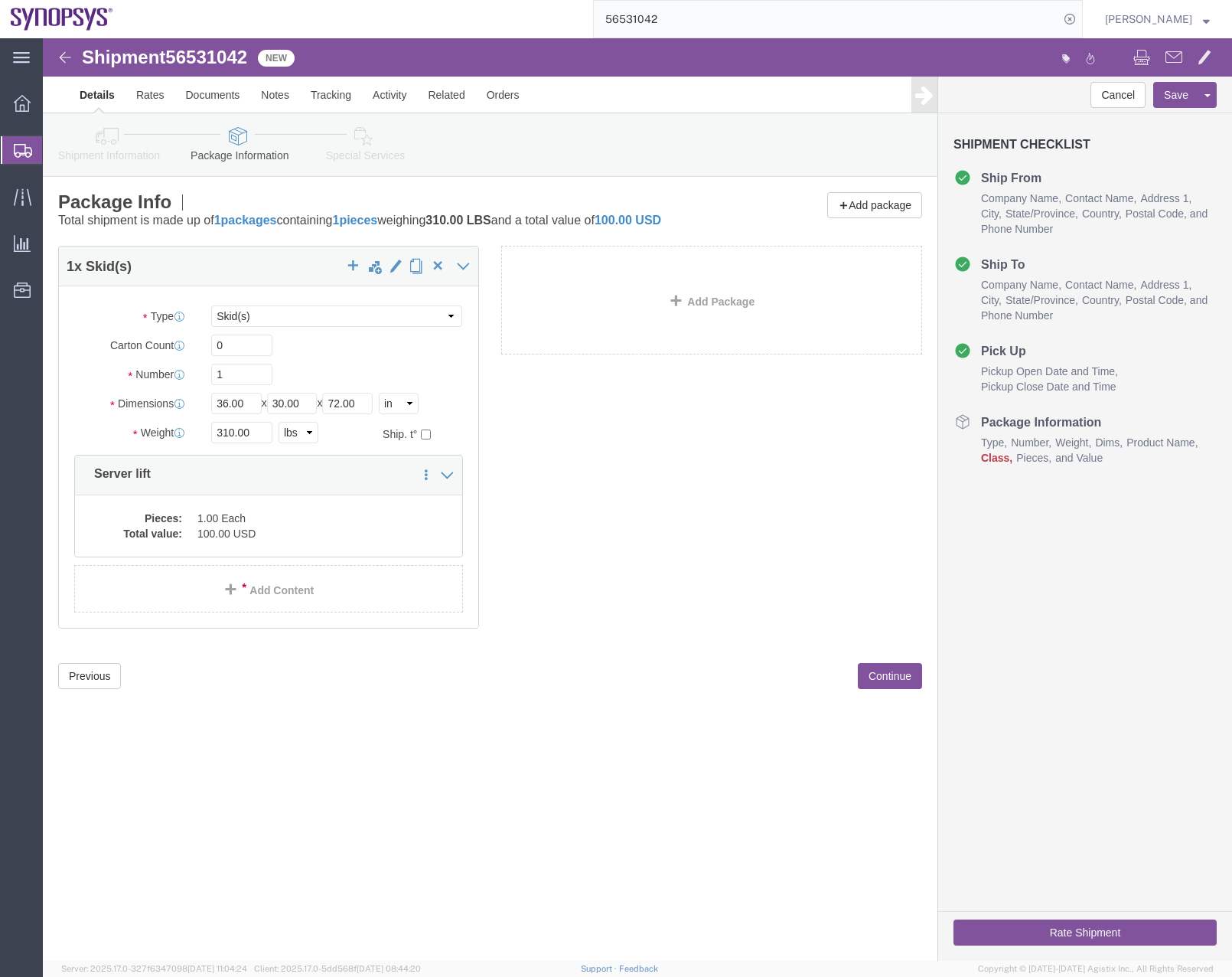
click link "Special Services"
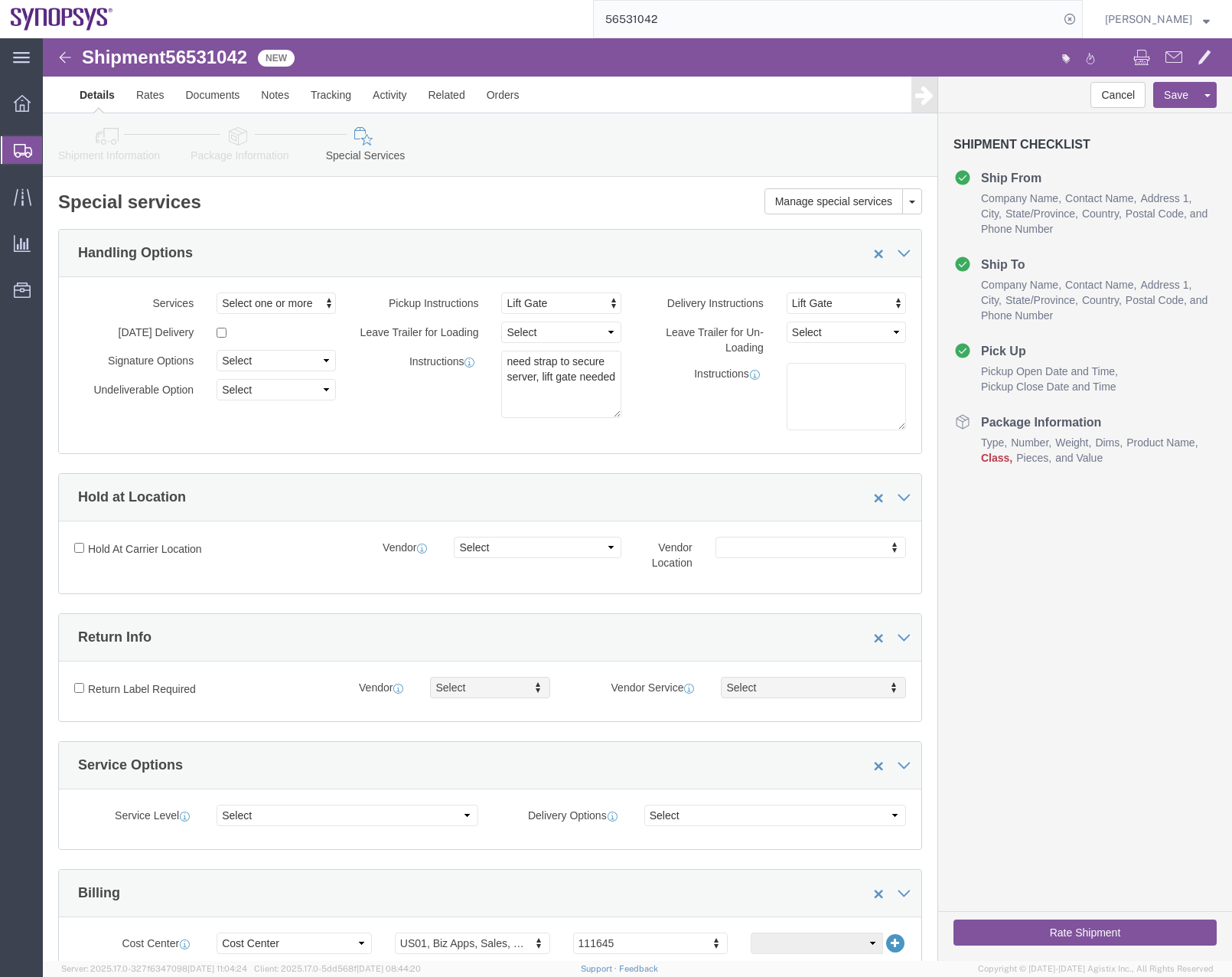
click at [23, 150] on icon at bounding box center [23, 151] width 18 height 14
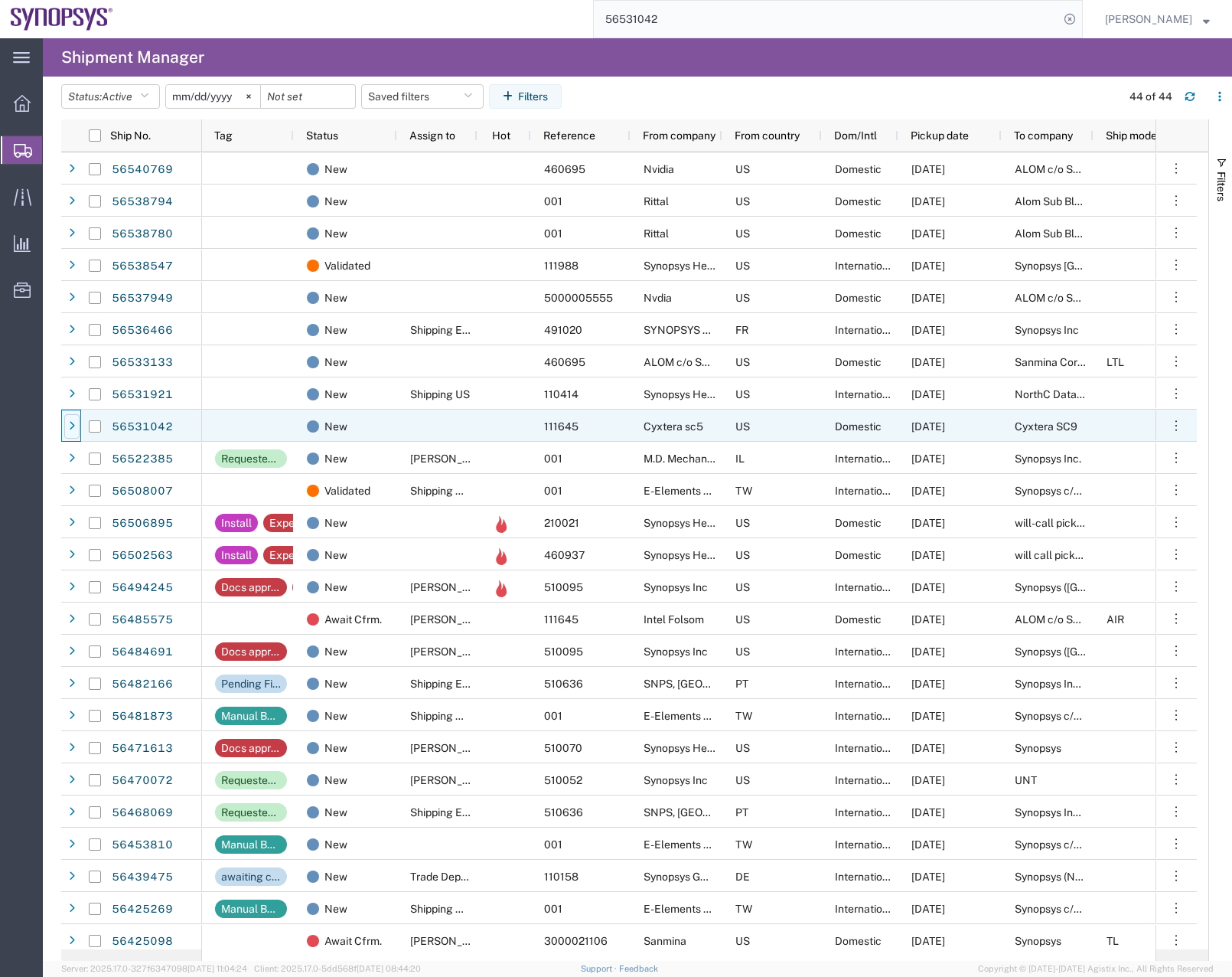
click at [68, 424] on div at bounding box center [72, 426] width 15 height 25
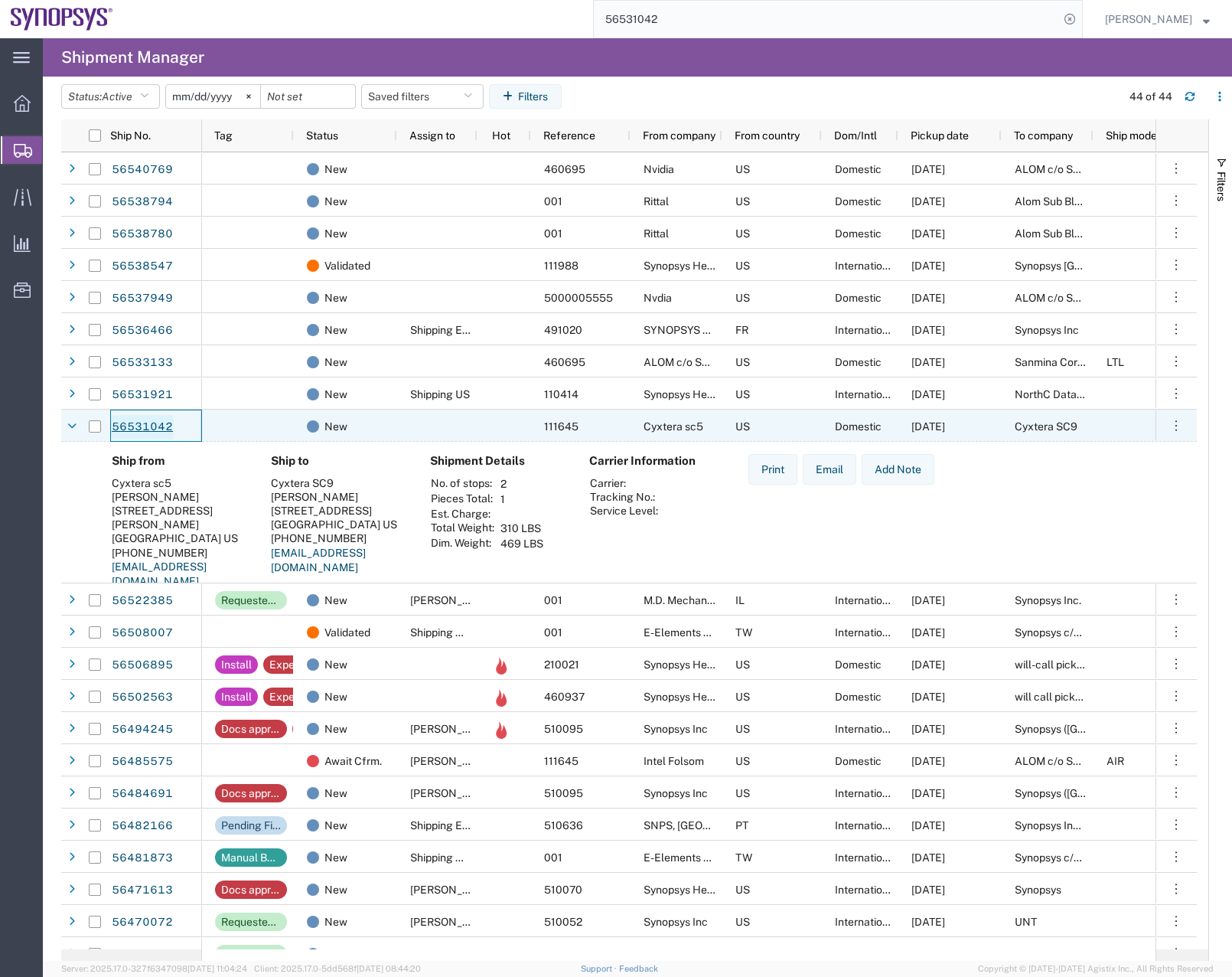
click at [133, 424] on link "56531042" at bounding box center [142, 427] width 63 height 25
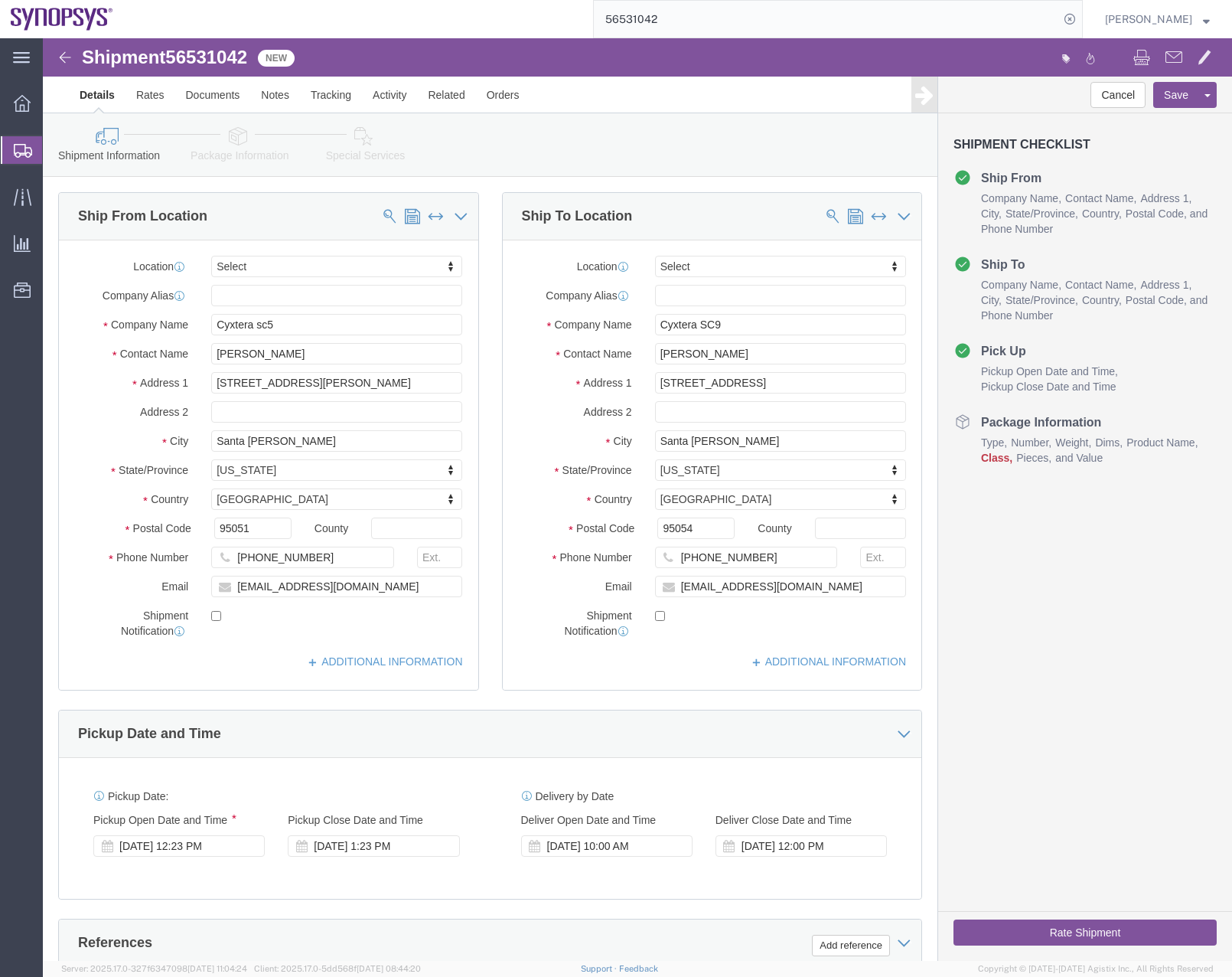
select select
click link "Special Services"
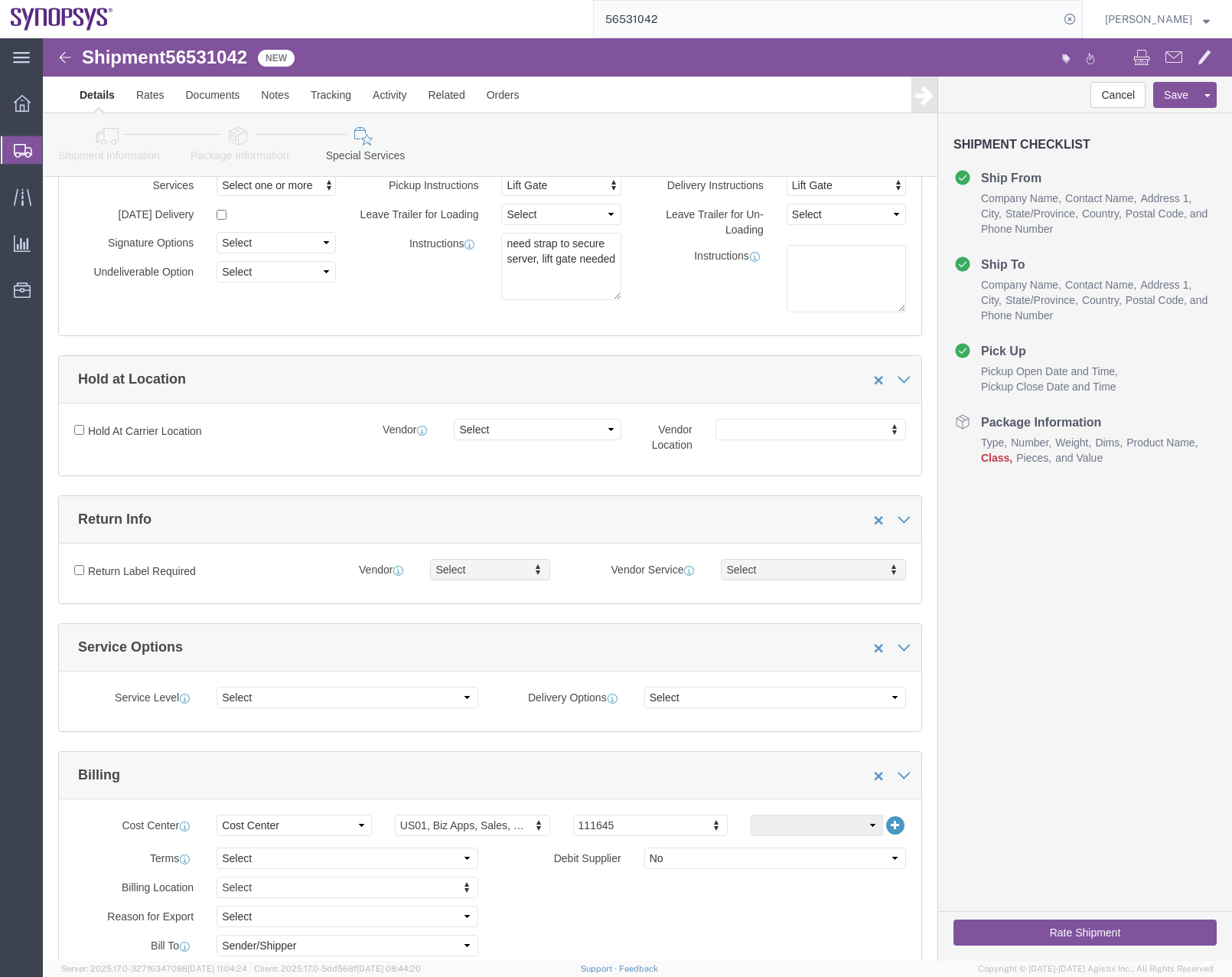
scroll to position [94, 0]
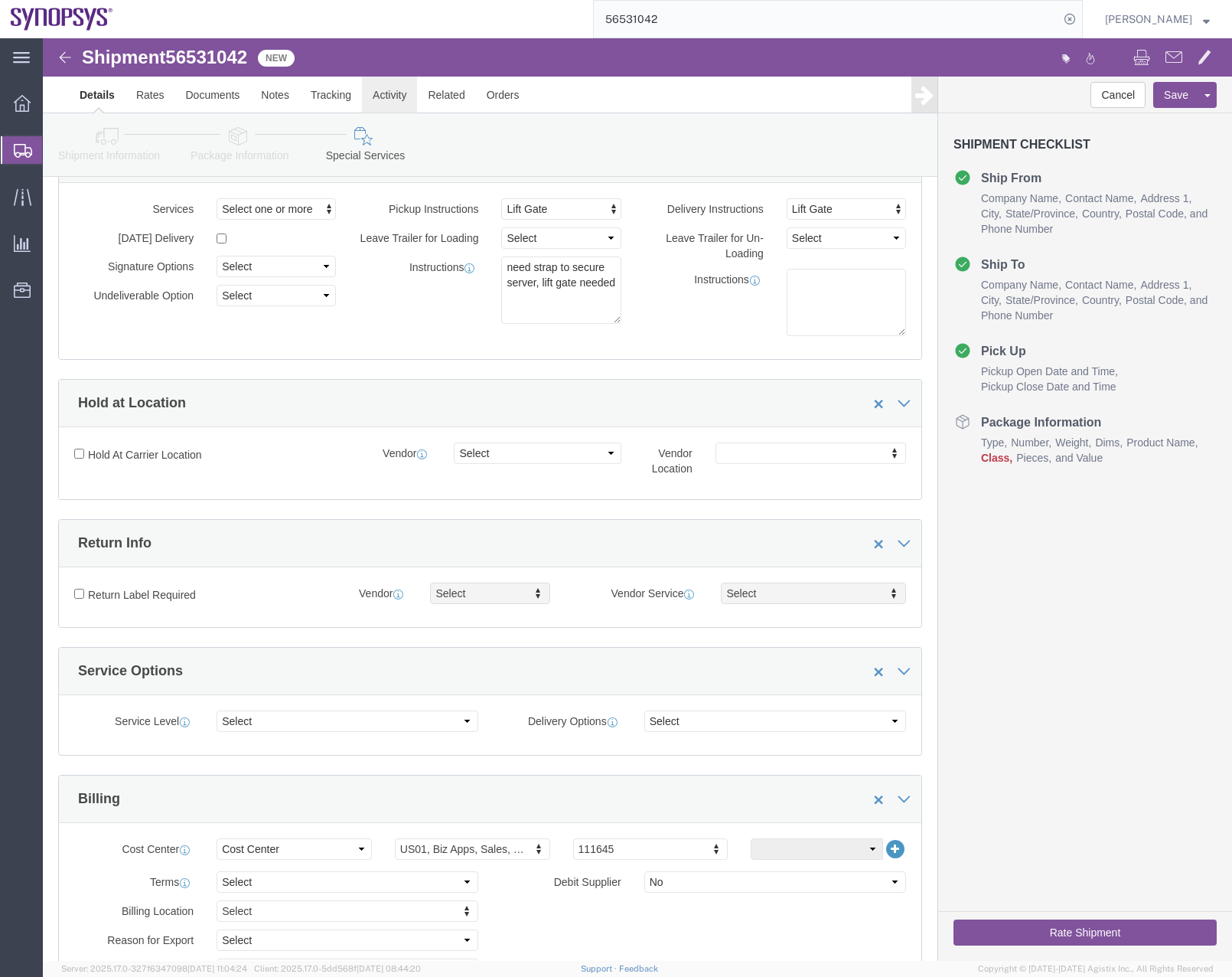
click link "Activity"
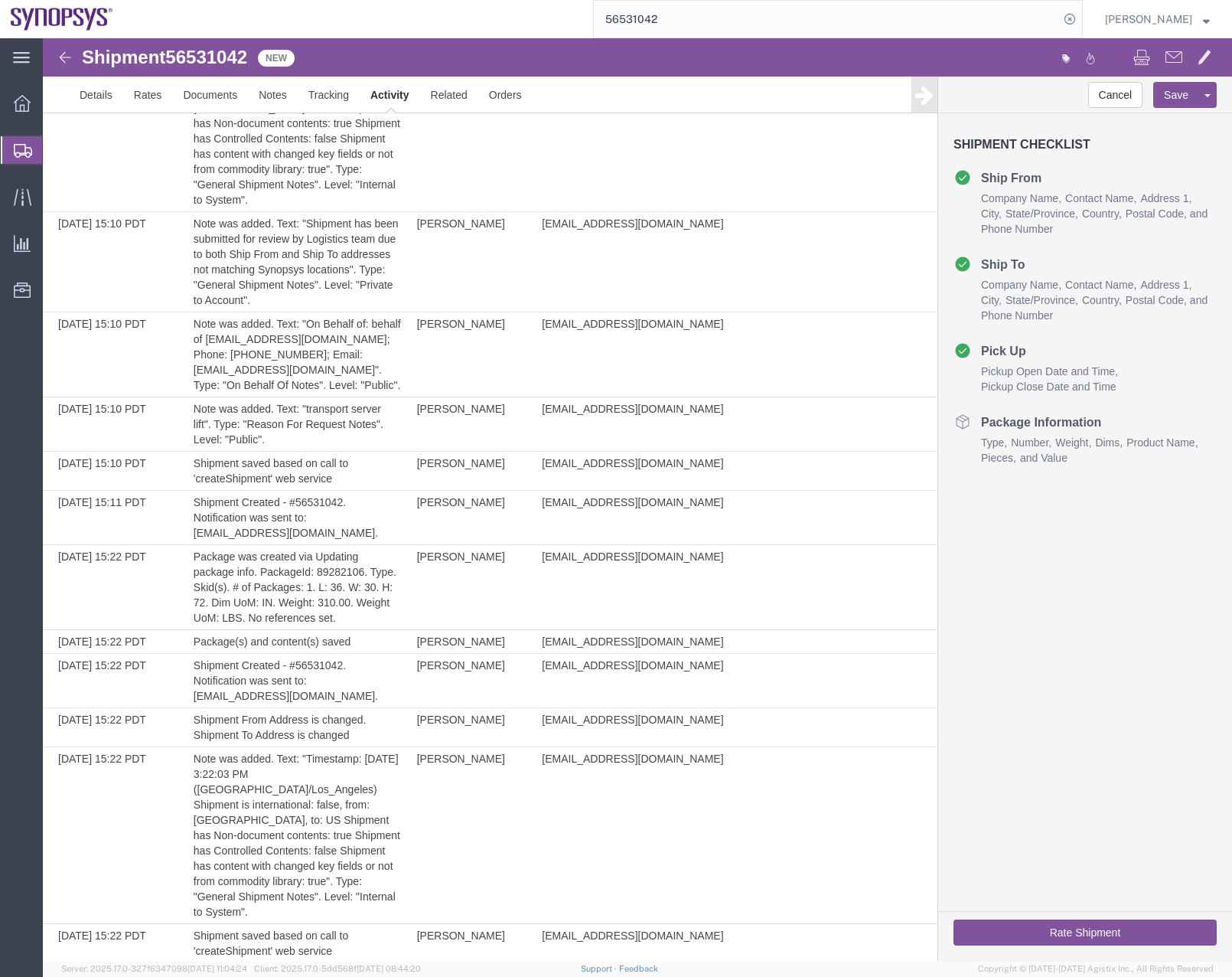
scroll to position [442, 0]
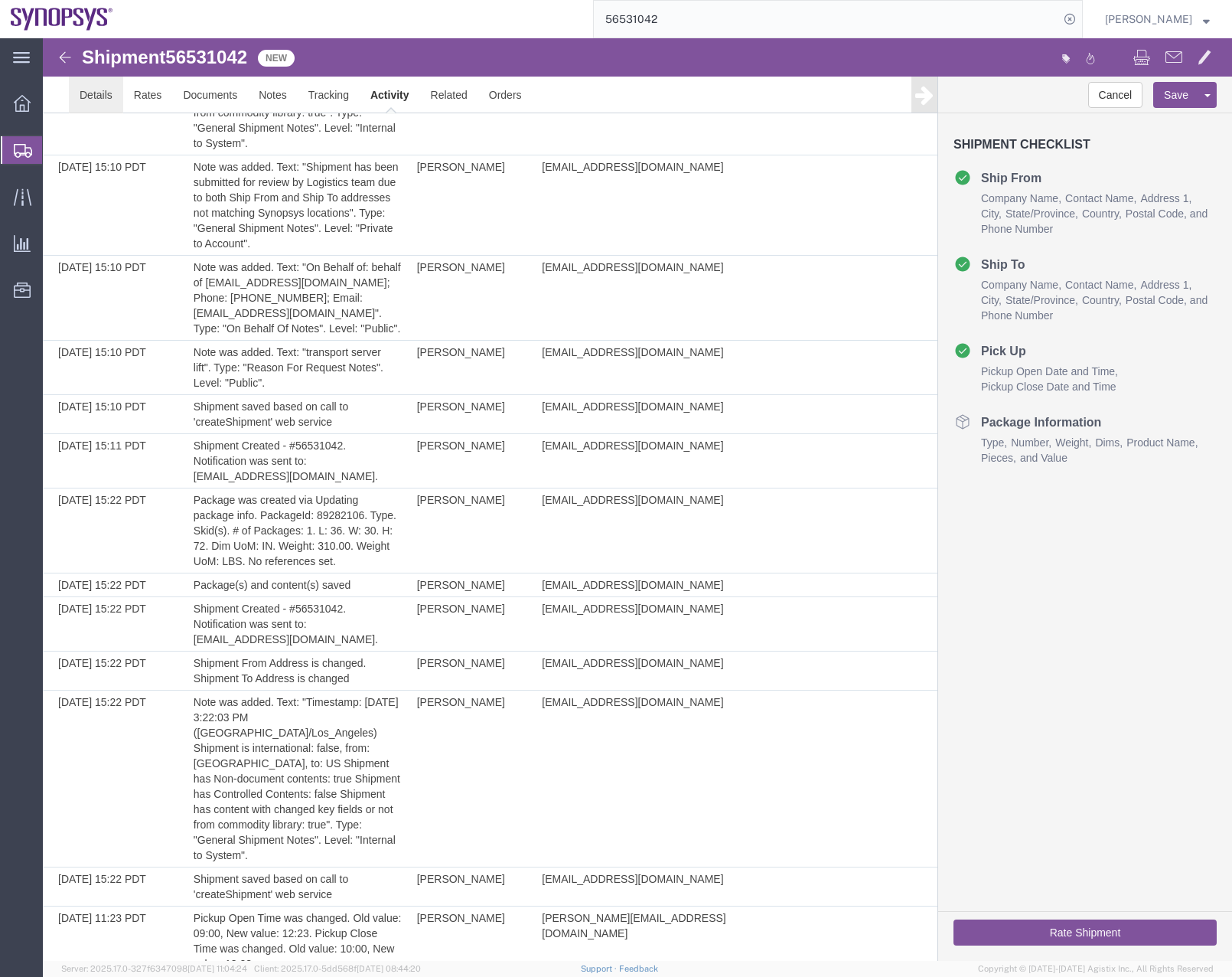
click at [89, 92] on link "Details" at bounding box center [96, 95] width 54 height 37
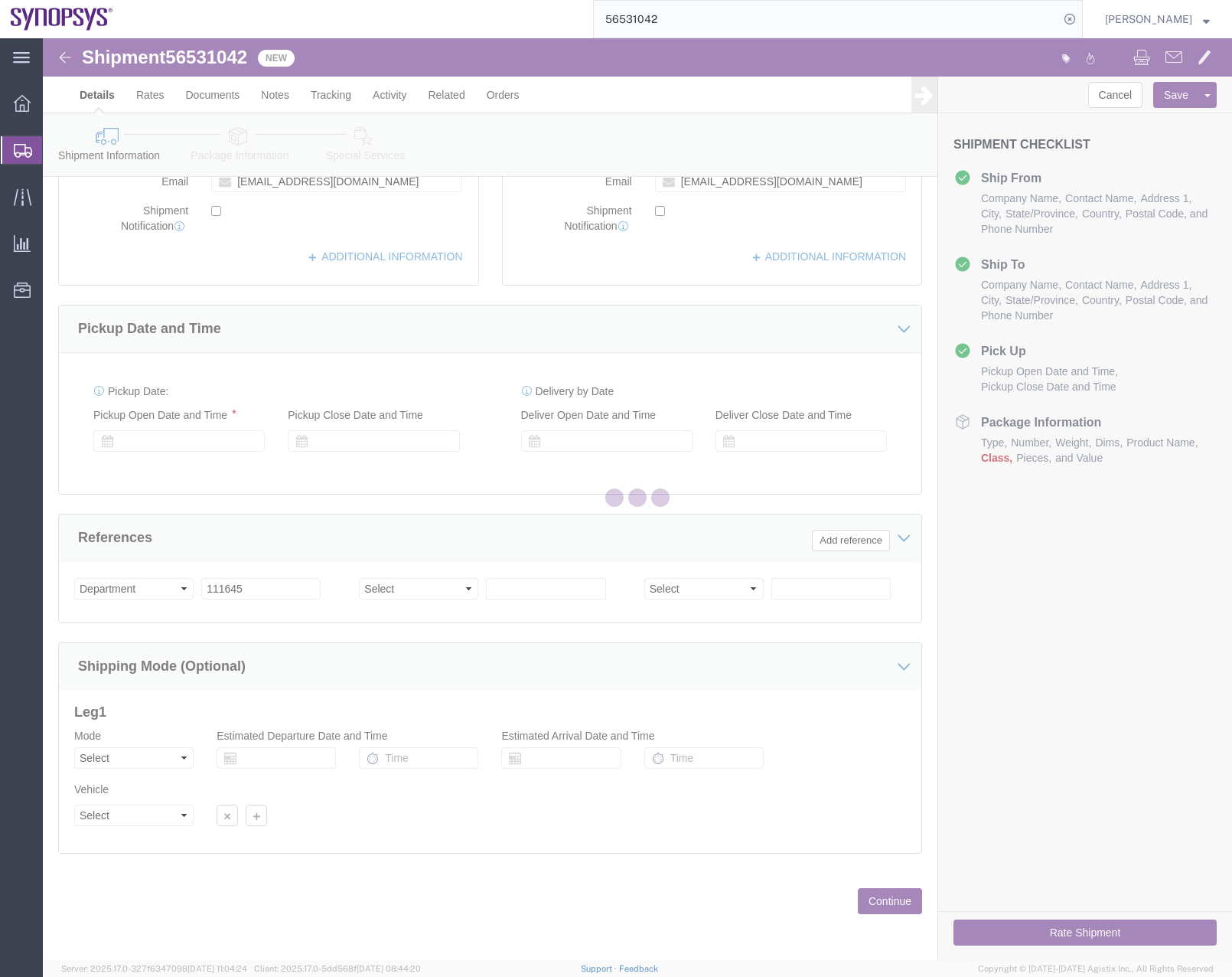
scroll to position [405, 0]
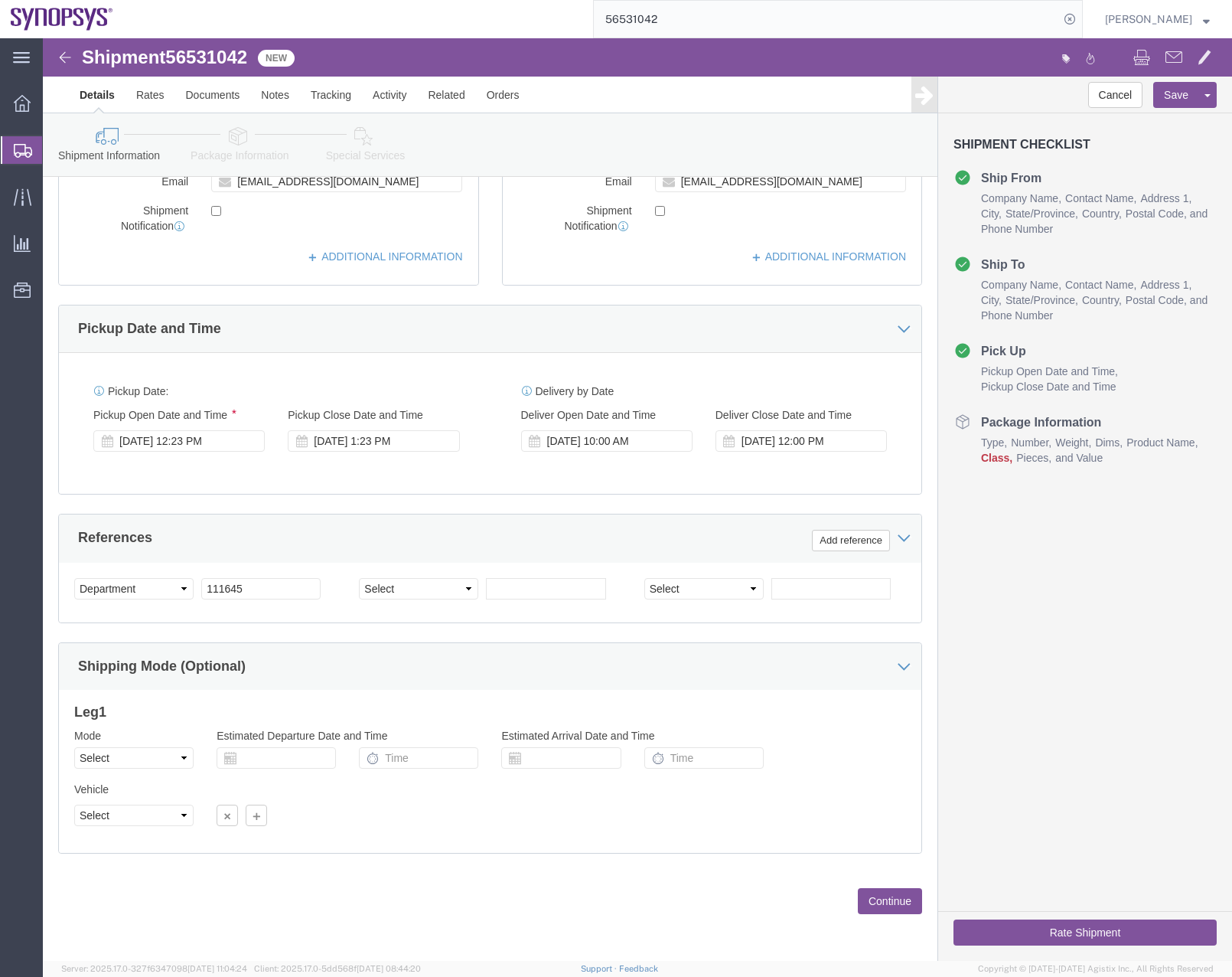
click at [19, 146] on icon at bounding box center [23, 151] width 18 height 14
